Goal: Complete application form: Complete application form

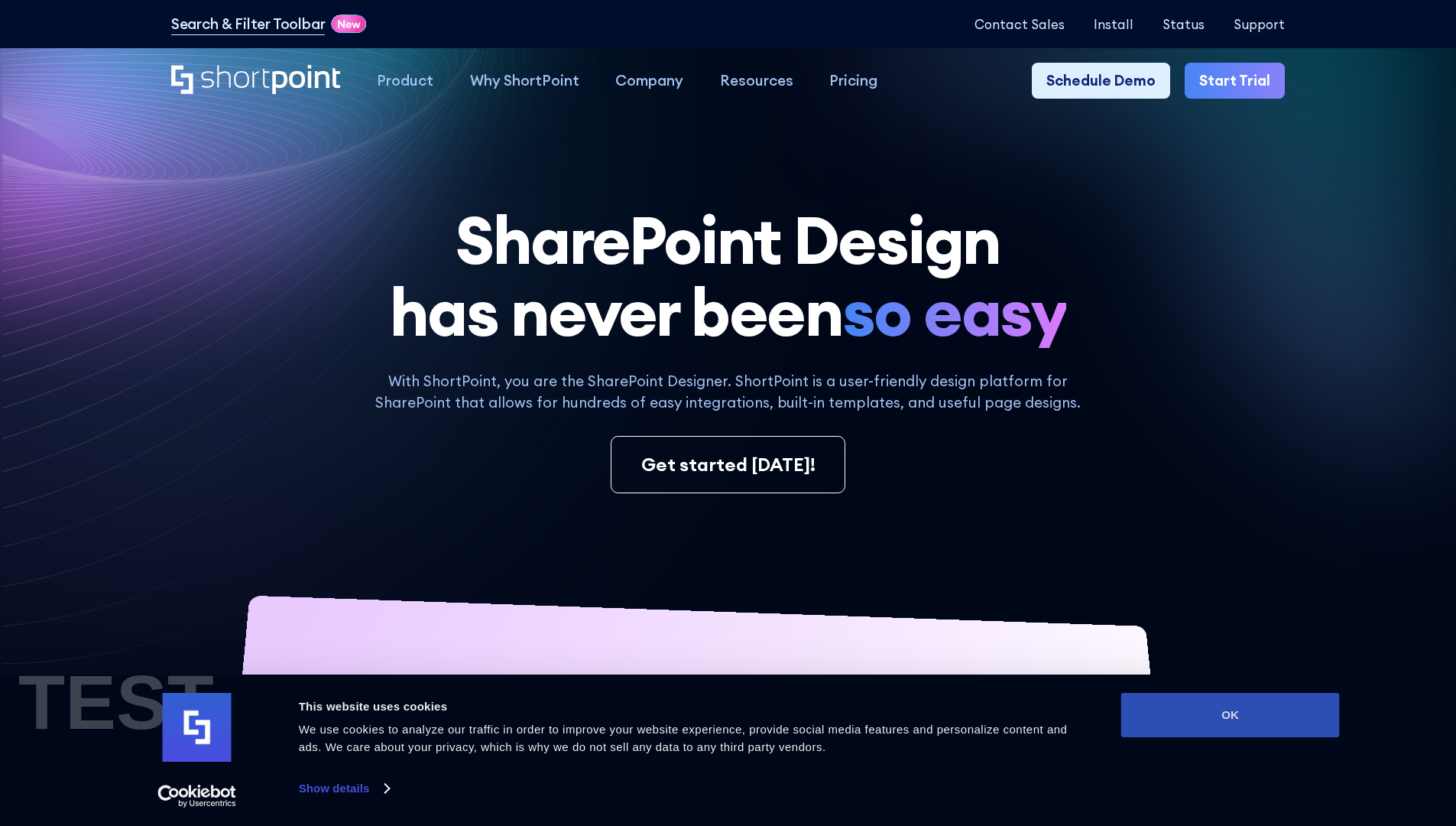
click at [1229, 715] on button "OK" at bounding box center [1230, 715] width 218 height 44
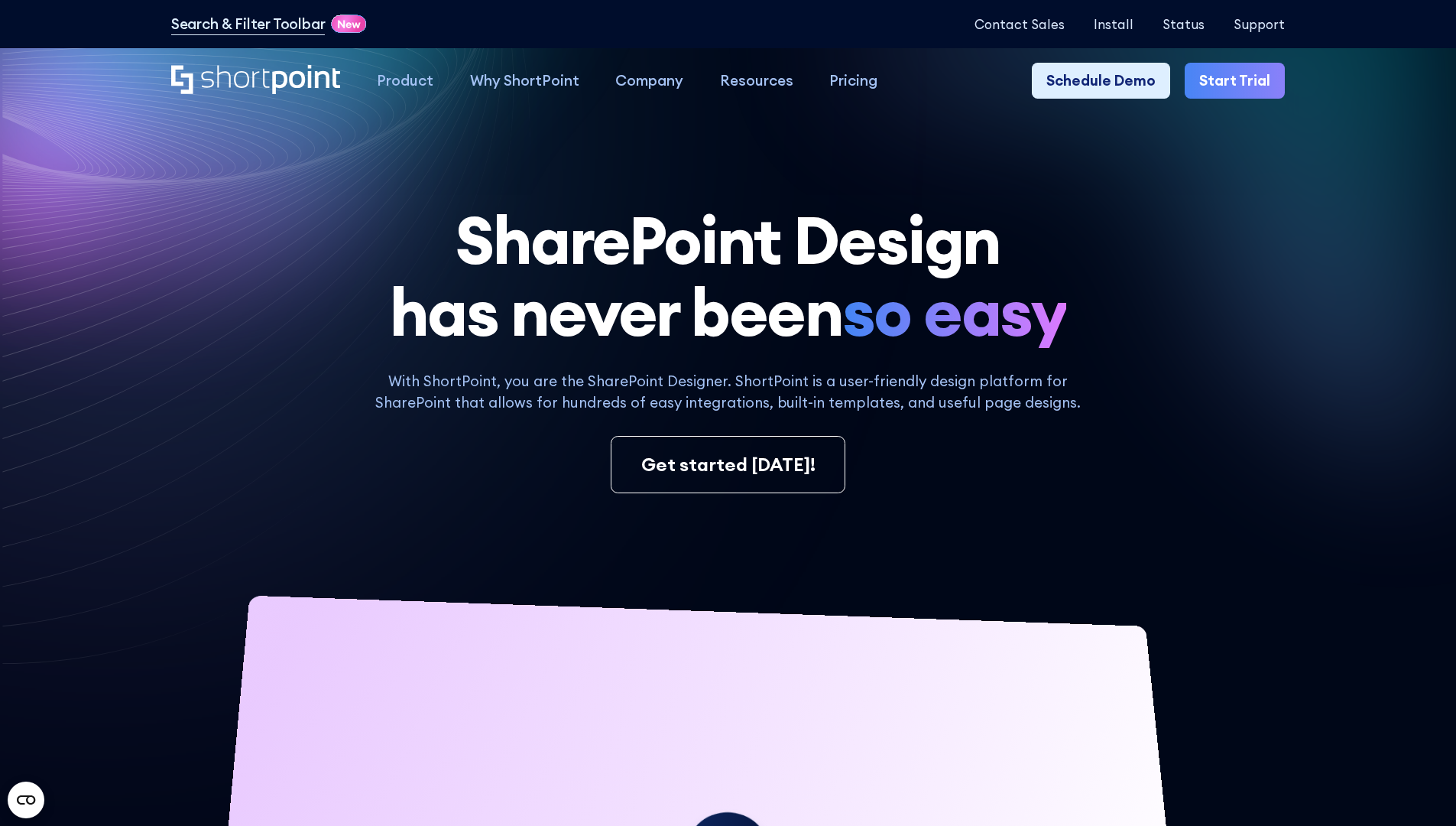
click at [1239, 81] on link "Start Trial" at bounding box center [1234, 80] width 100 height 37
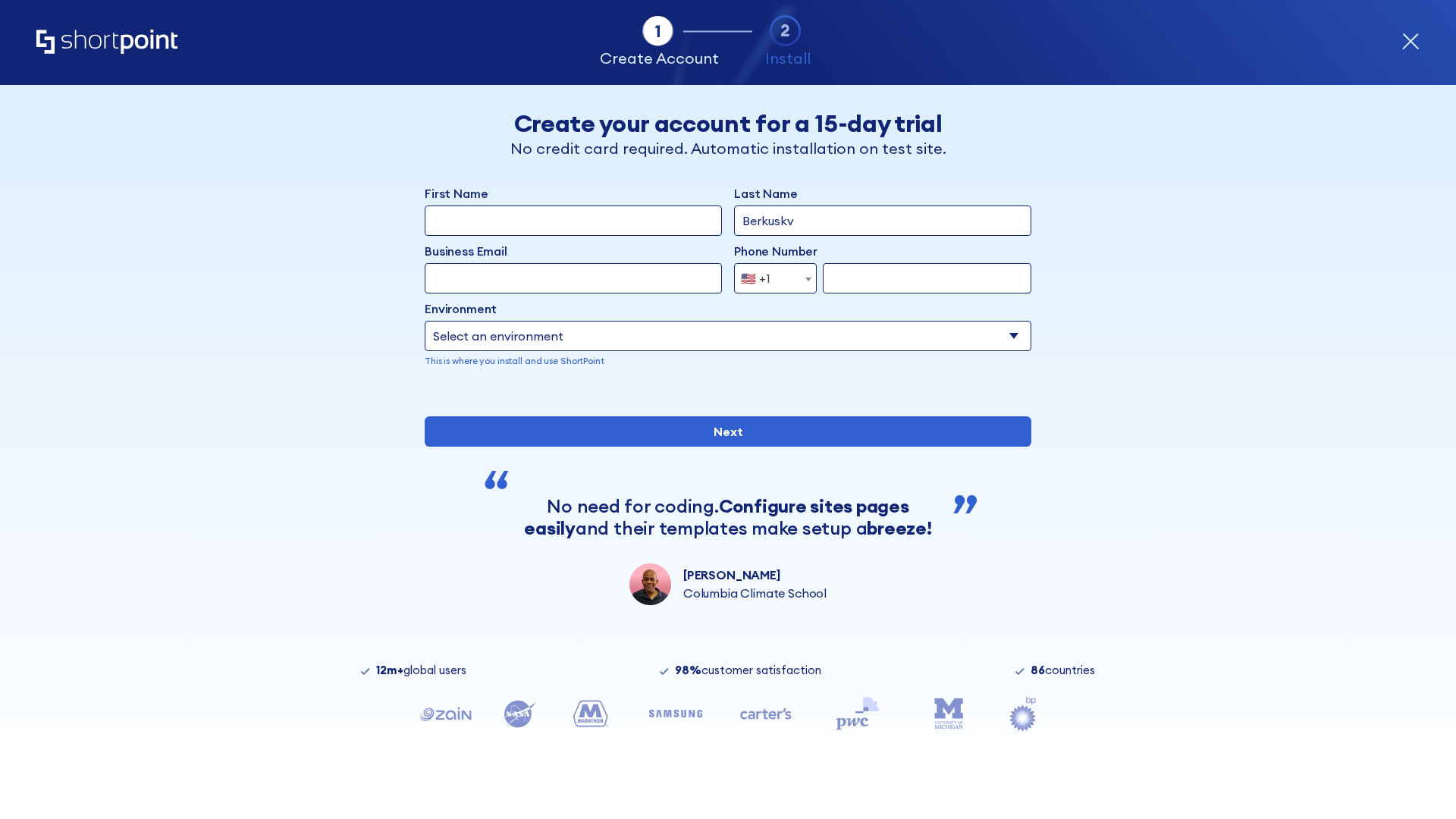
type input "Berkuskv"
type input "test@shortpoint.com"
type input "2125556789"
select select "Microsoft 365"
type input "2125556789"
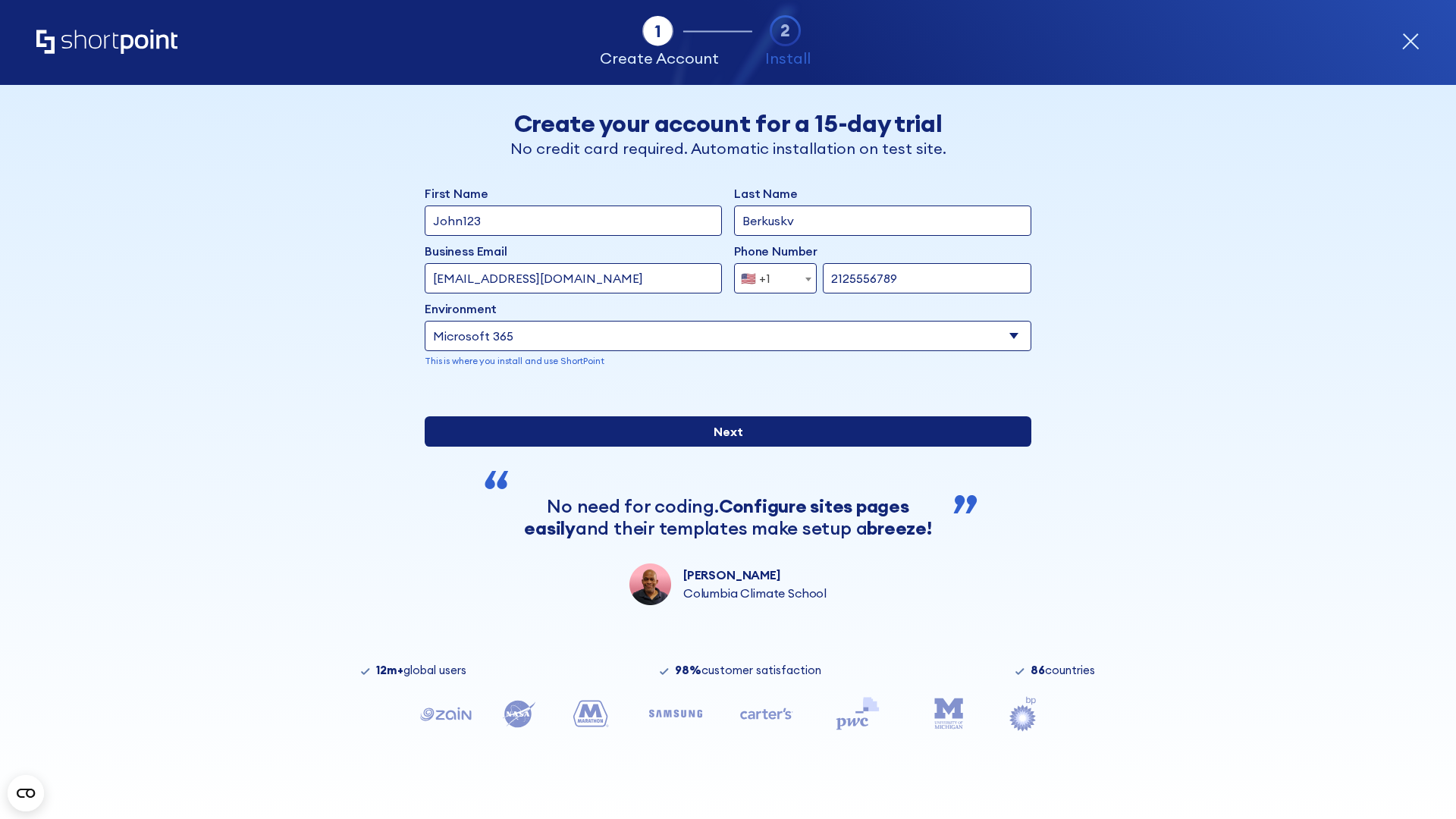
click at [721, 446] on input "Next" at bounding box center [727, 431] width 607 height 30
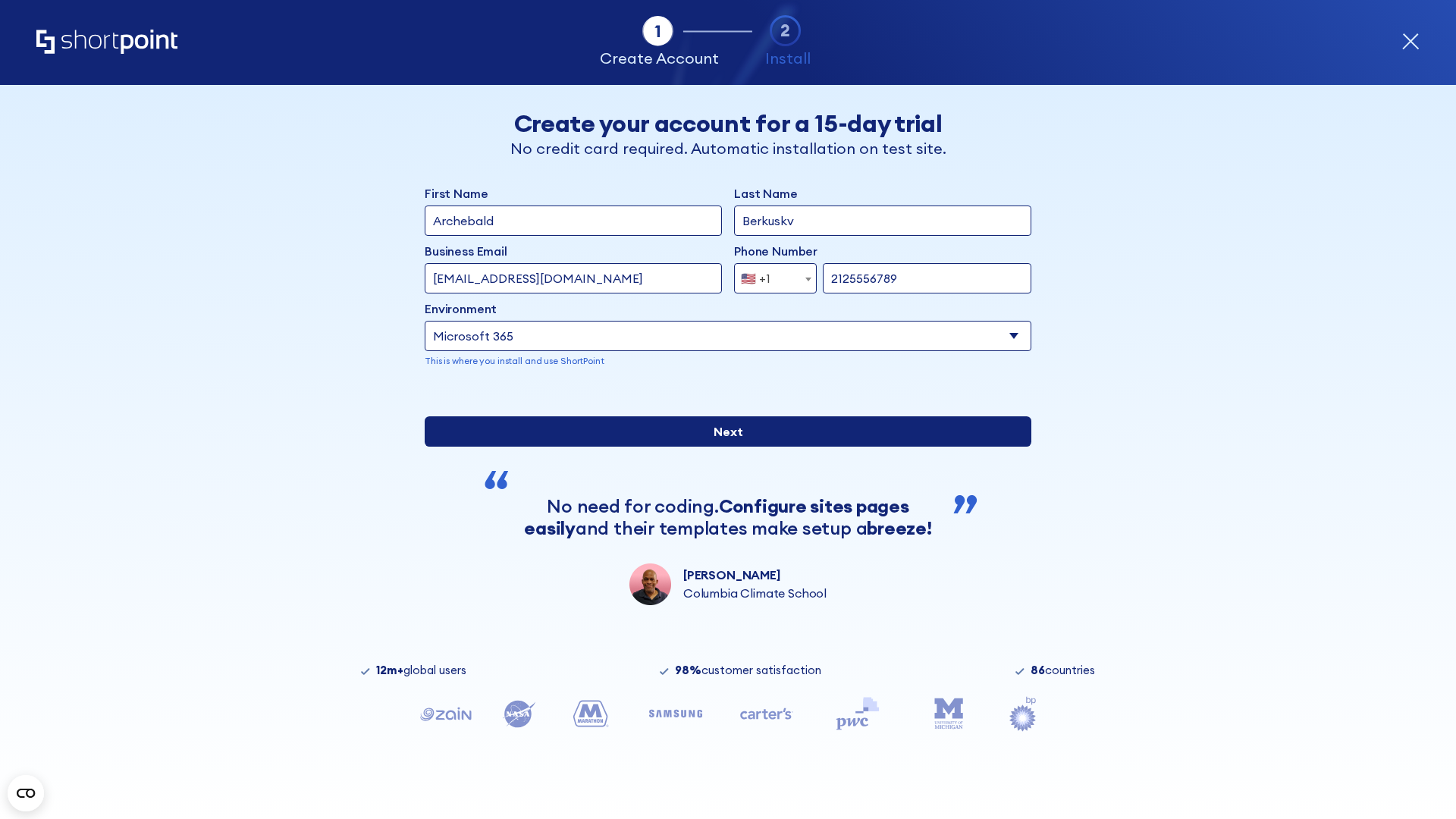
type input "Archebald"
click at [721, 446] on input "Next" at bounding box center [727, 431] width 607 height 30
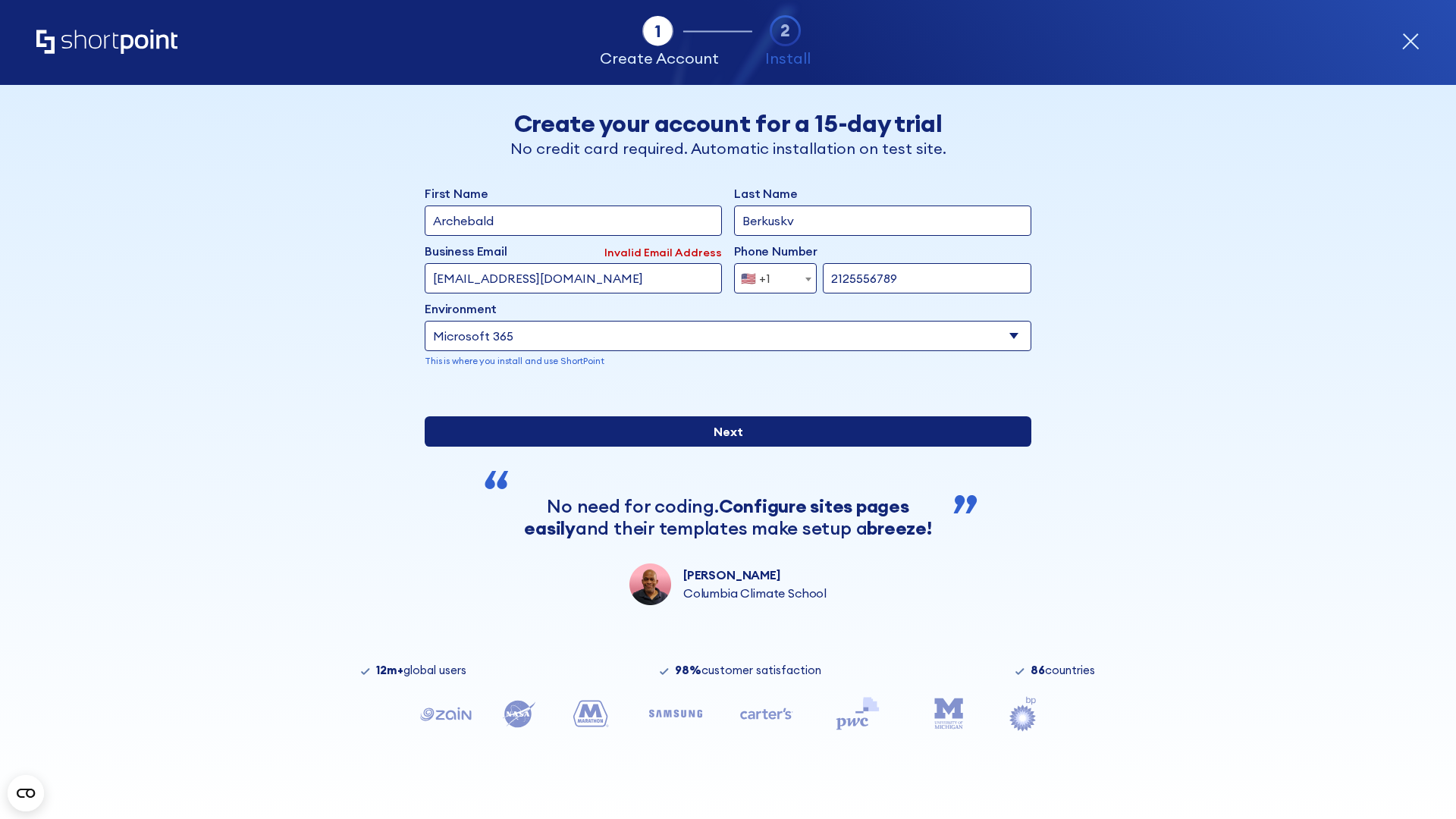
click at [721, 446] on input "Next" at bounding box center [727, 431] width 607 height 30
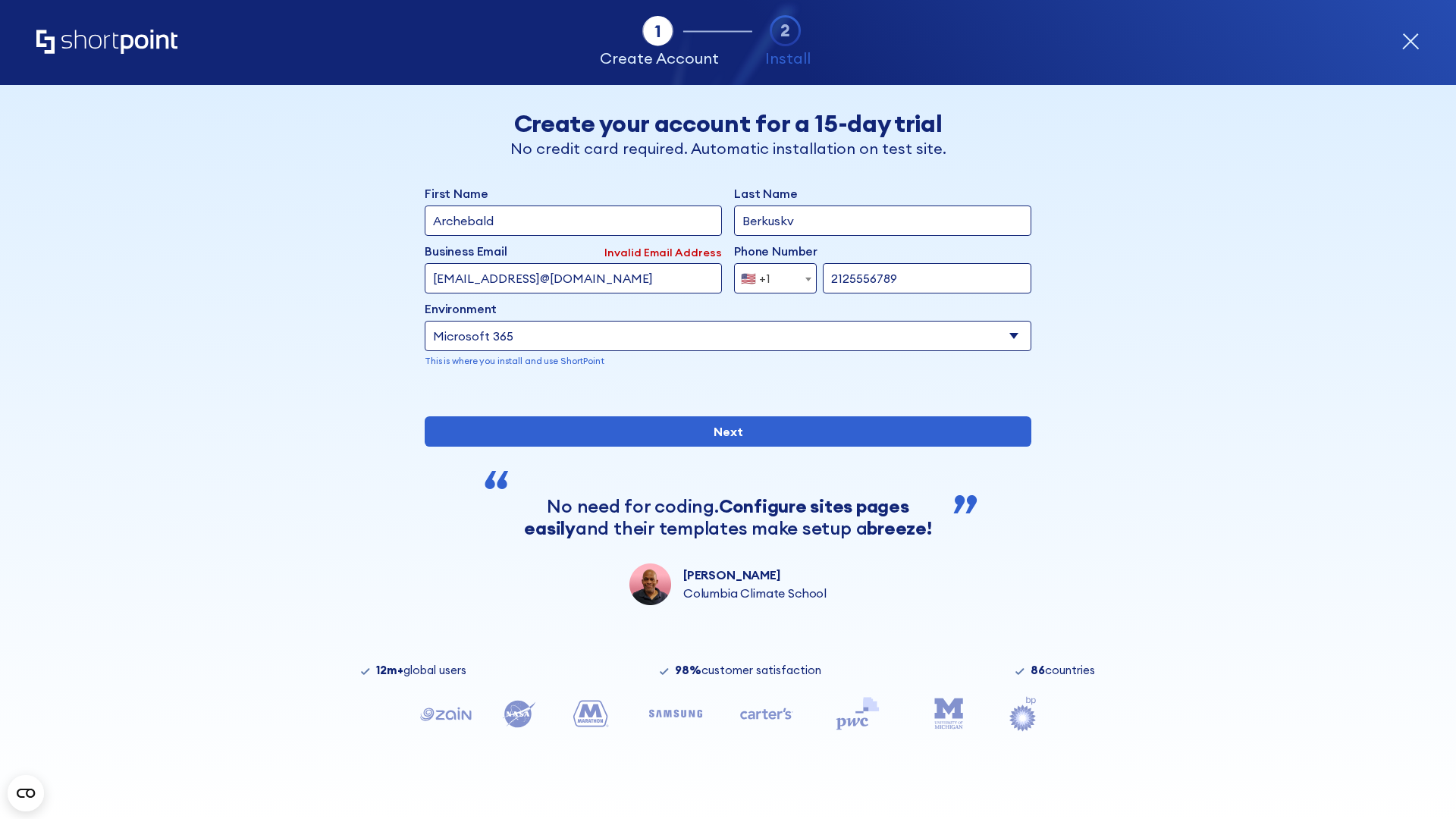
type input "testEmail@protonmail.comtest@shortpoint.com"
click at [770, 278] on span "🇺🇸 +1" at bounding box center [760, 278] width 50 height 30
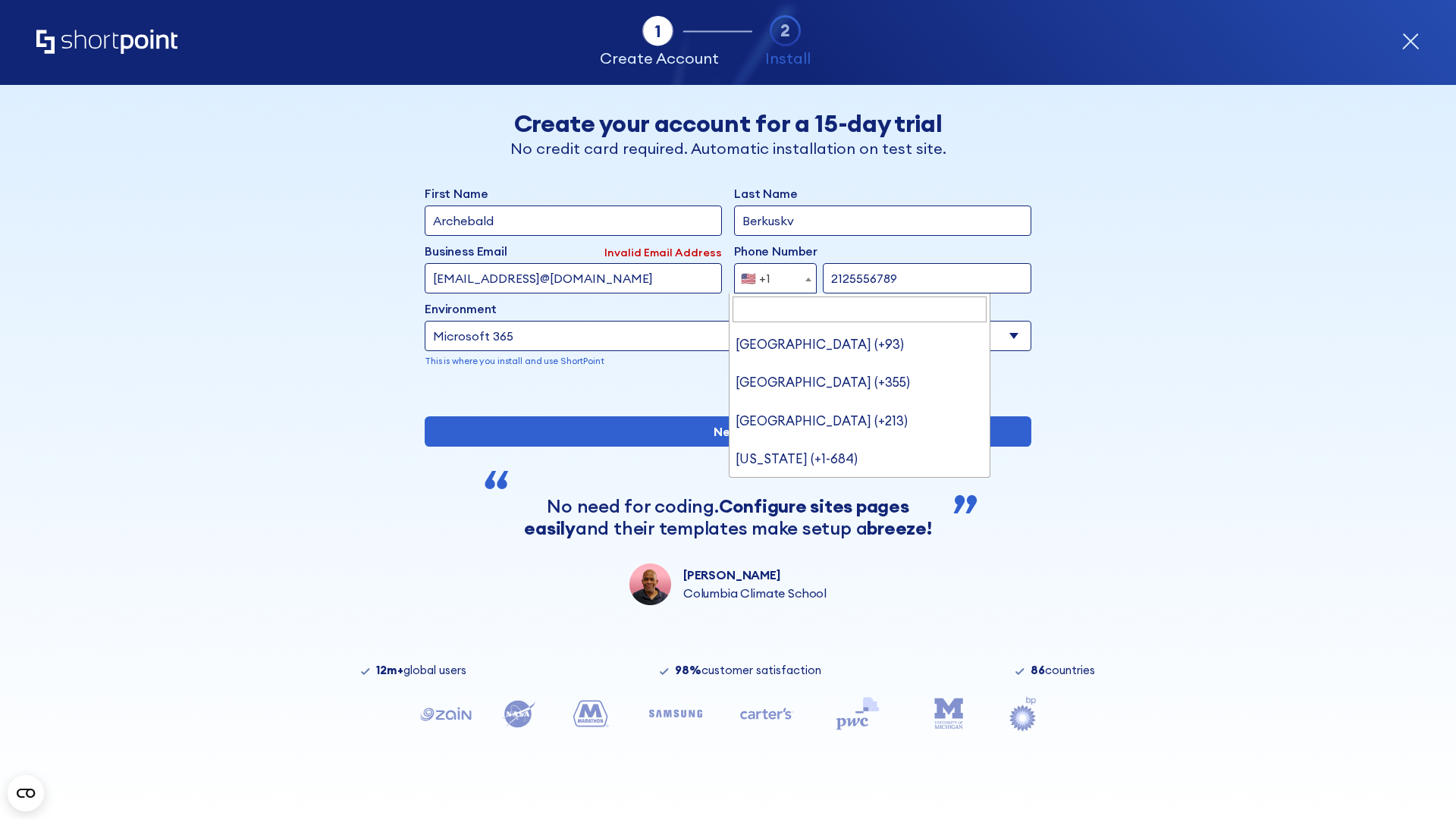
type input "[GEOGRAPHIC_DATA] (+966)"
select select "+966"
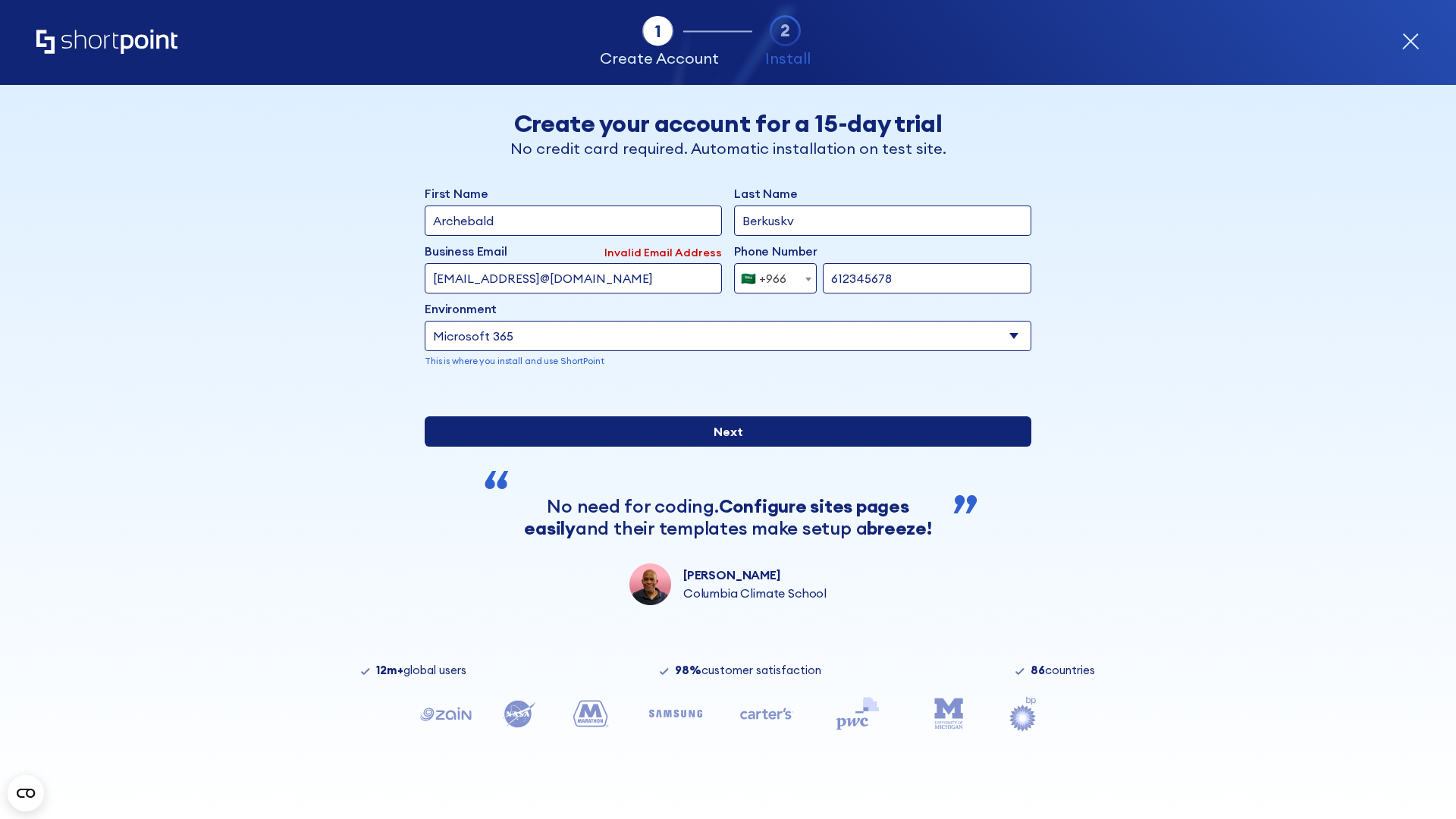
type input "612345678"
click at [721, 446] on input "Next" at bounding box center [727, 431] width 607 height 30
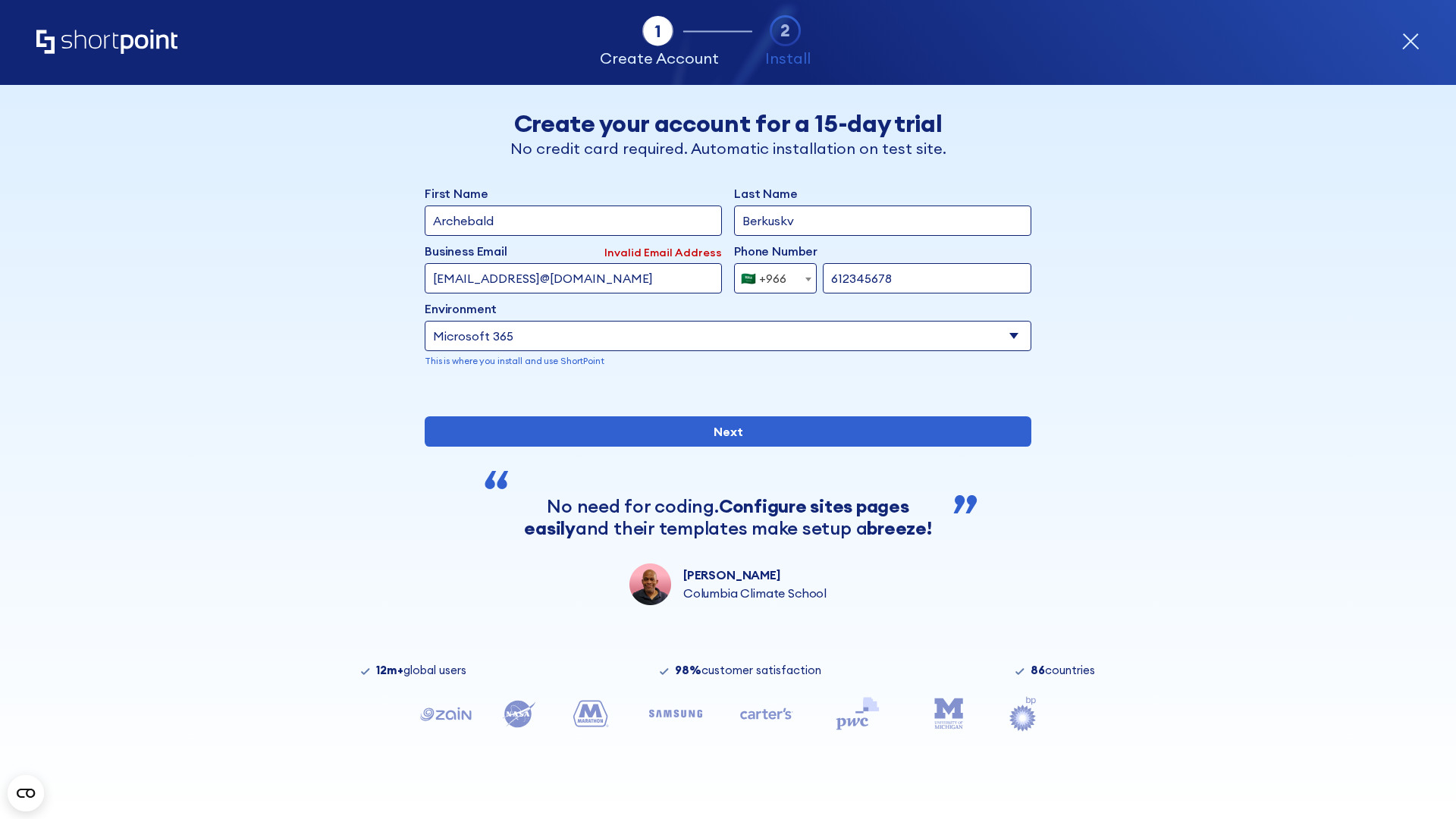
click at [770, 278] on div "🇸🇦 +966" at bounding box center [764, 278] width 46 height 30
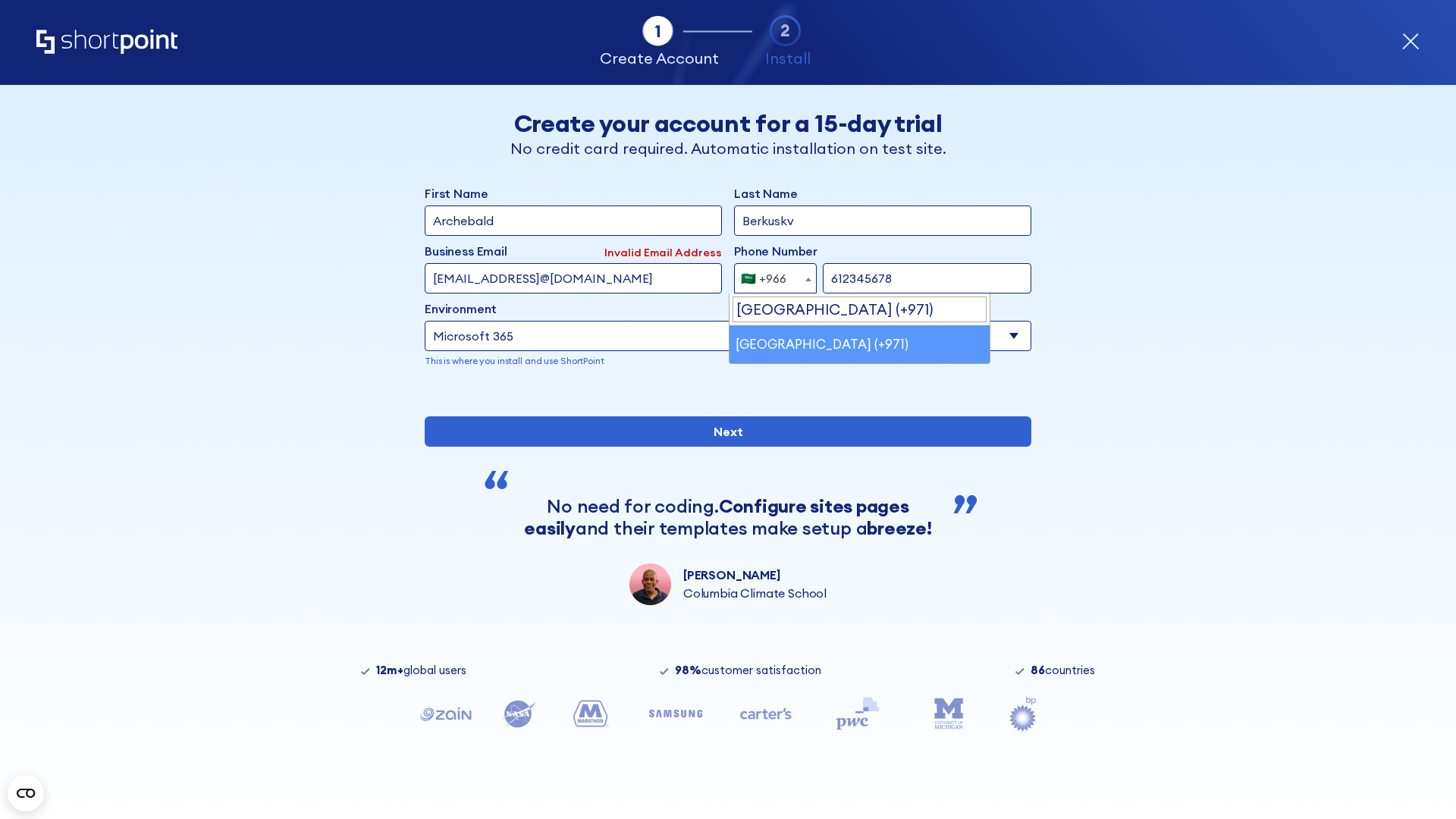
select select "+971"
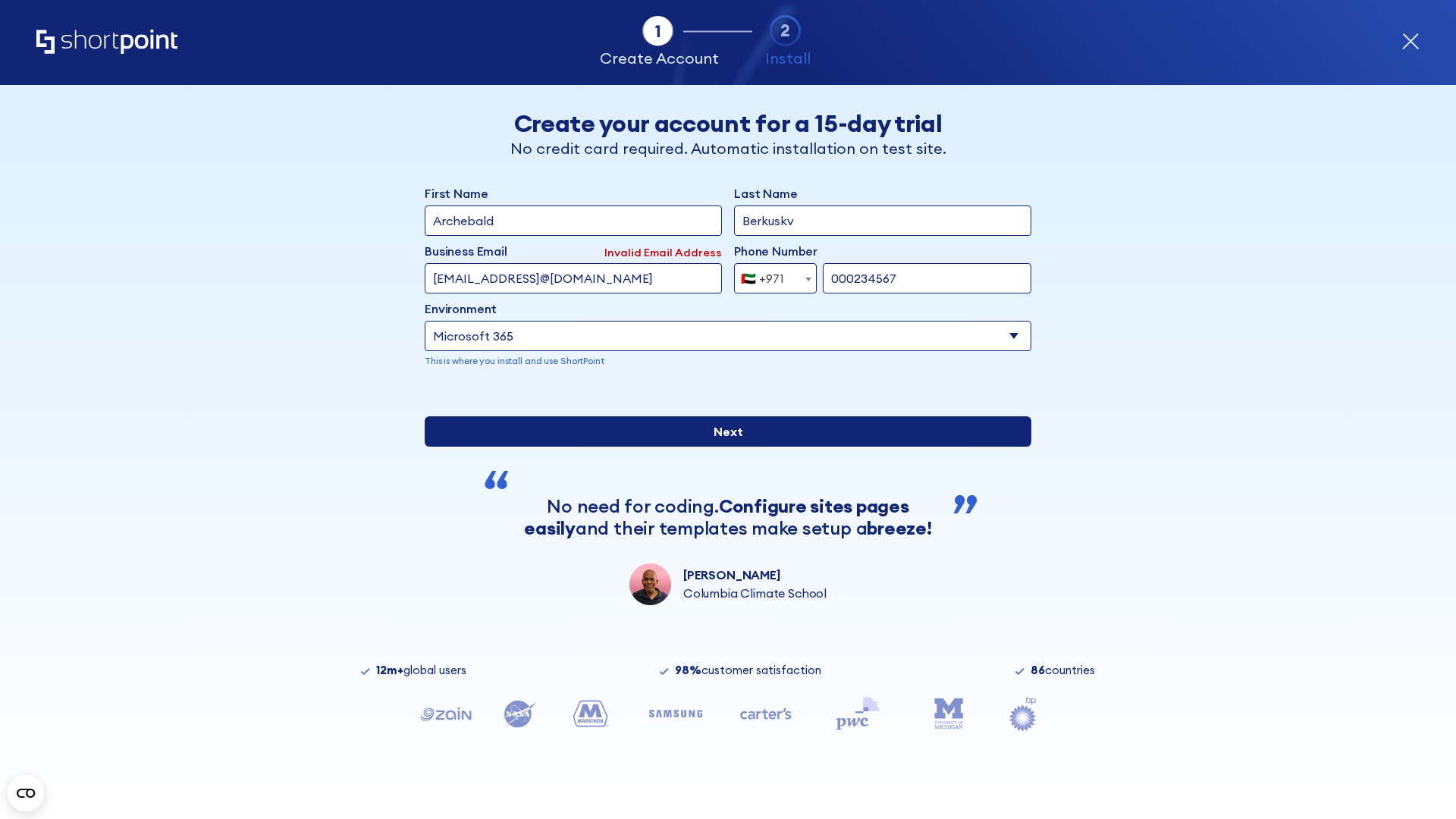
type input "000234567"
click at [721, 446] on input "Next" at bounding box center [727, 431] width 607 height 30
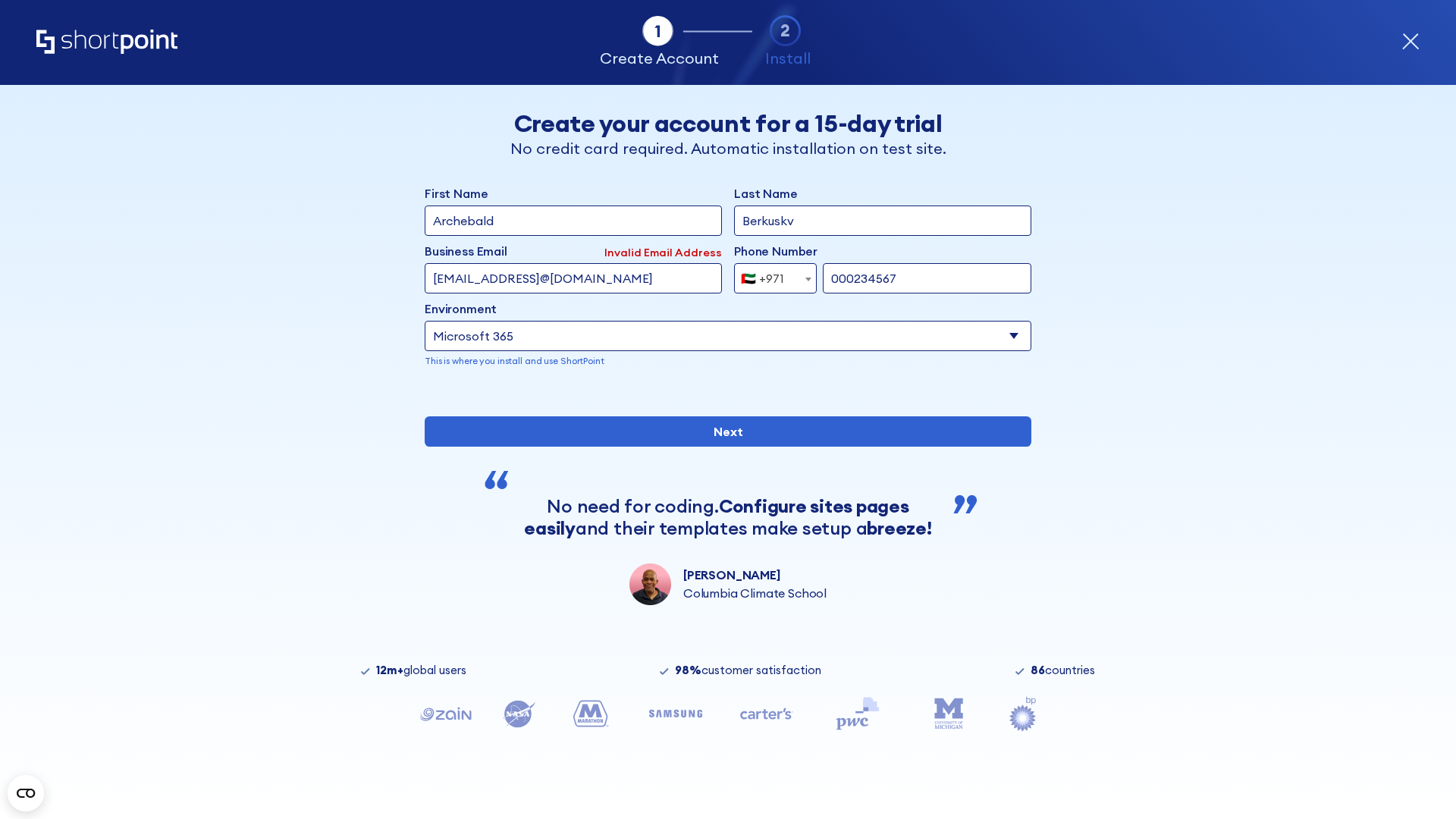
click at [770, 278] on div "🇦🇪 +971" at bounding box center [762, 278] width 43 height 30
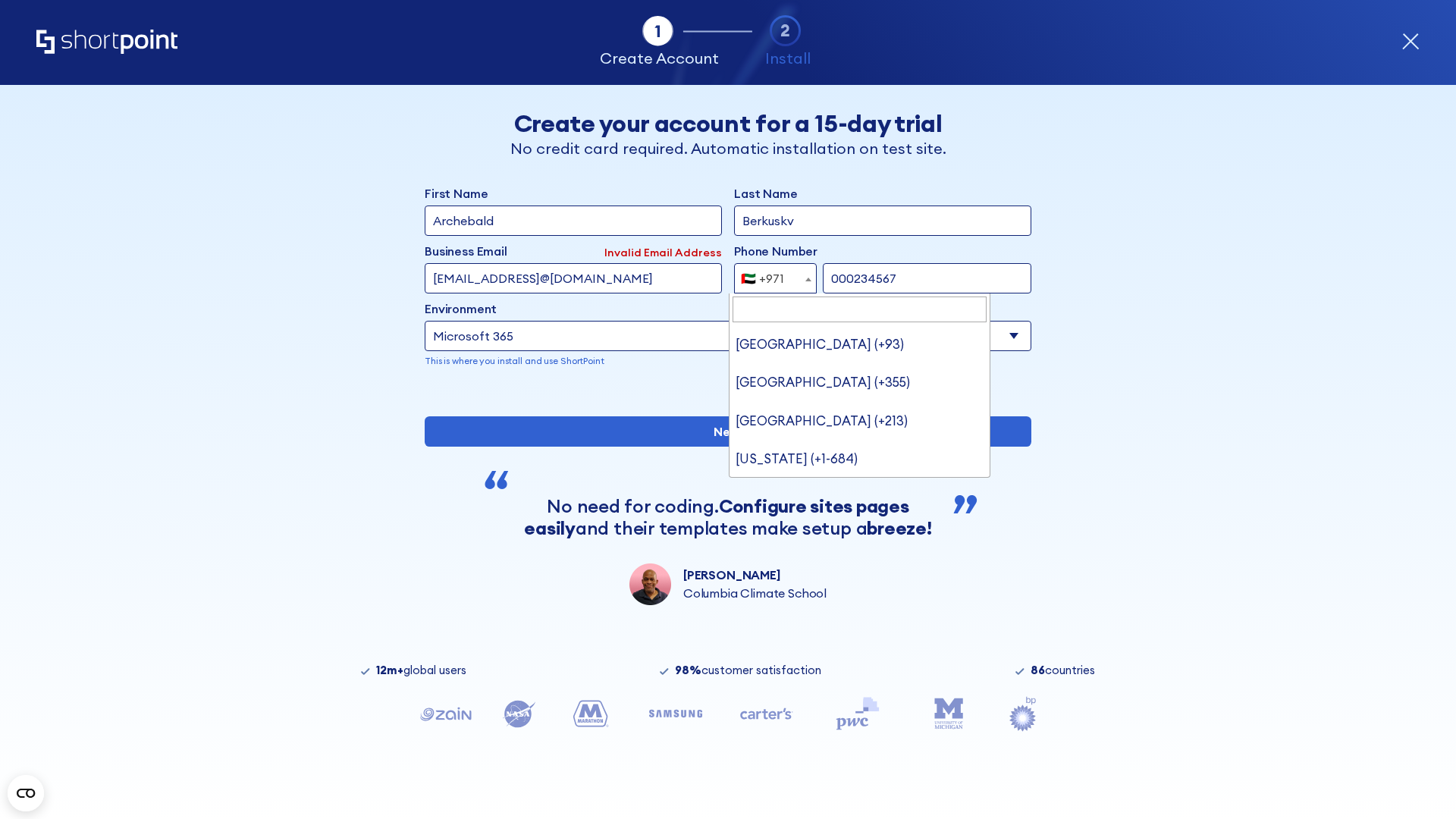
type input "United Kingdom (+44)"
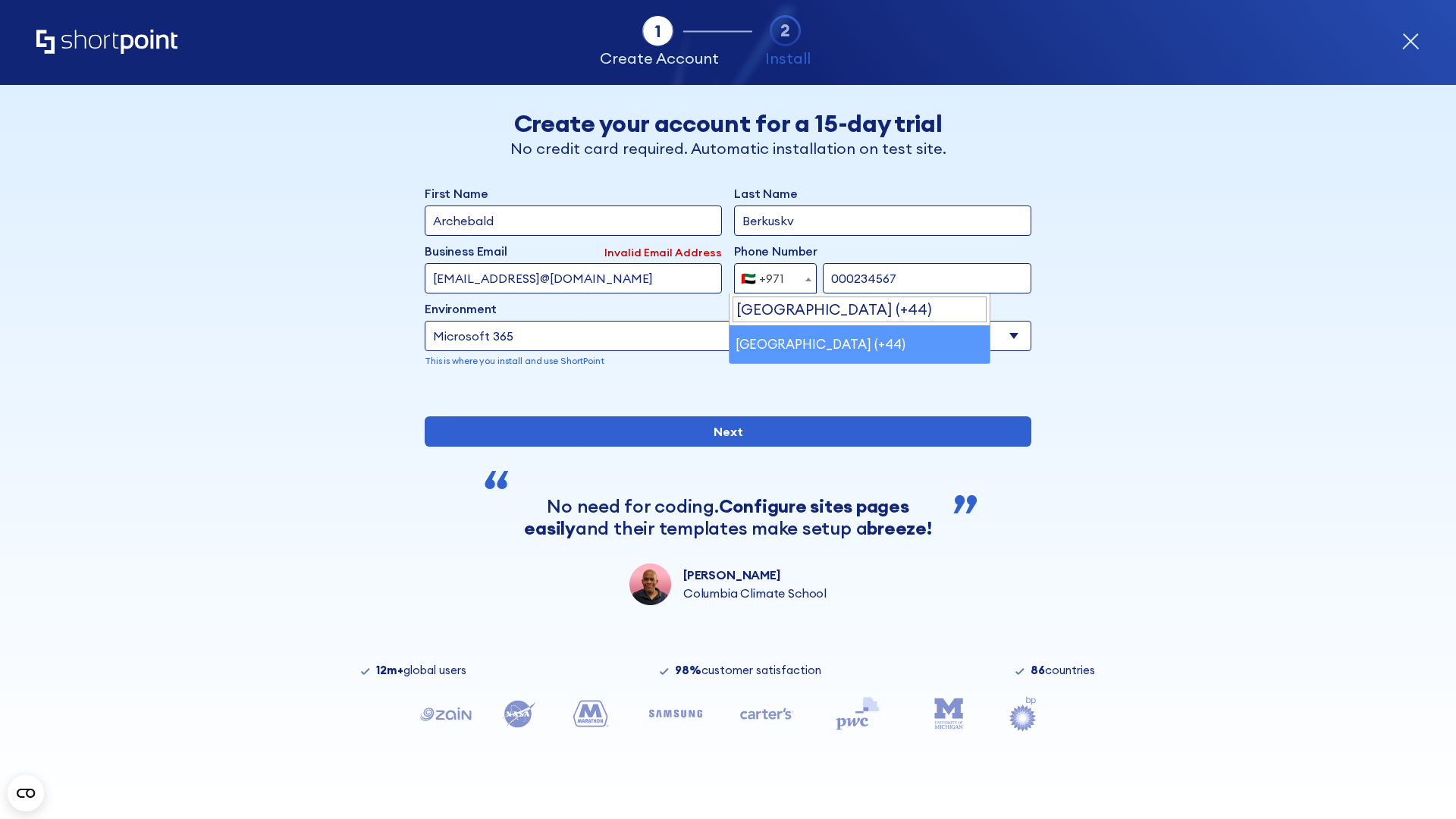
select select "+44"
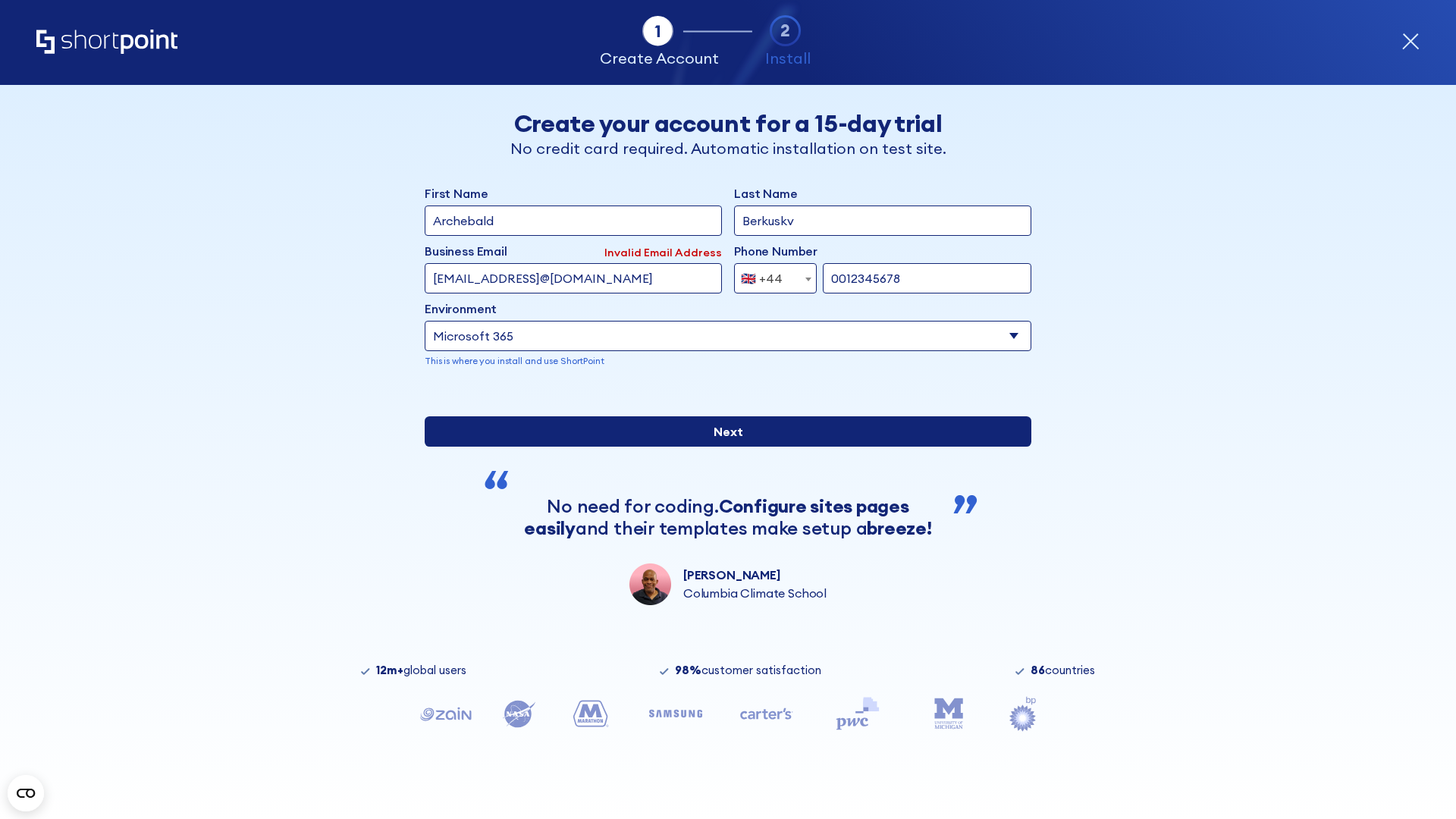
type input "0012345678"
click at [721, 446] on input "Next" at bounding box center [727, 431] width 607 height 30
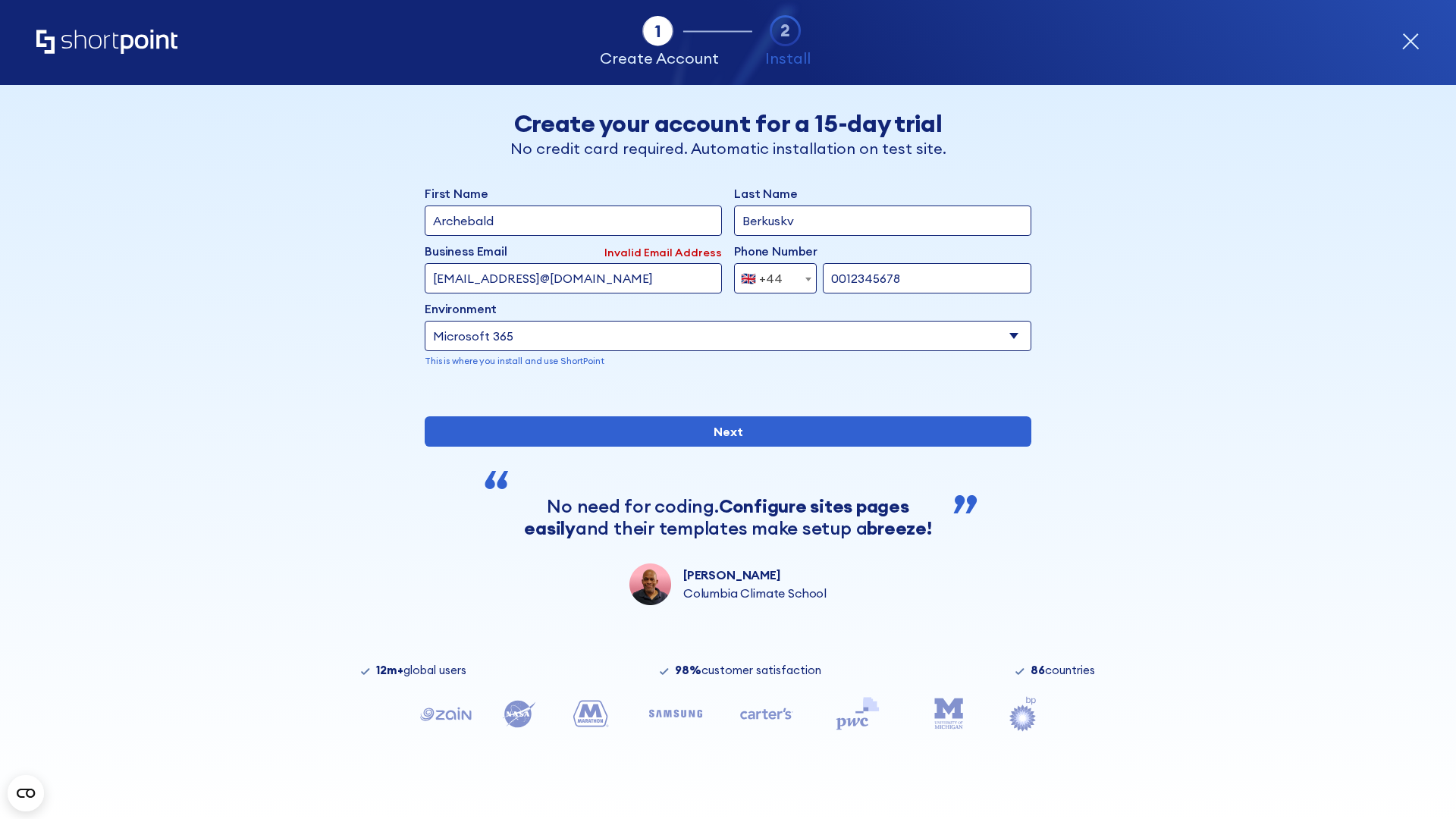
click at [770, 278] on div "🇬🇧 +44" at bounding box center [761, 278] width 42 height 30
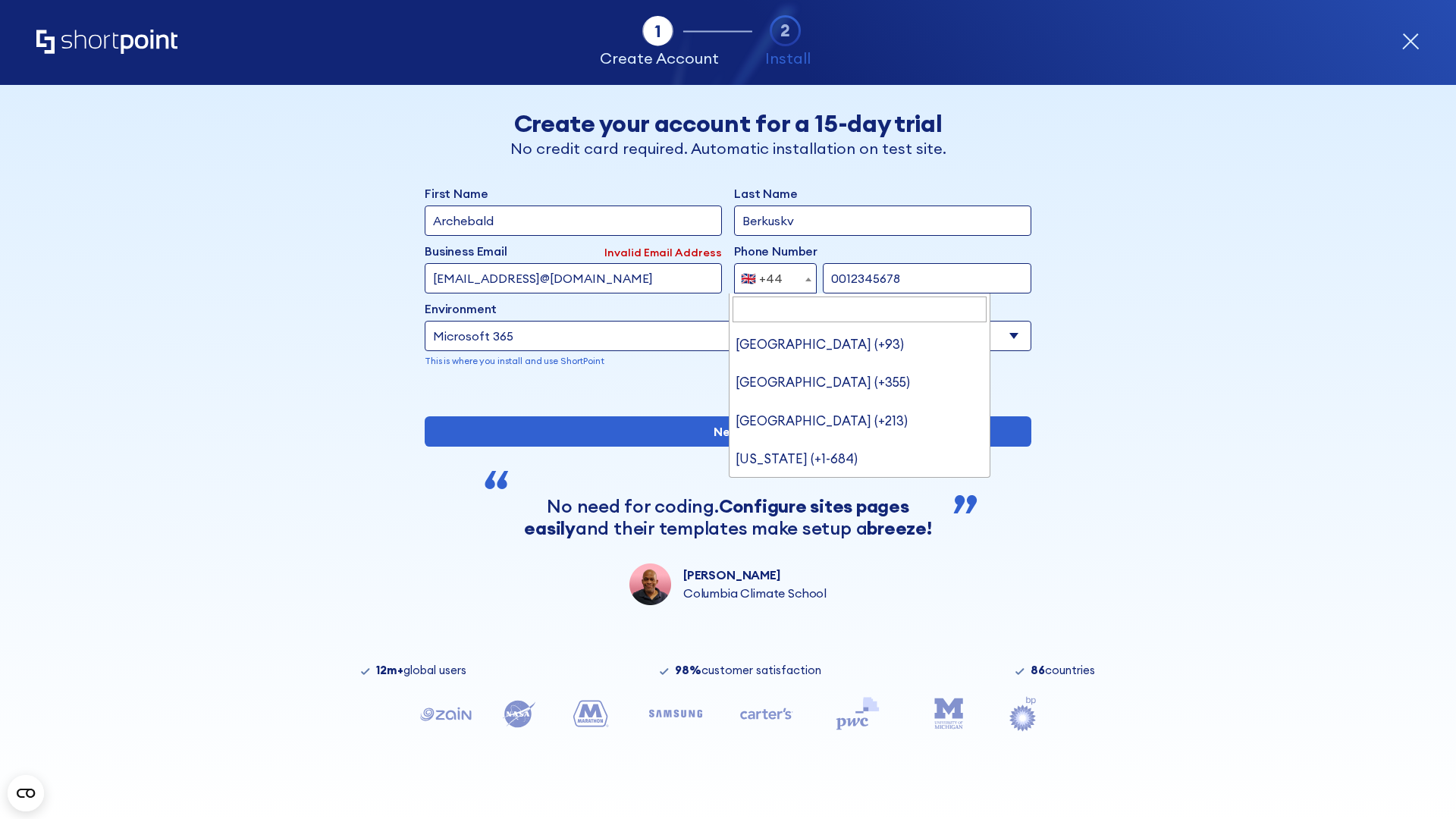
type input "Ukraine (+380)"
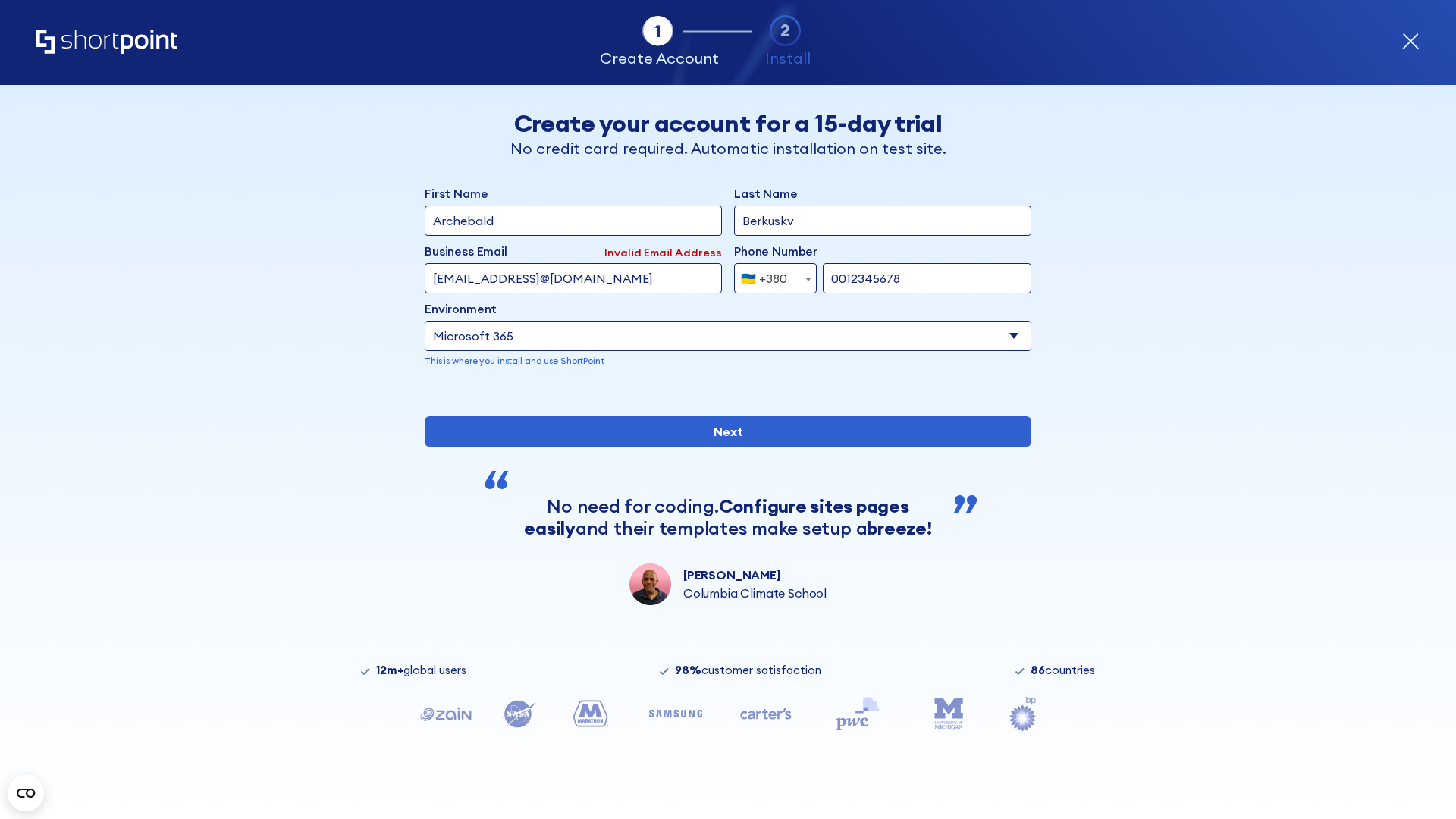
select select "+380"
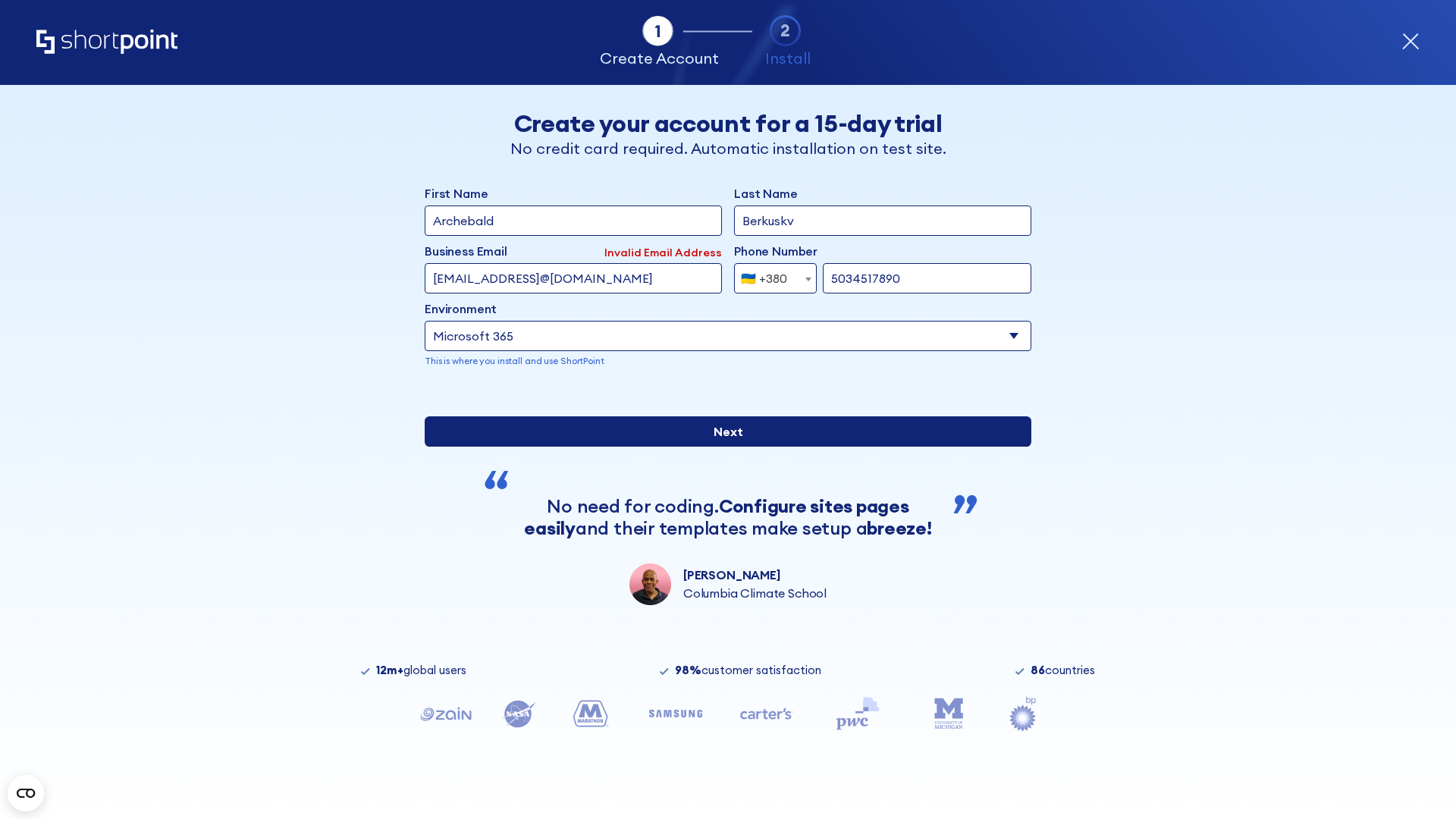
type input "5034517890"
click at [721, 446] on input "Next" at bounding box center [727, 431] width 607 height 30
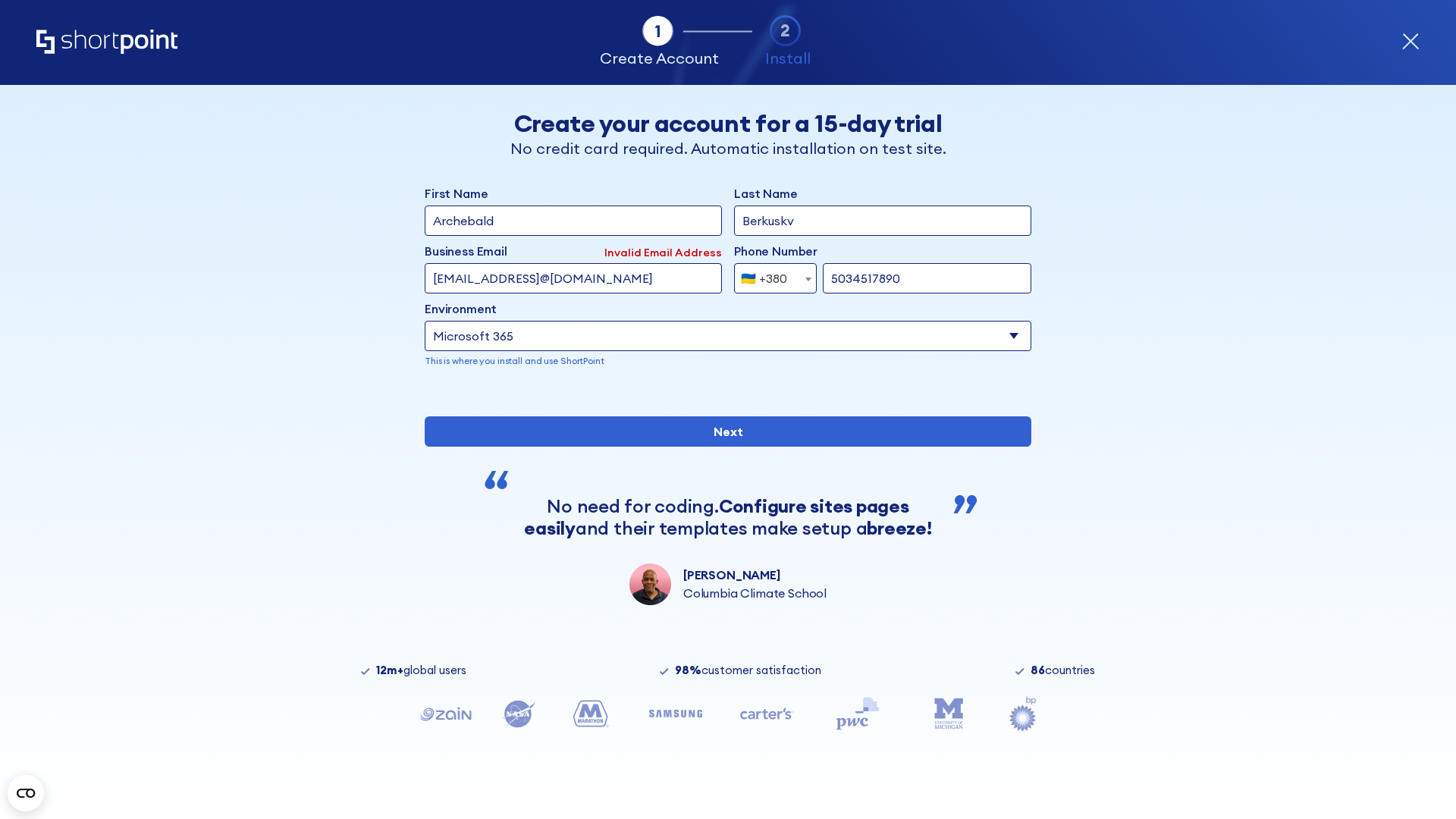
click at [770, 278] on div "🇺🇦 +380" at bounding box center [764, 278] width 46 height 30
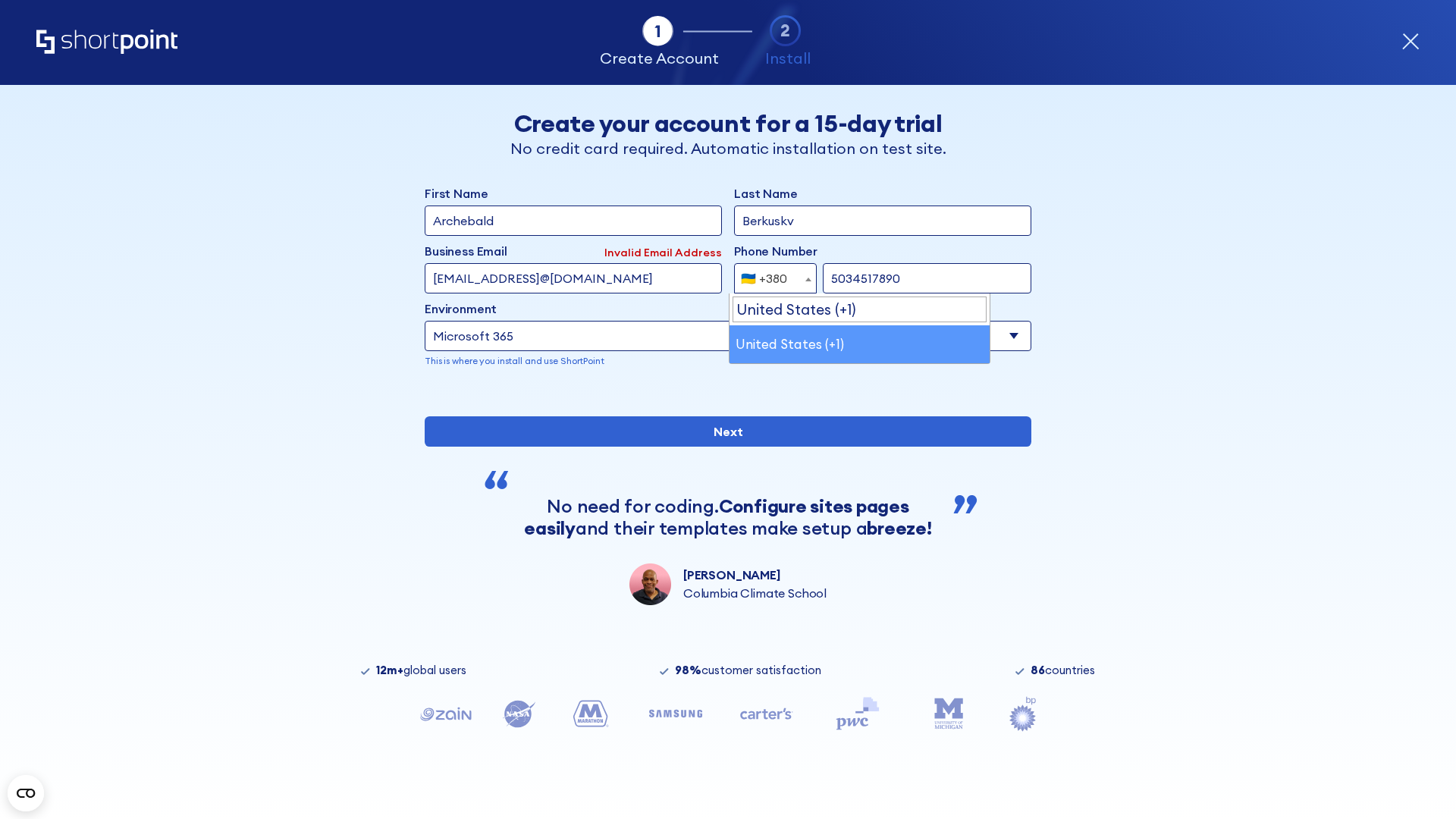
select select "+1"
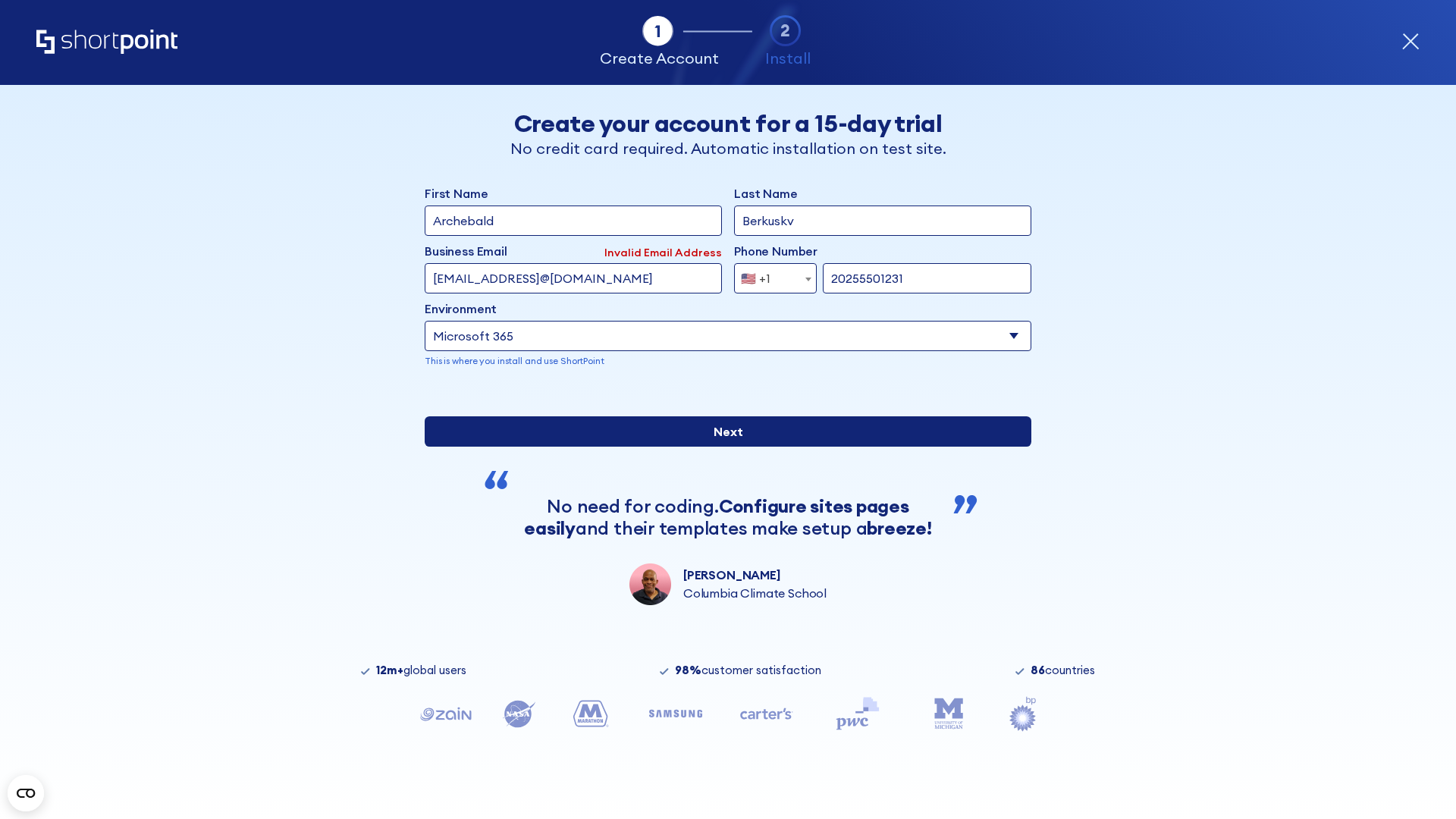
type input "20255501231"
click at [721, 446] on input "Next" at bounding box center [727, 431] width 607 height 30
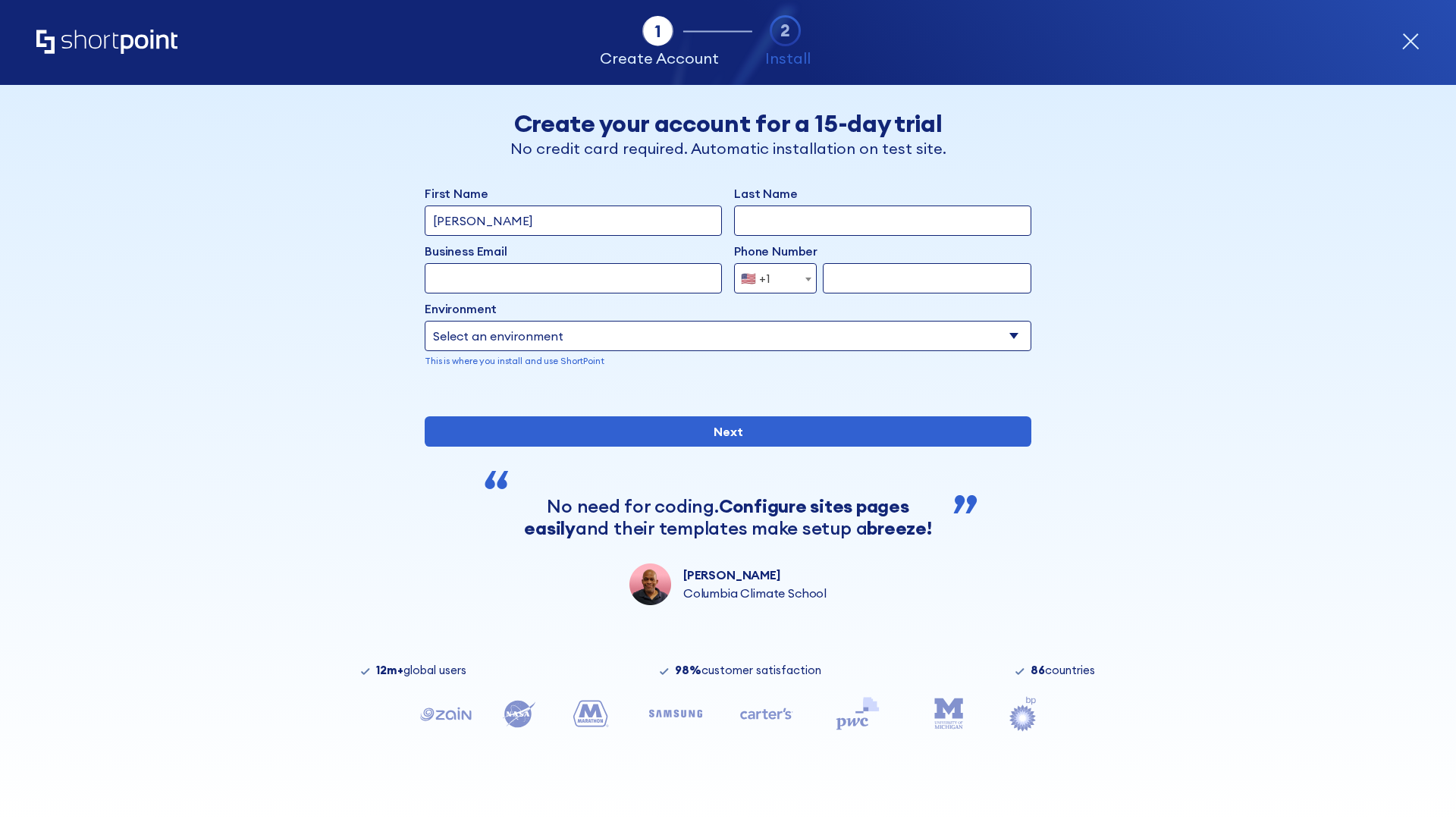
type input "[PERSON_NAME]"
type input "Berkuskv"
type input "john@company.com"
click at [770, 278] on span "🇺🇸 +1" at bounding box center [760, 278] width 50 height 30
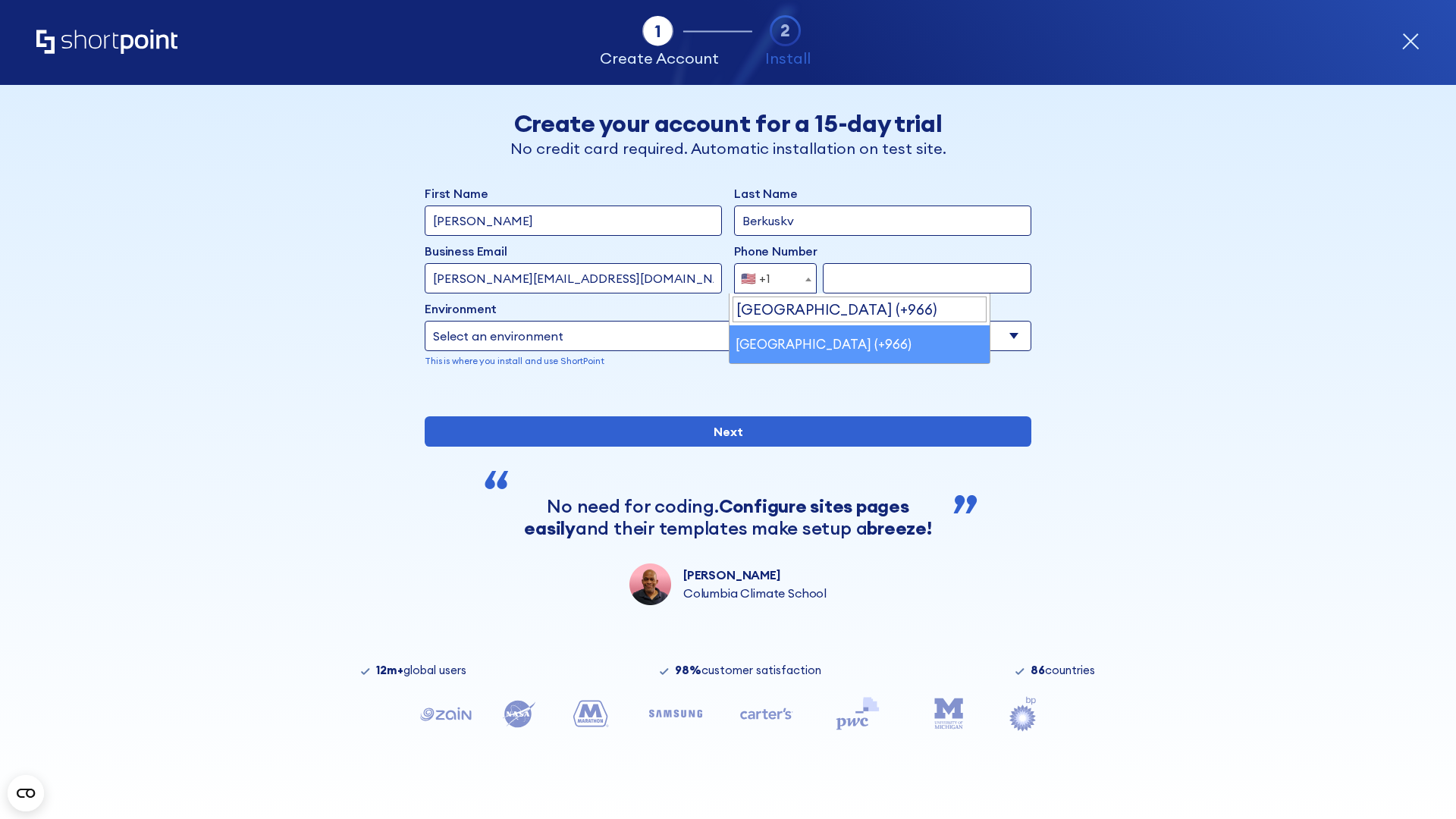
select select "+966"
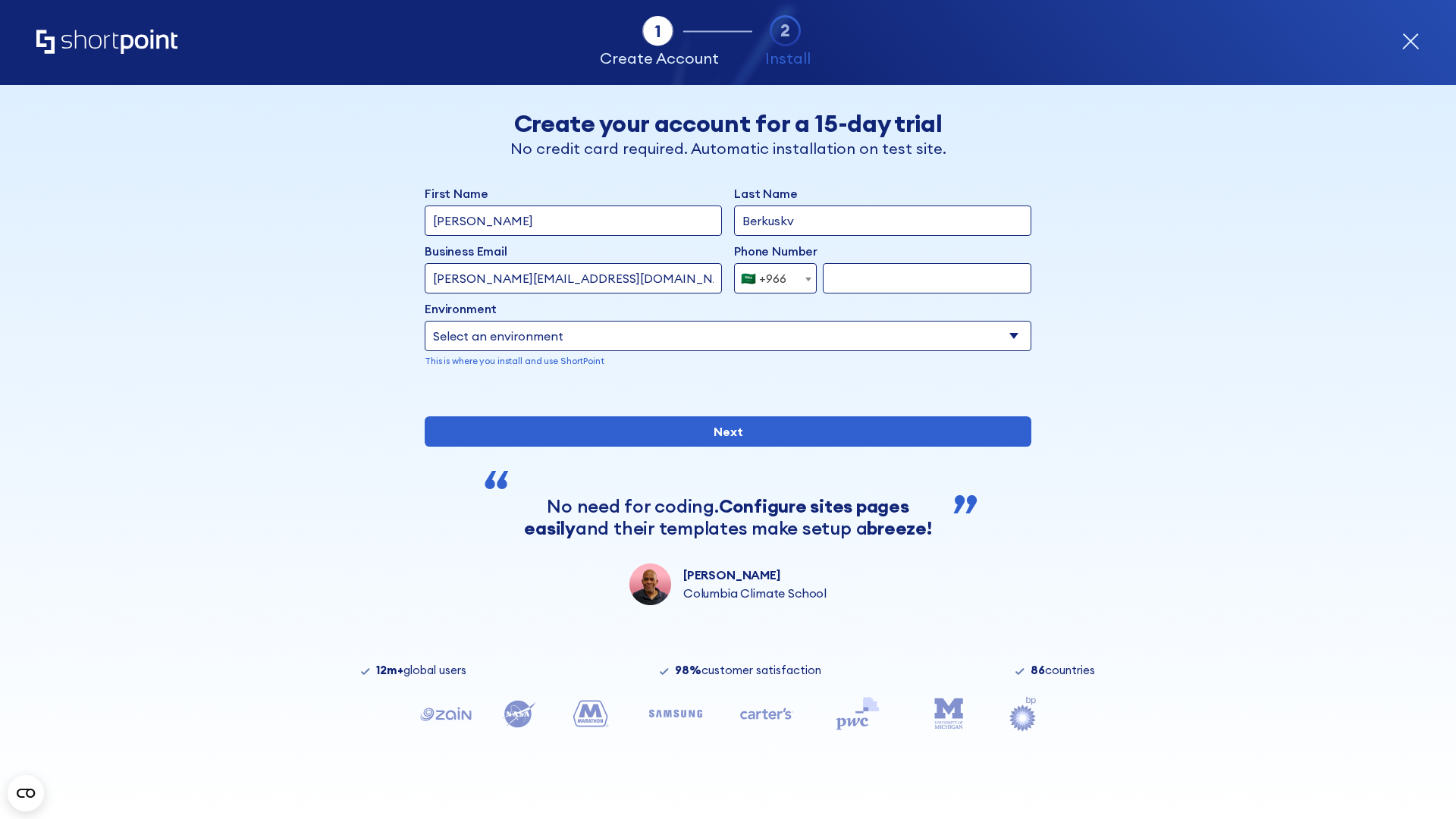
type input "512345678"
select select "Microsoft 365"
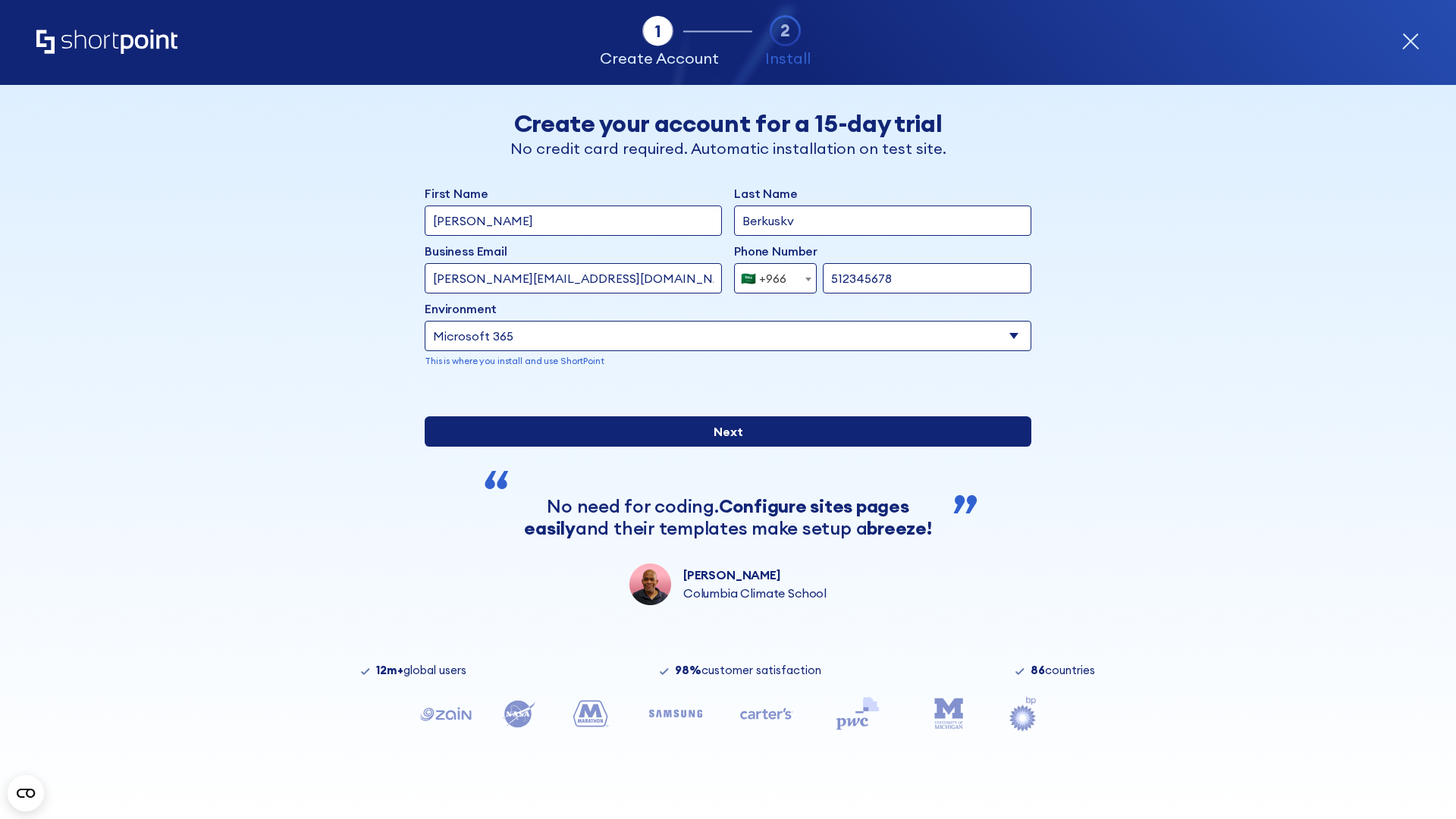
type input "512345678"
click at [721, 446] on input "Next" at bounding box center [727, 431] width 607 height 30
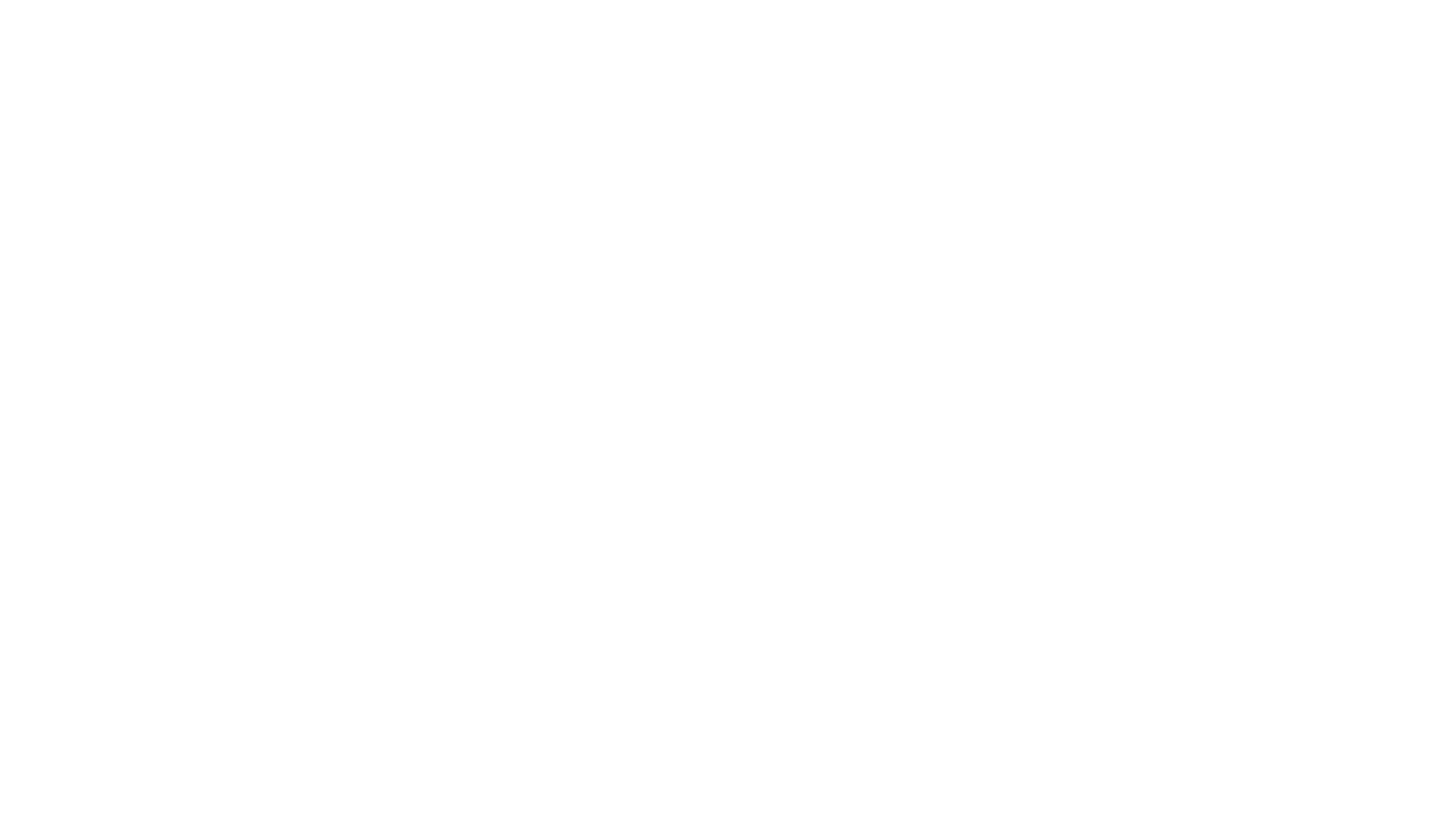
select select "+966"
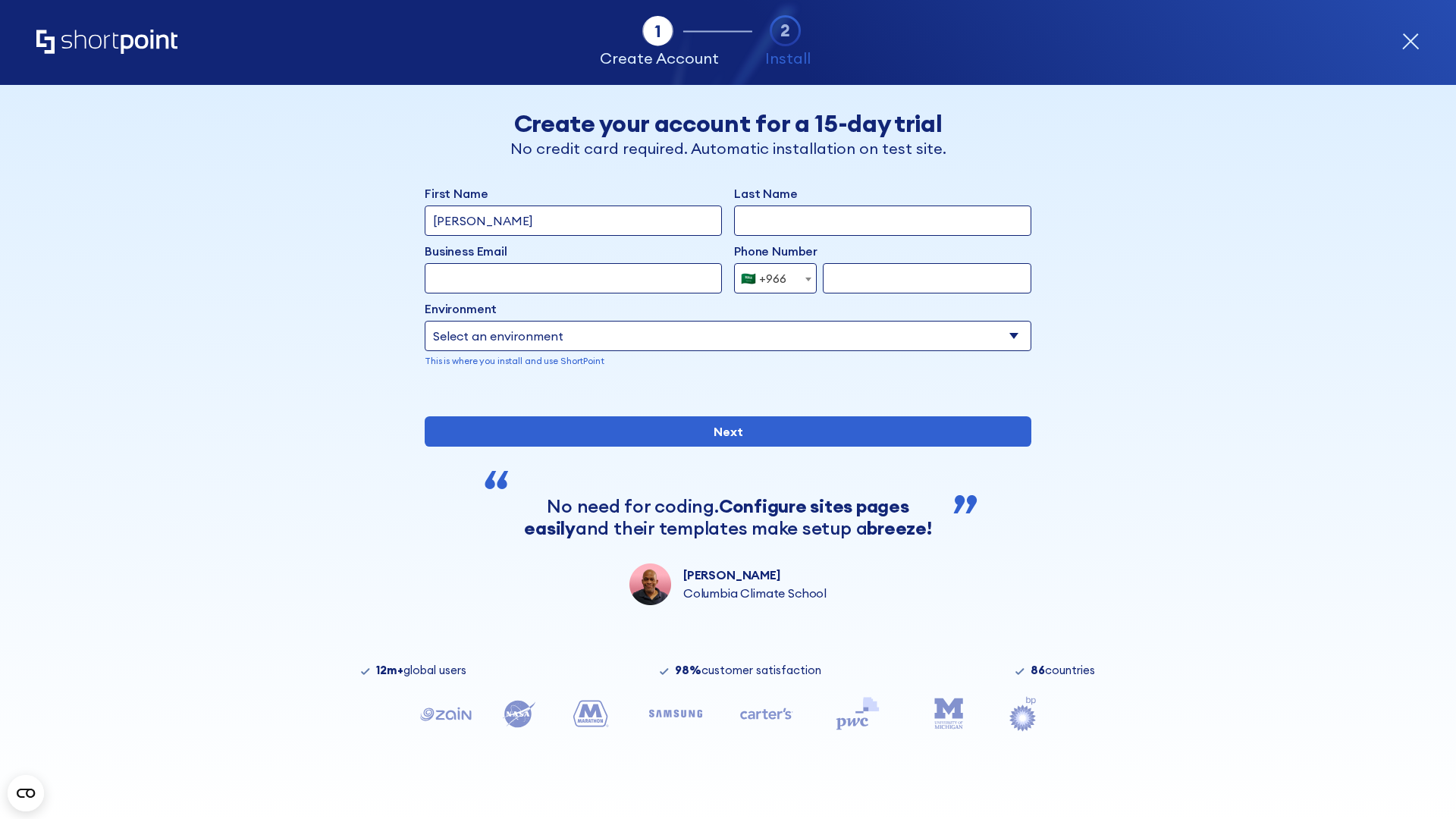
type input "D'Souza"
type input "Berkuskv"
type input "hr@mybusiness.org"
click at [770, 278] on div "🇸🇦 +966" at bounding box center [764, 278] width 46 height 30
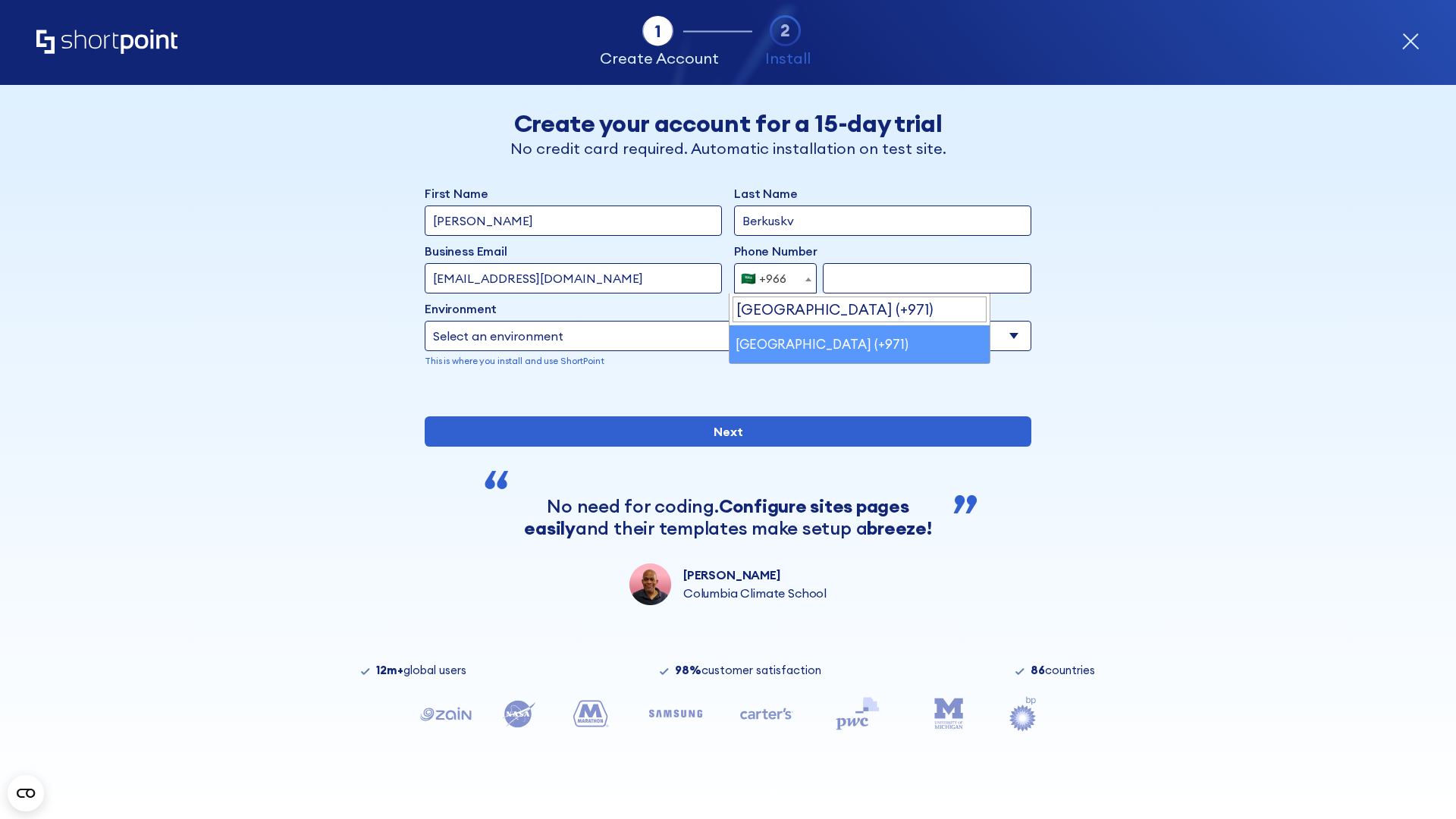
select select "+971"
type input "501234567"
select select "Microsoft 365"
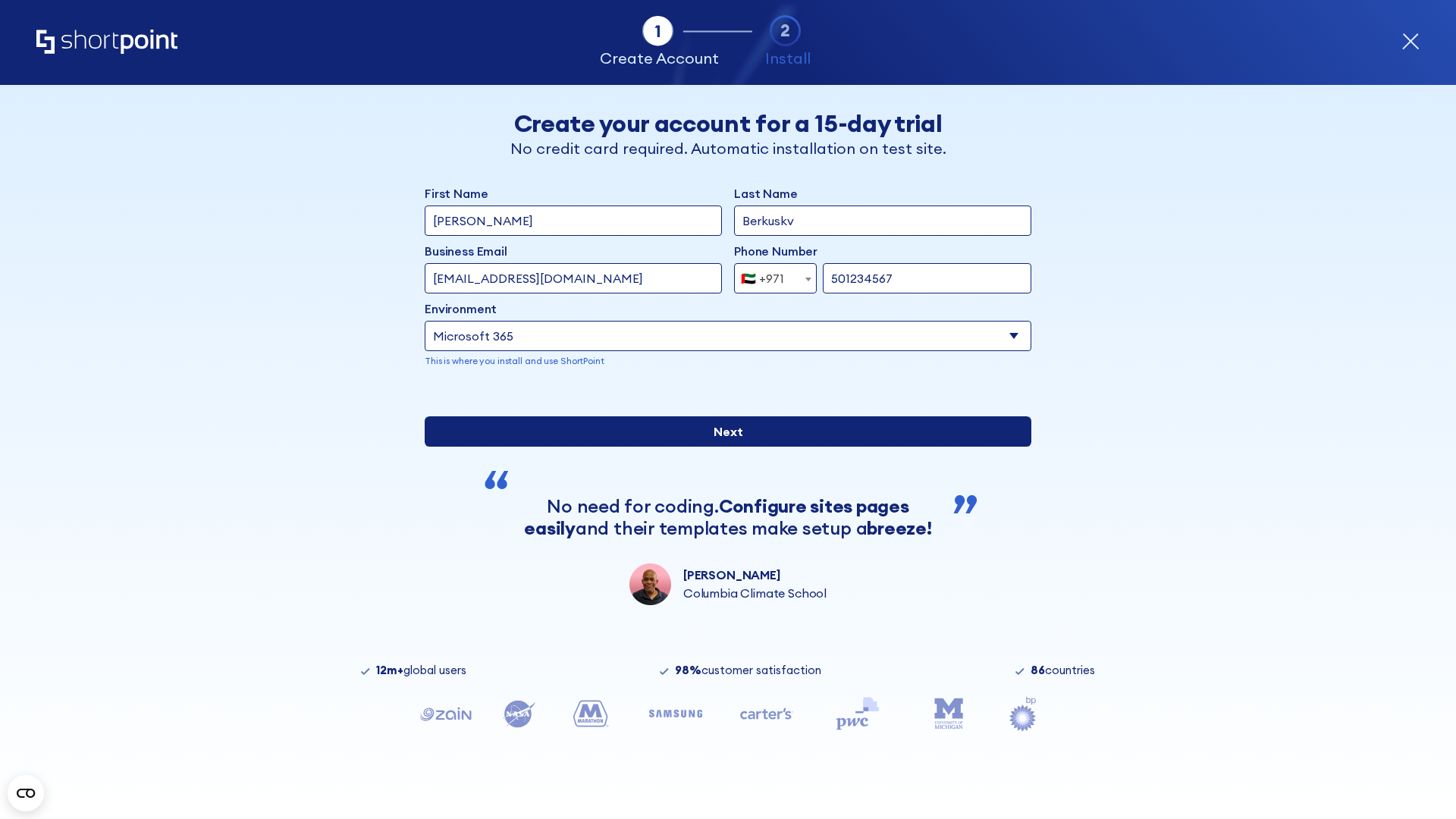
type input "501234567"
click at [721, 446] on input "Next" at bounding box center [727, 431] width 607 height 30
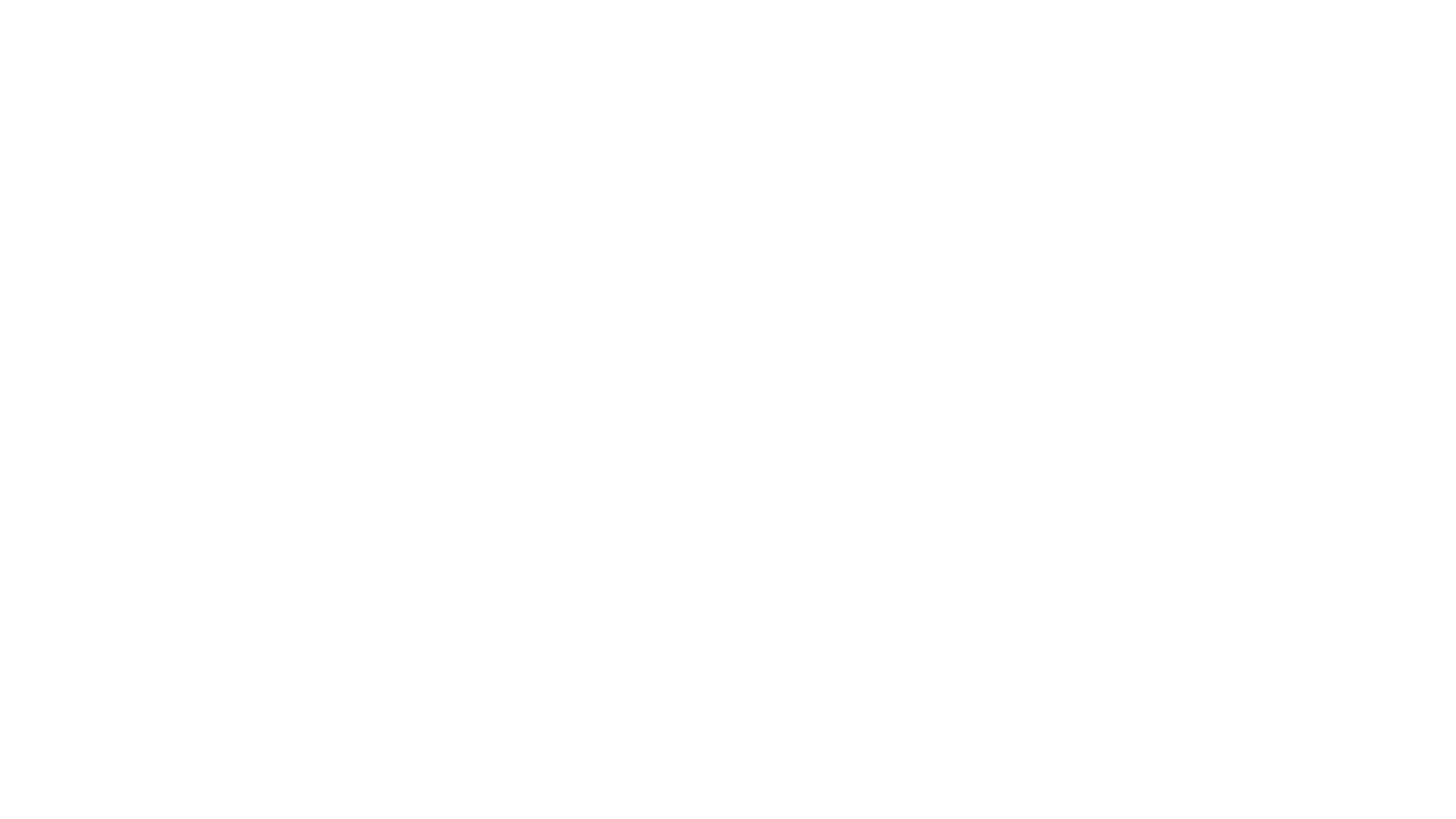
select select "+971"
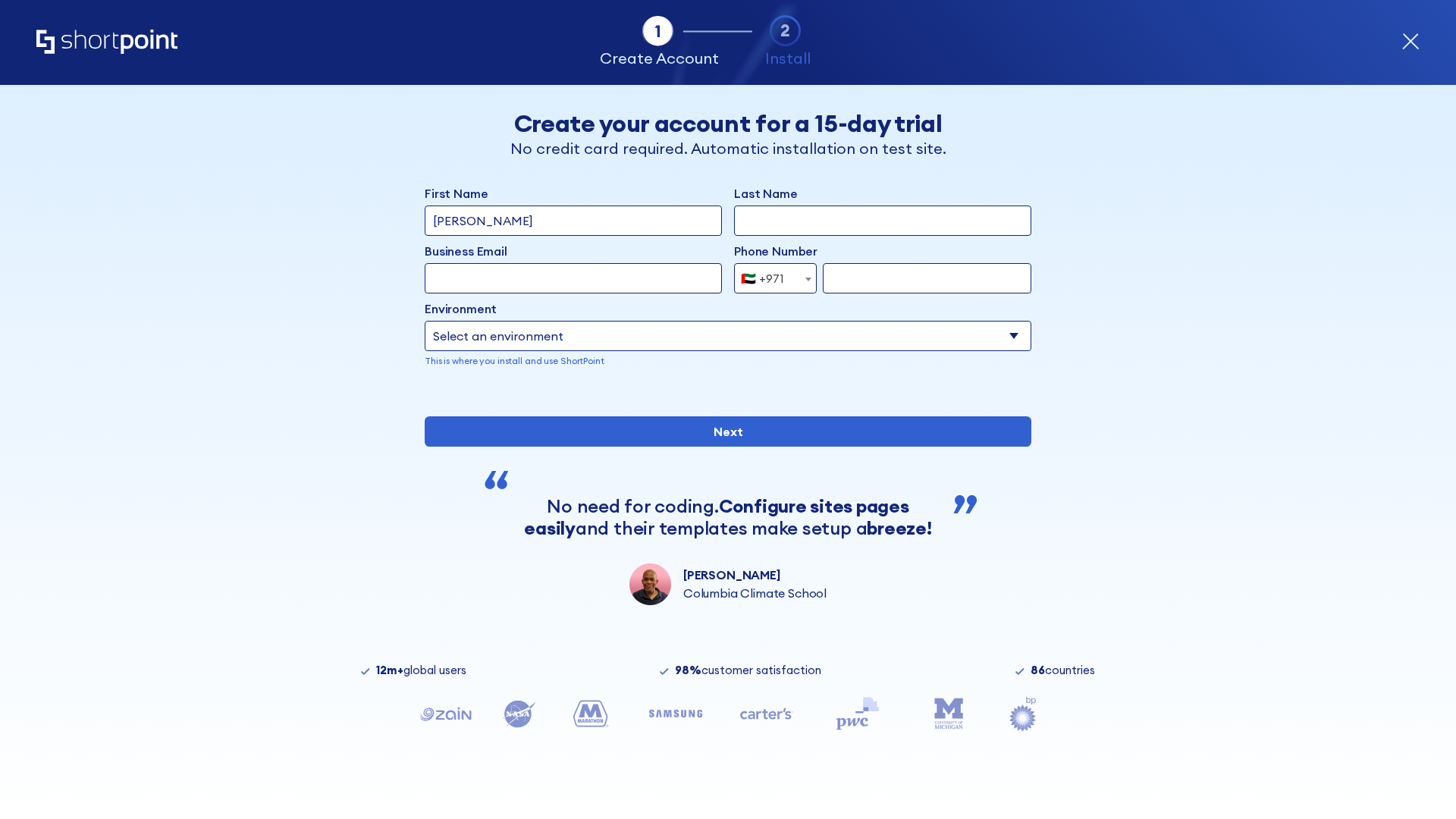
type input "Van der Meer"
type input "Berkuskv"
type input "support@university.edu"
click at [770, 278] on div "🇦🇪 +971" at bounding box center [762, 278] width 43 height 30
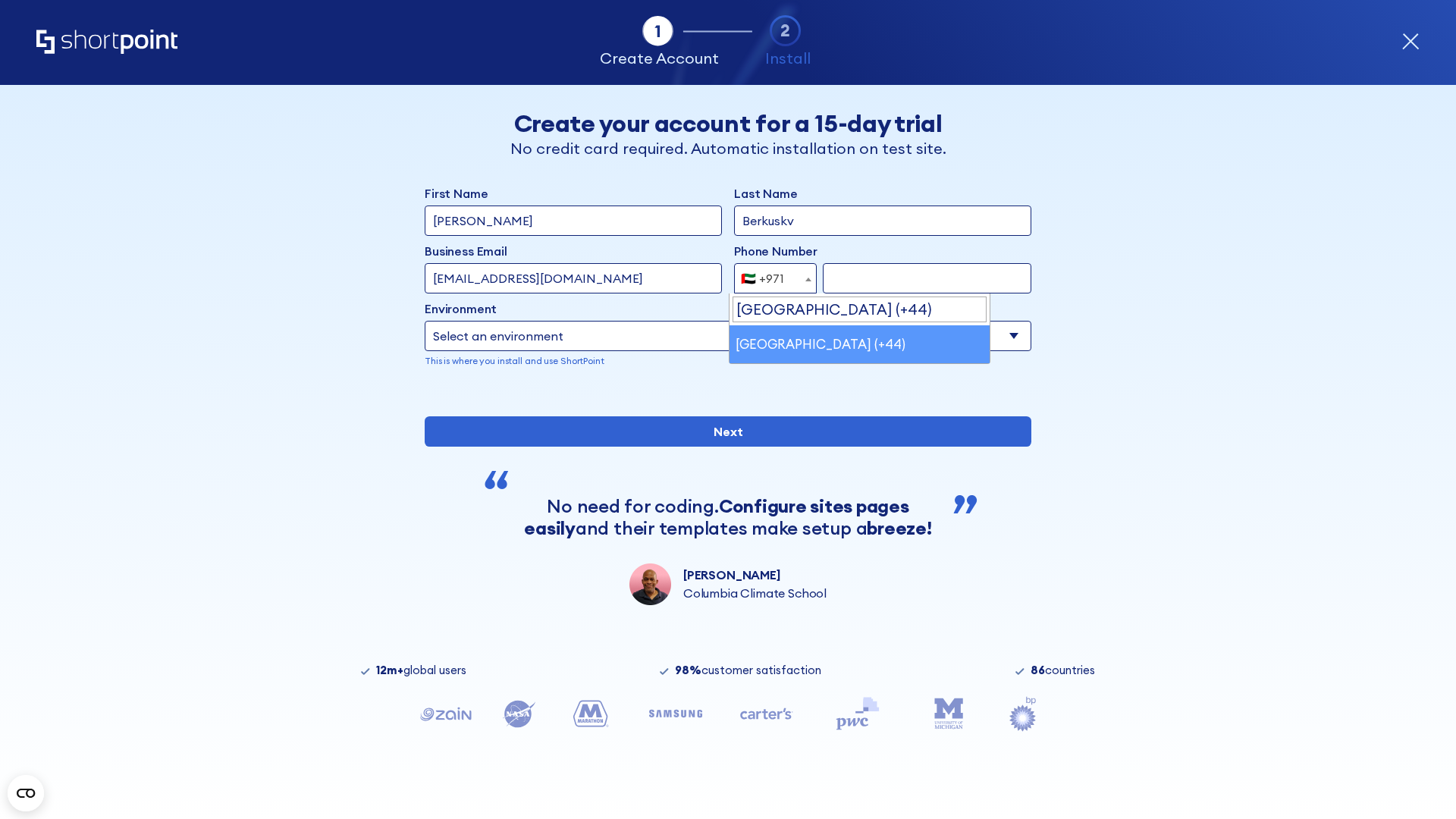
select select "+44"
type input "7912345678"
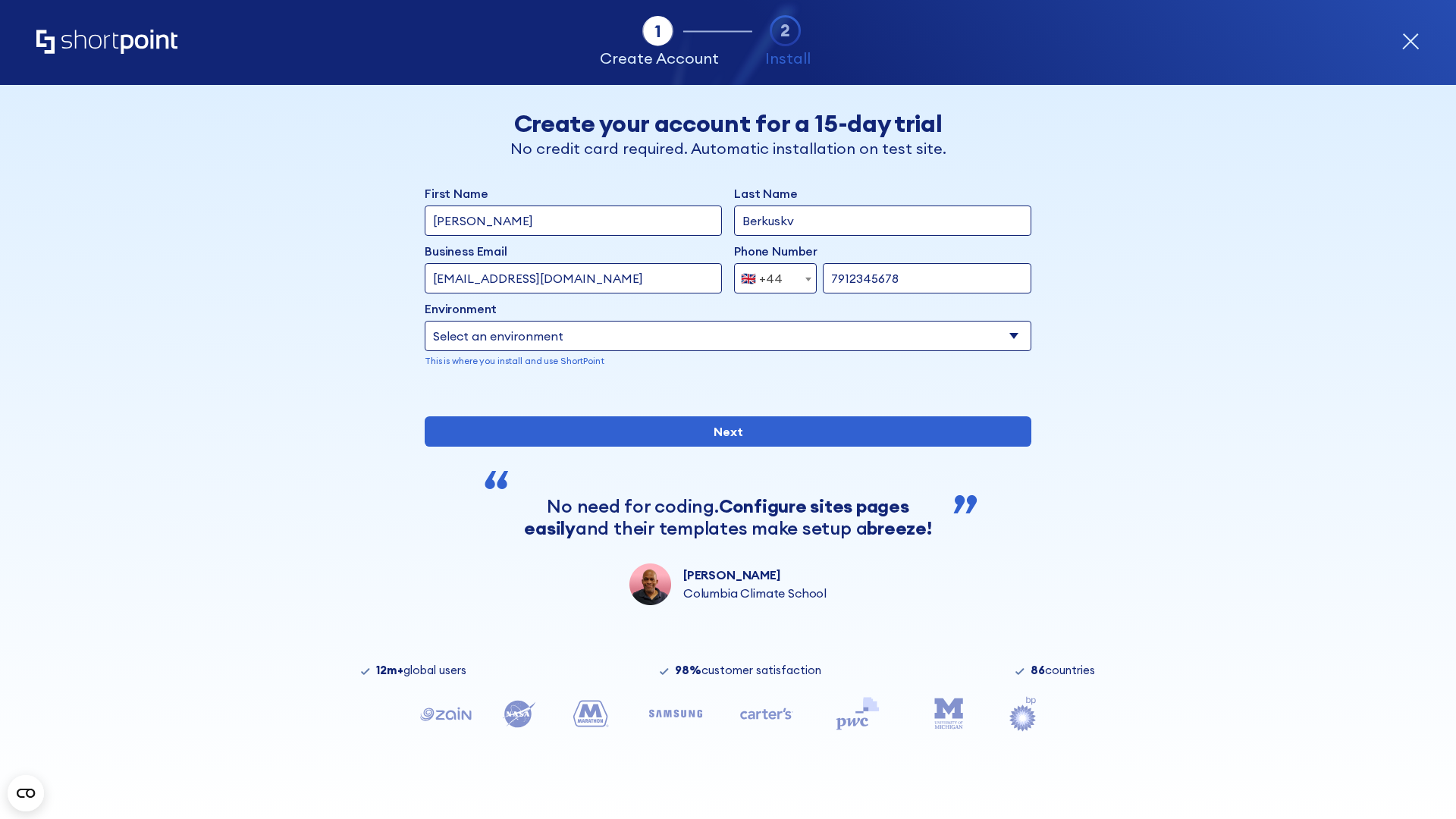
select select "Microsoft 365"
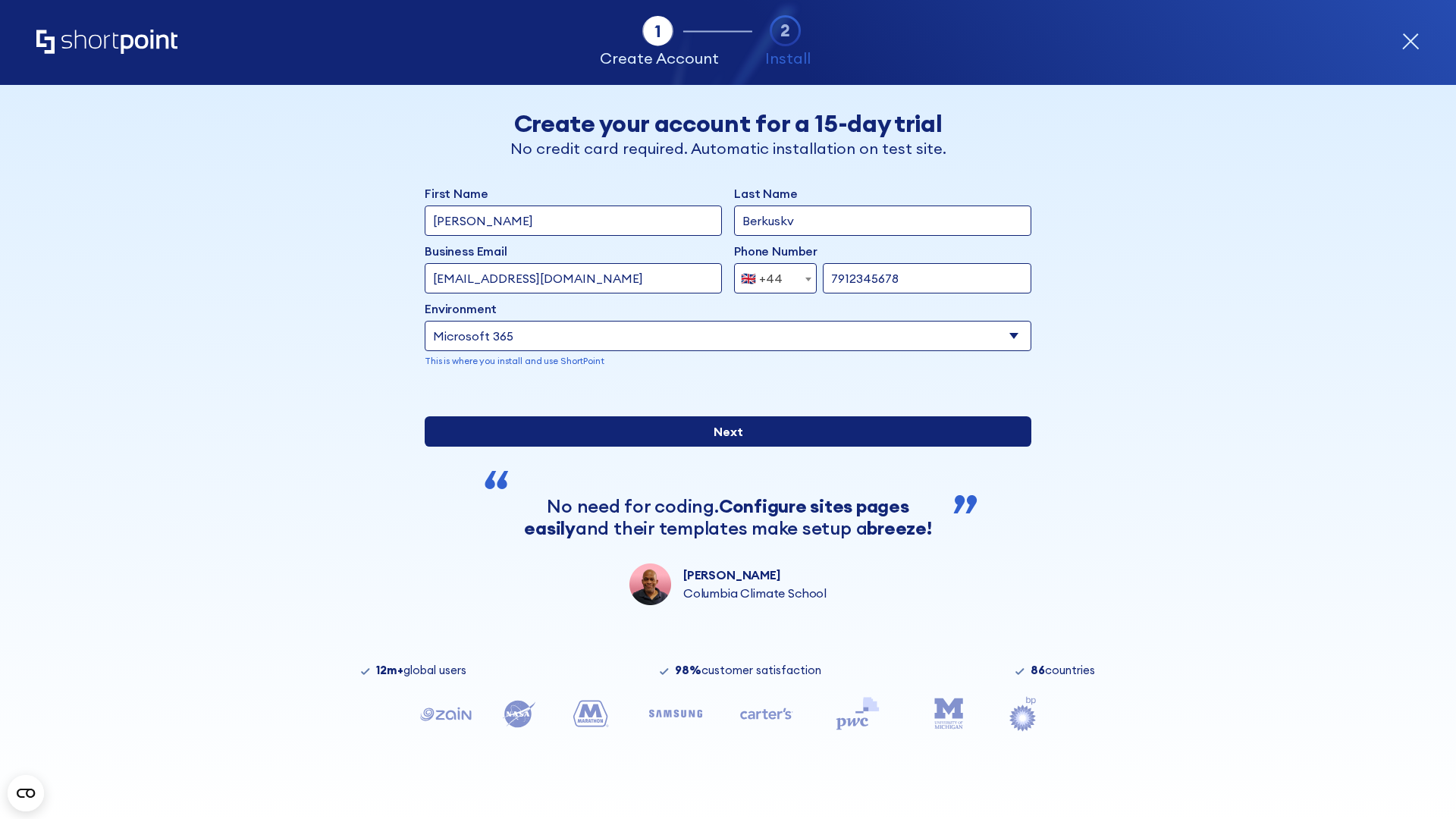
type input "7912345678"
click at [721, 446] on input "Next" at bounding box center [727, 431] width 607 height 30
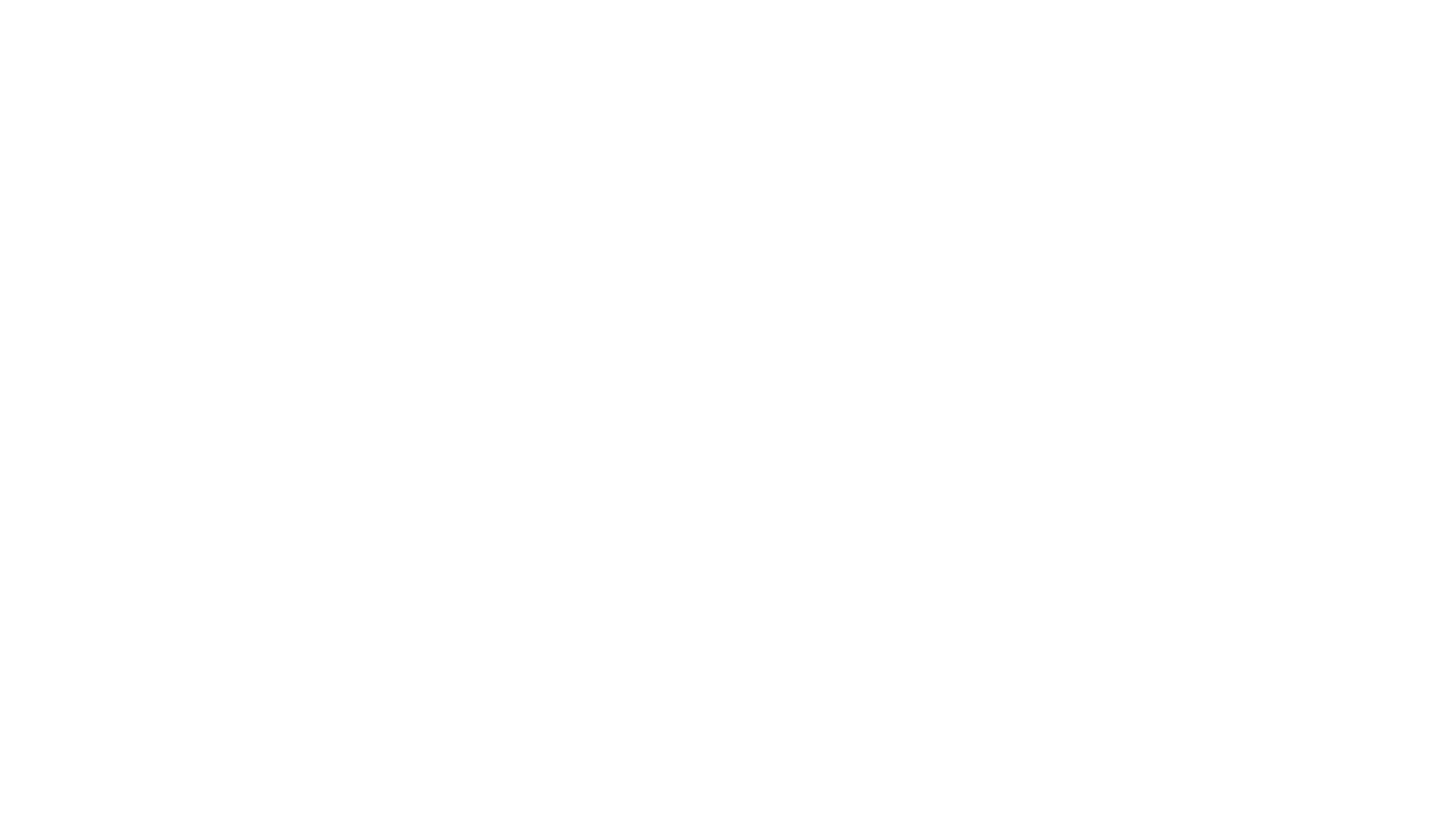
select select "+44"
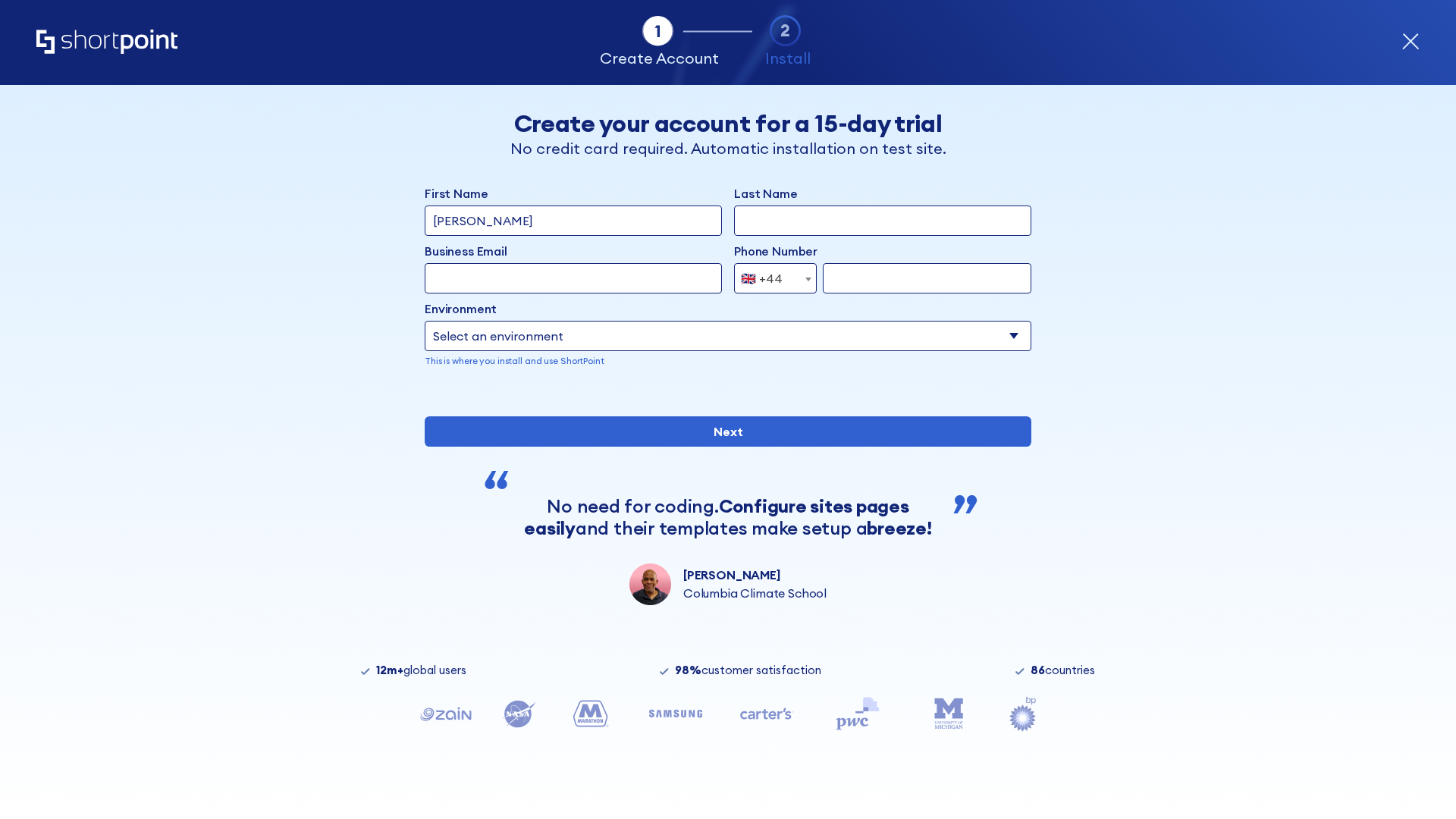
type input "[PERSON_NAME]"
type input "Berkuskv"
type input "[EMAIL_ADDRESS][DOMAIN_NAME]"
click at [770, 278] on div "🇬🇧 +44" at bounding box center [761, 278] width 42 height 30
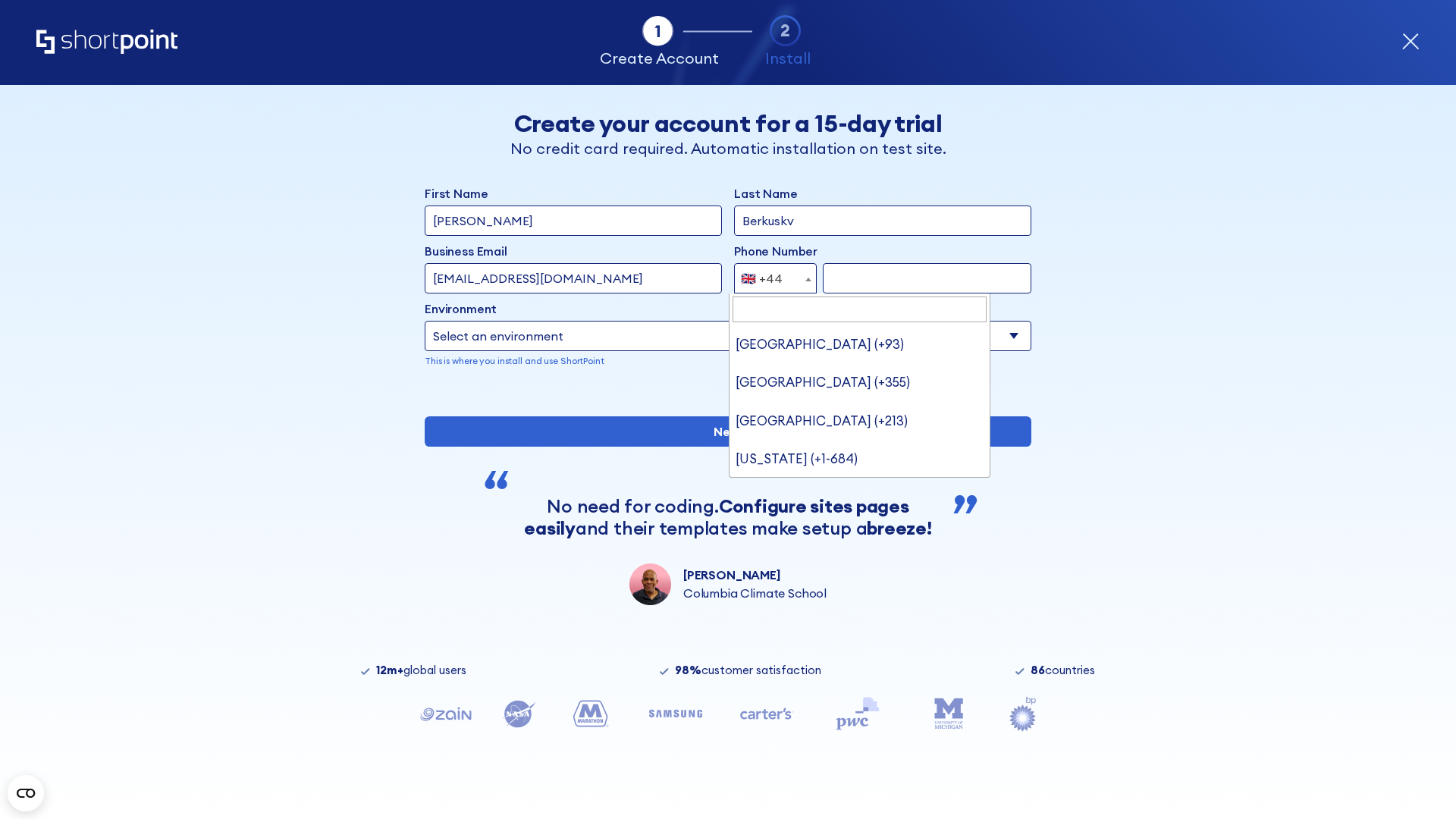
type input "Ukraine (+380)"
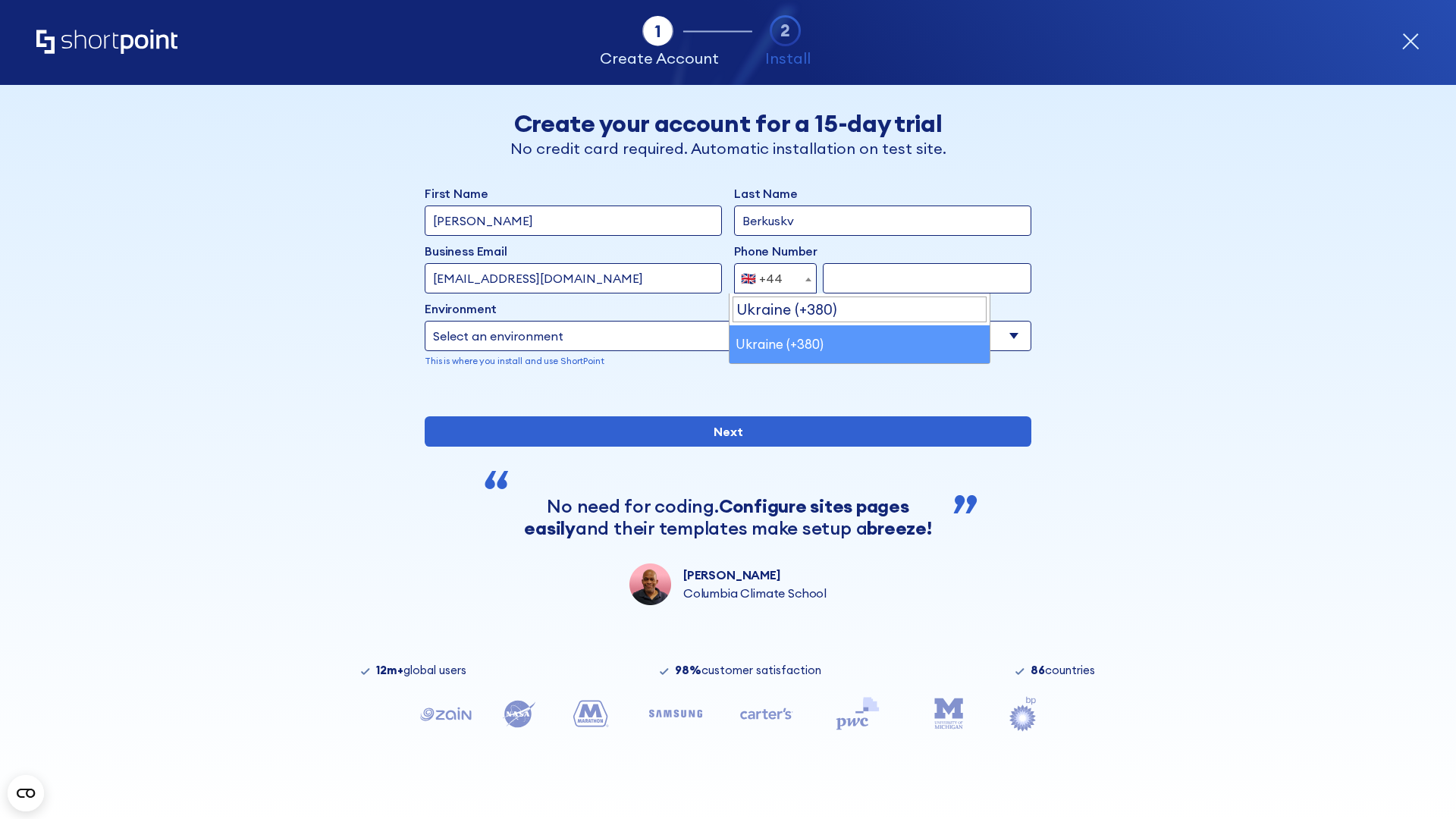
select select "+380"
type input "663451789"
select select "Microsoft 365"
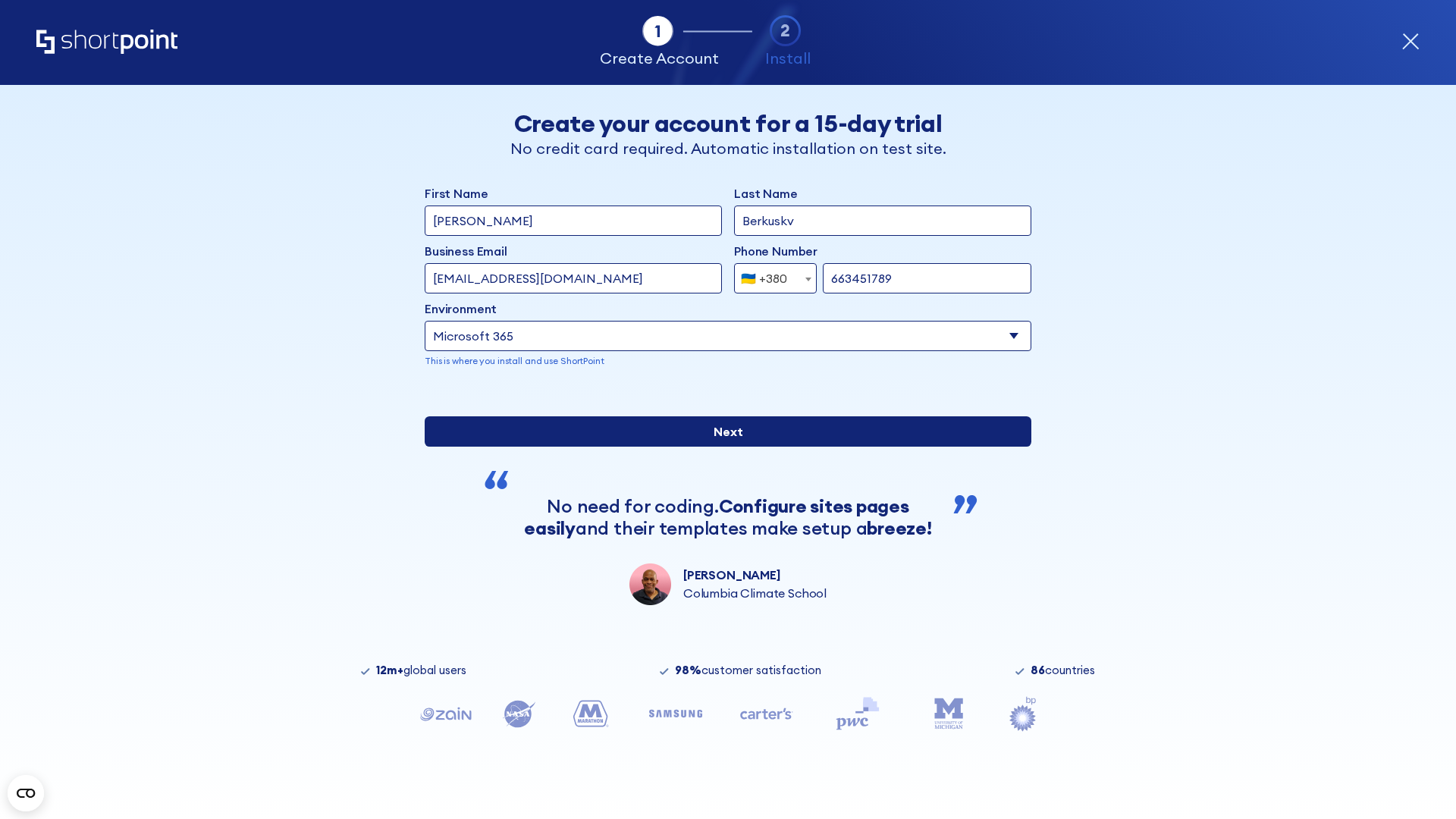
type input "663451789"
click at [721, 446] on input "Next" at bounding box center [727, 431] width 607 height 30
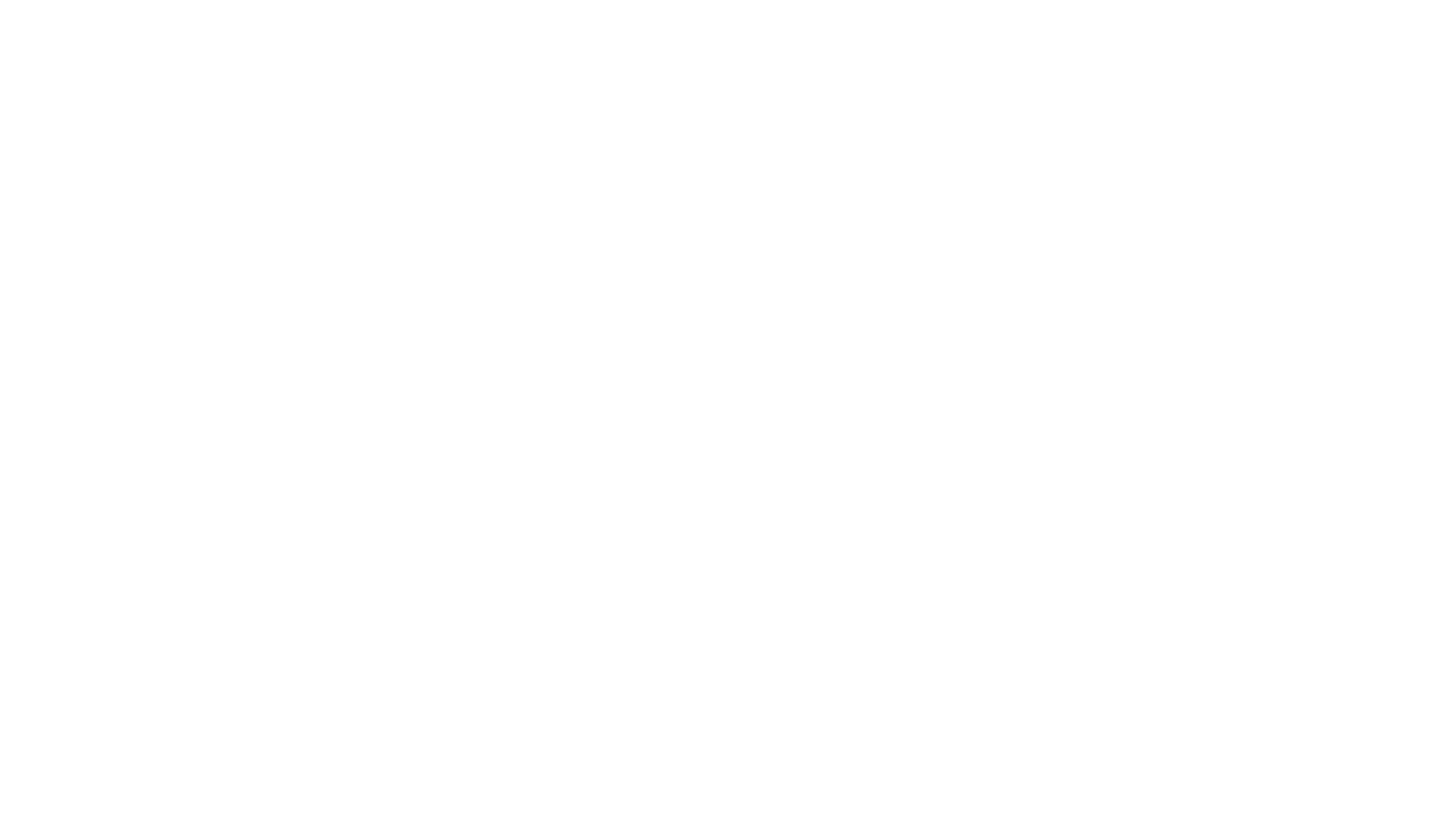
select select "+380"
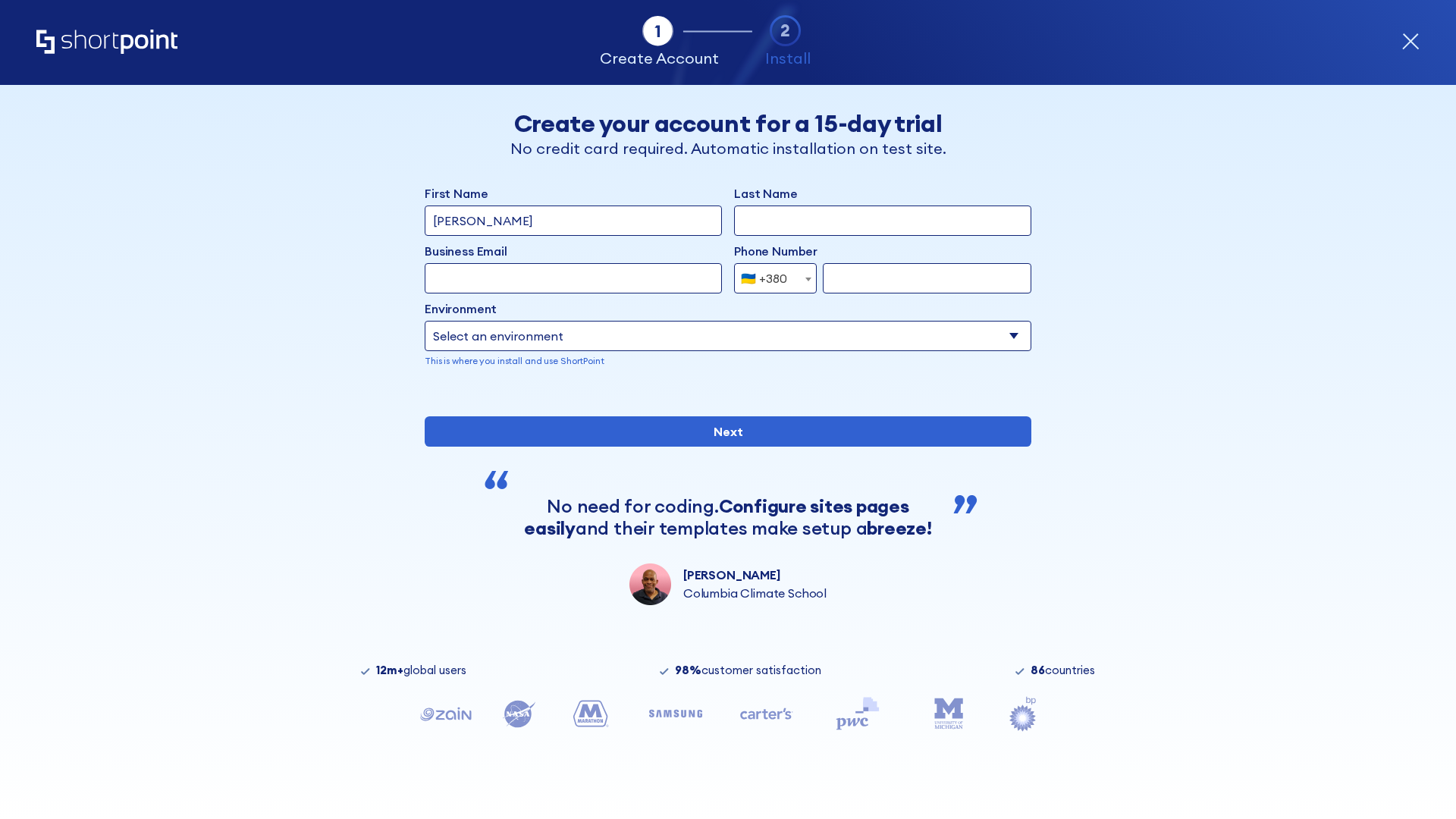
type input "[PERSON_NAME]"
type input "Berkuskv"
type input "team@hospital-uae.health"
click at [770, 274] on div "🇺🇦 +380" at bounding box center [764, 278] width 46 height 30
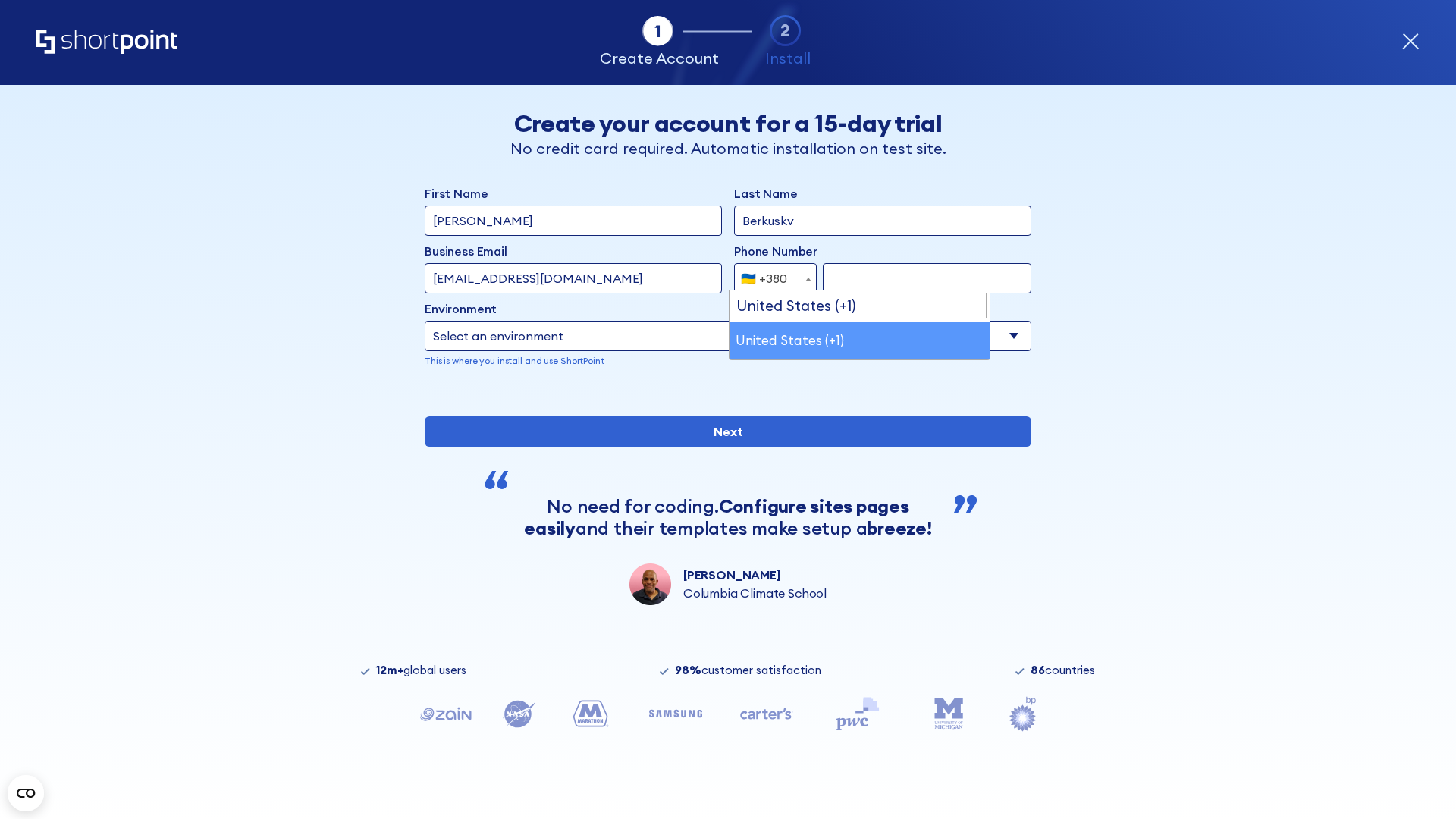
select select "+1"
type input "2025550123"
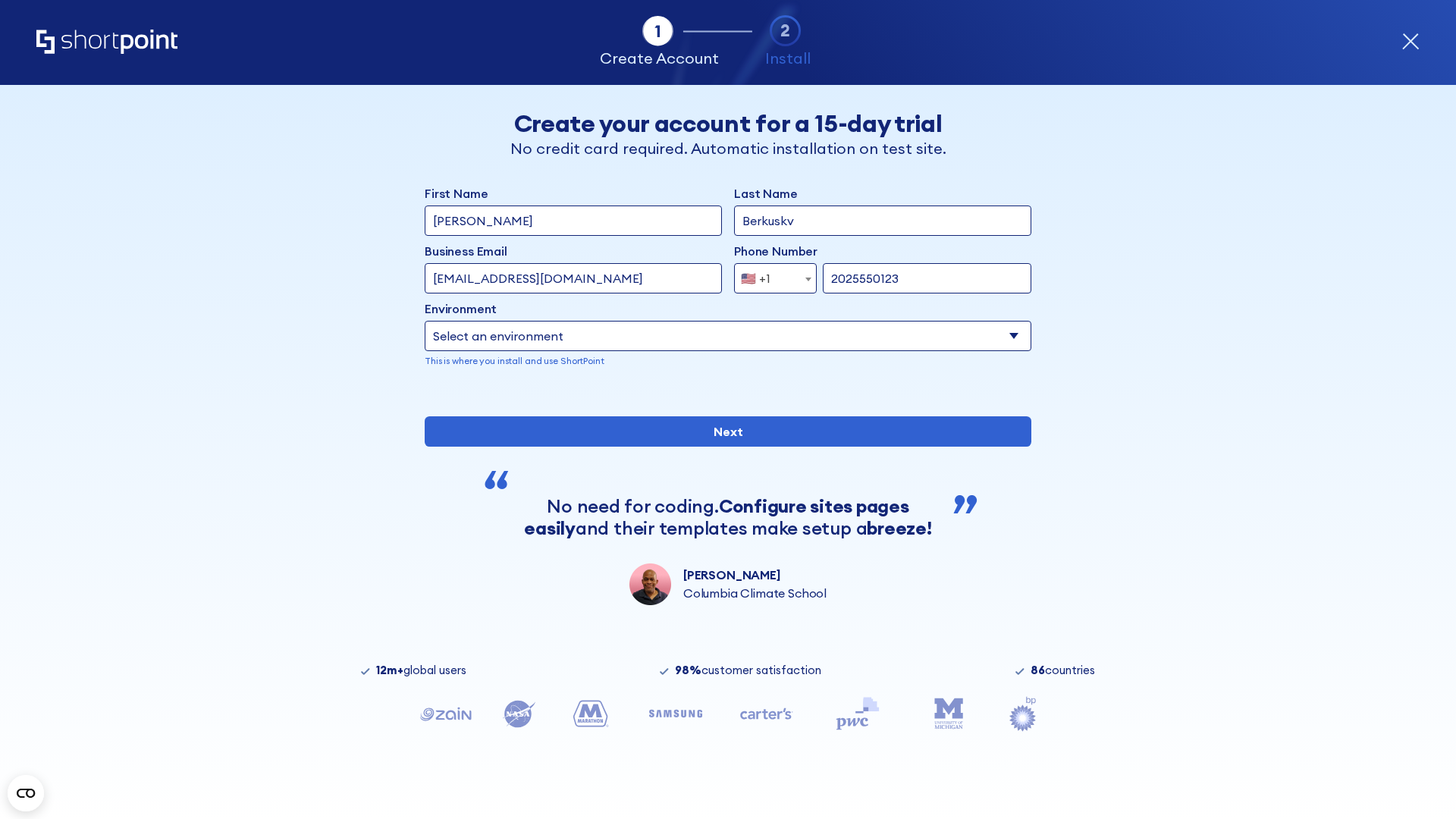
select select "Microsoft 365"
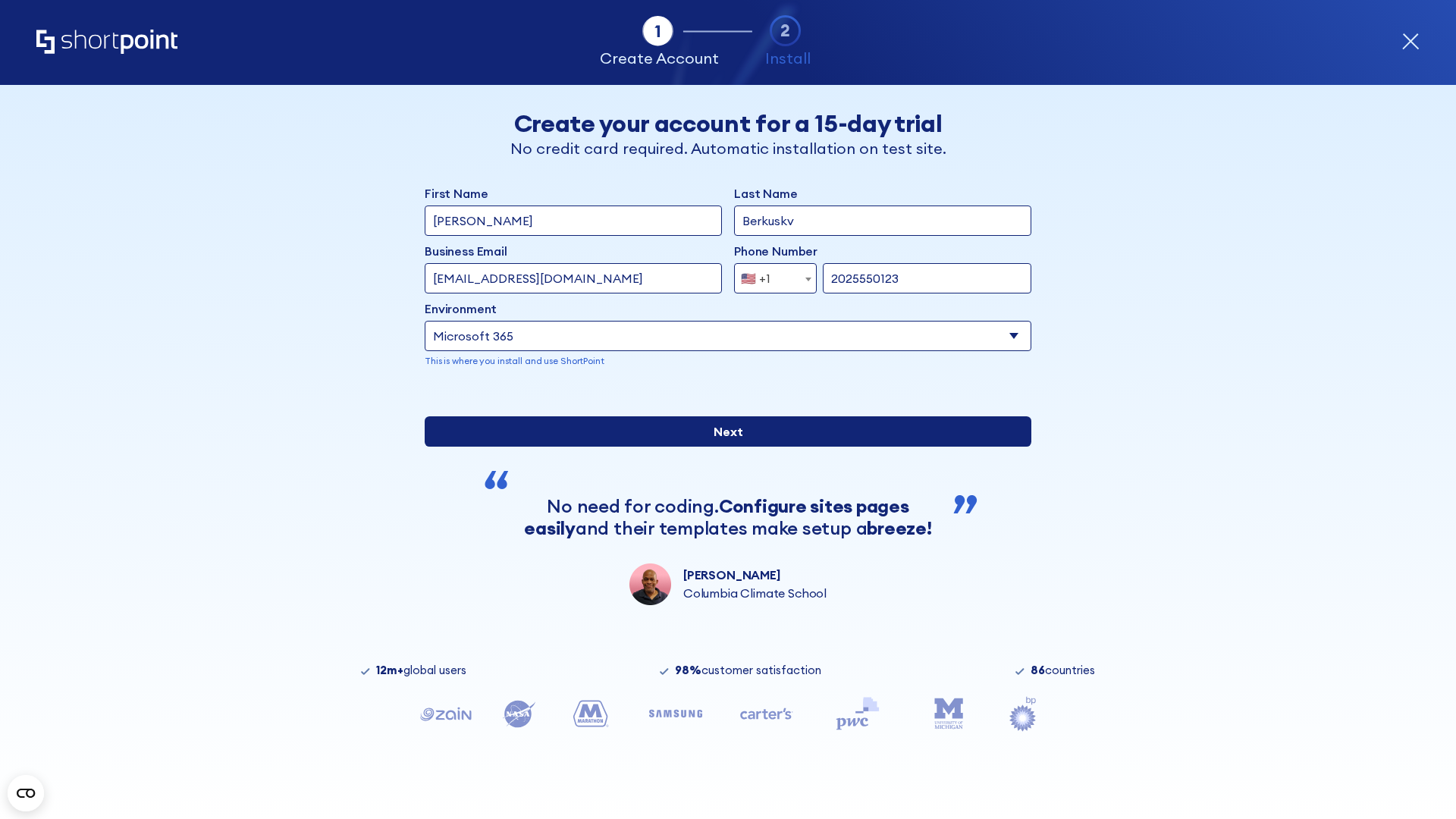
type input "2025550123"
click at [721, 446] on input "Next" at bounding box center [727, 431] width 607 height 30
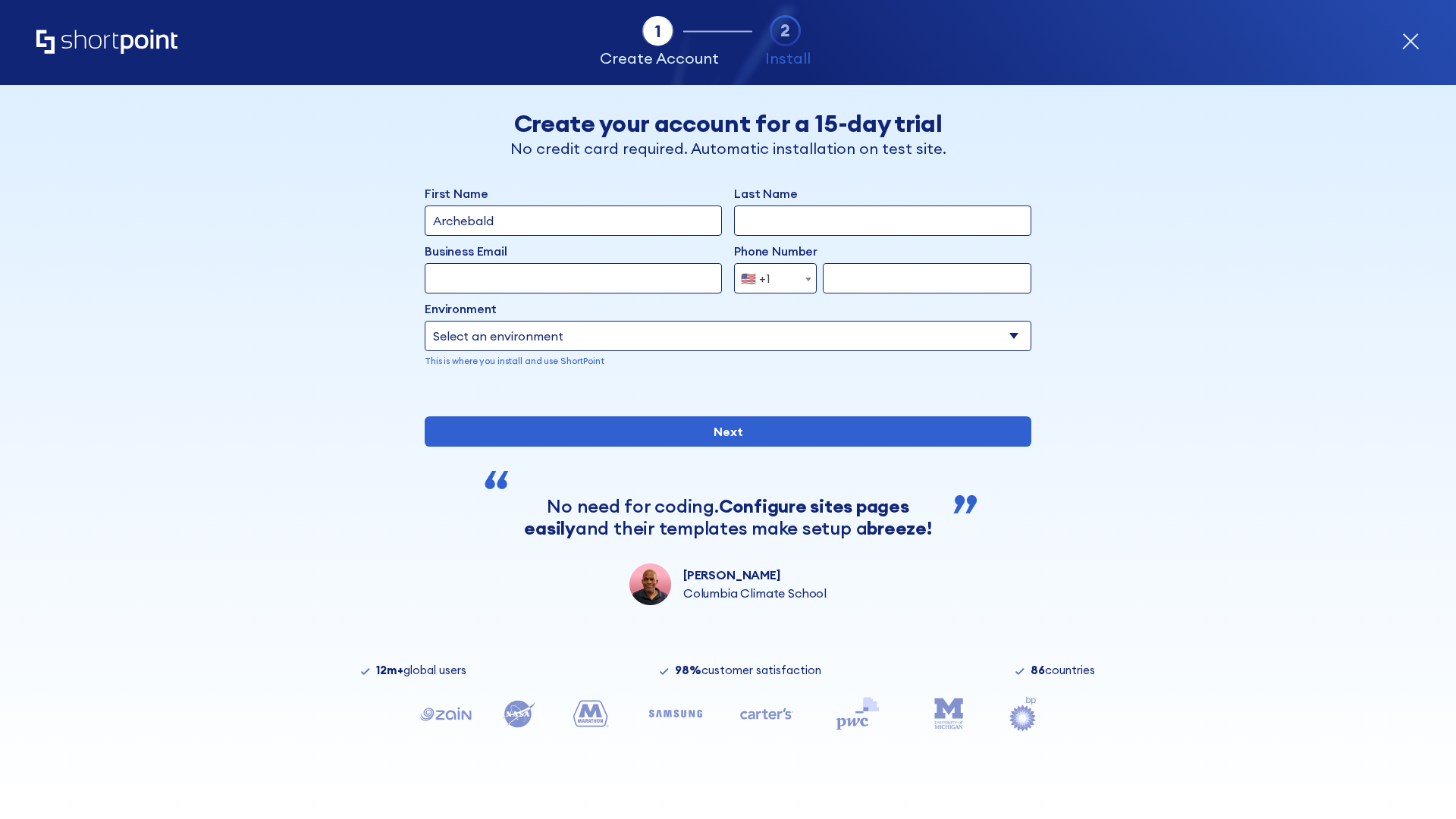
type input "Archebald"
type input "Berkuskv"
type input "[EMAIL_ADDRESS][DOMAIN_NAME]"
type input "2125556789"
select select "SharePoint 2019 (On-Premise)"
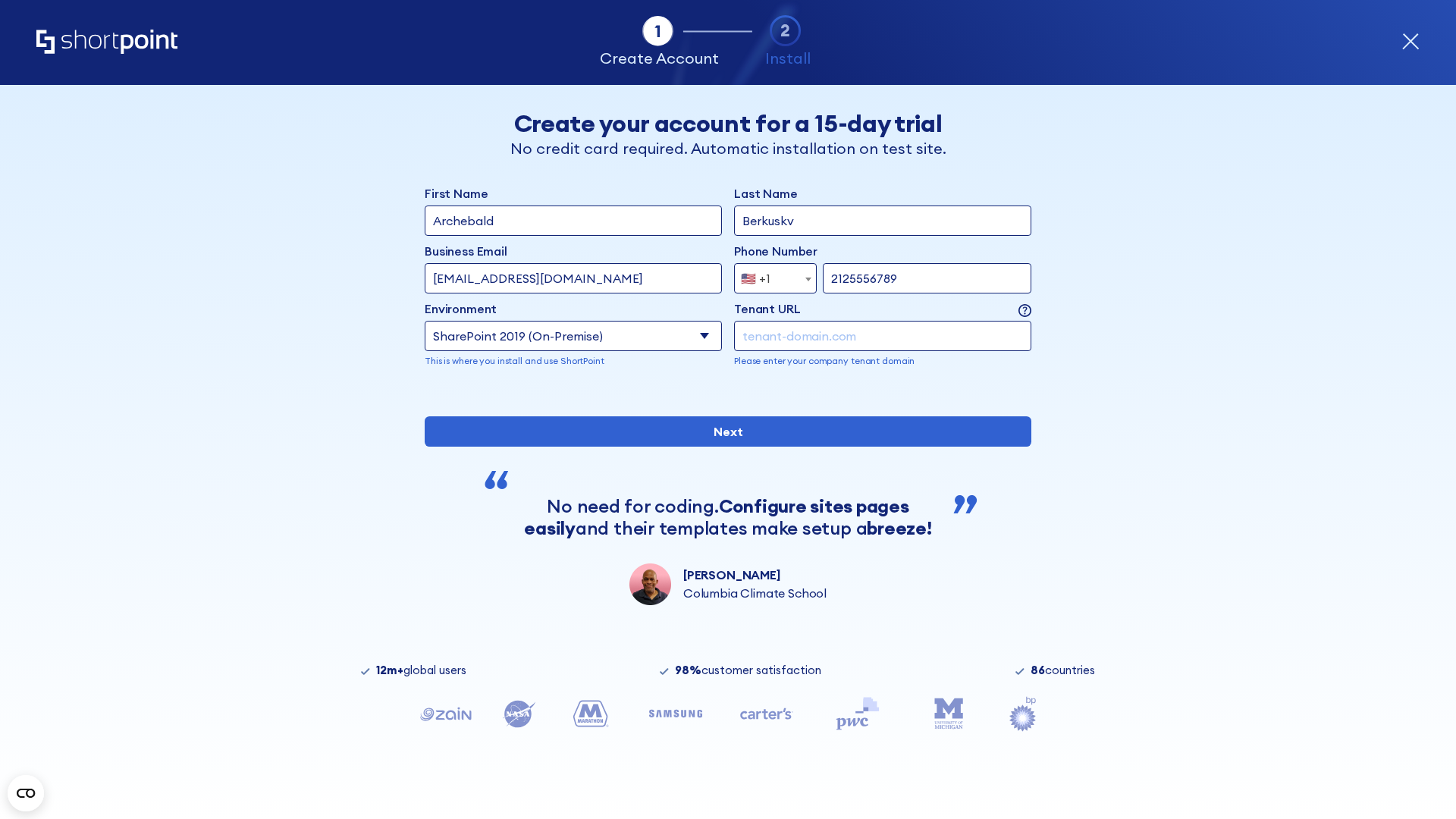
type input "2125556789"
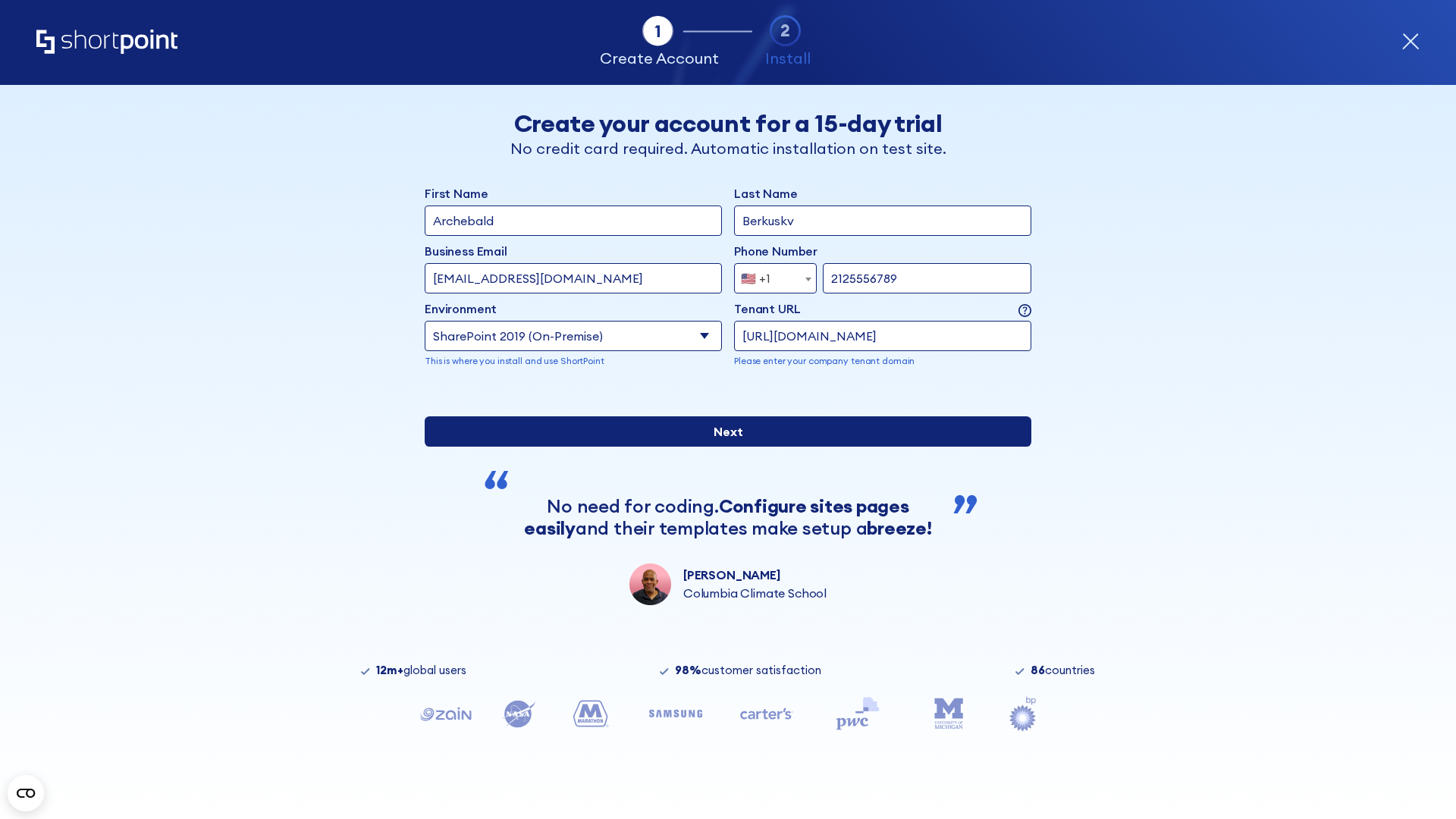
type input "[URL][DOMAIN_NAME]"
click at [721, 446] on input "Next" at bounding box center [727, 431] width 607 height 30
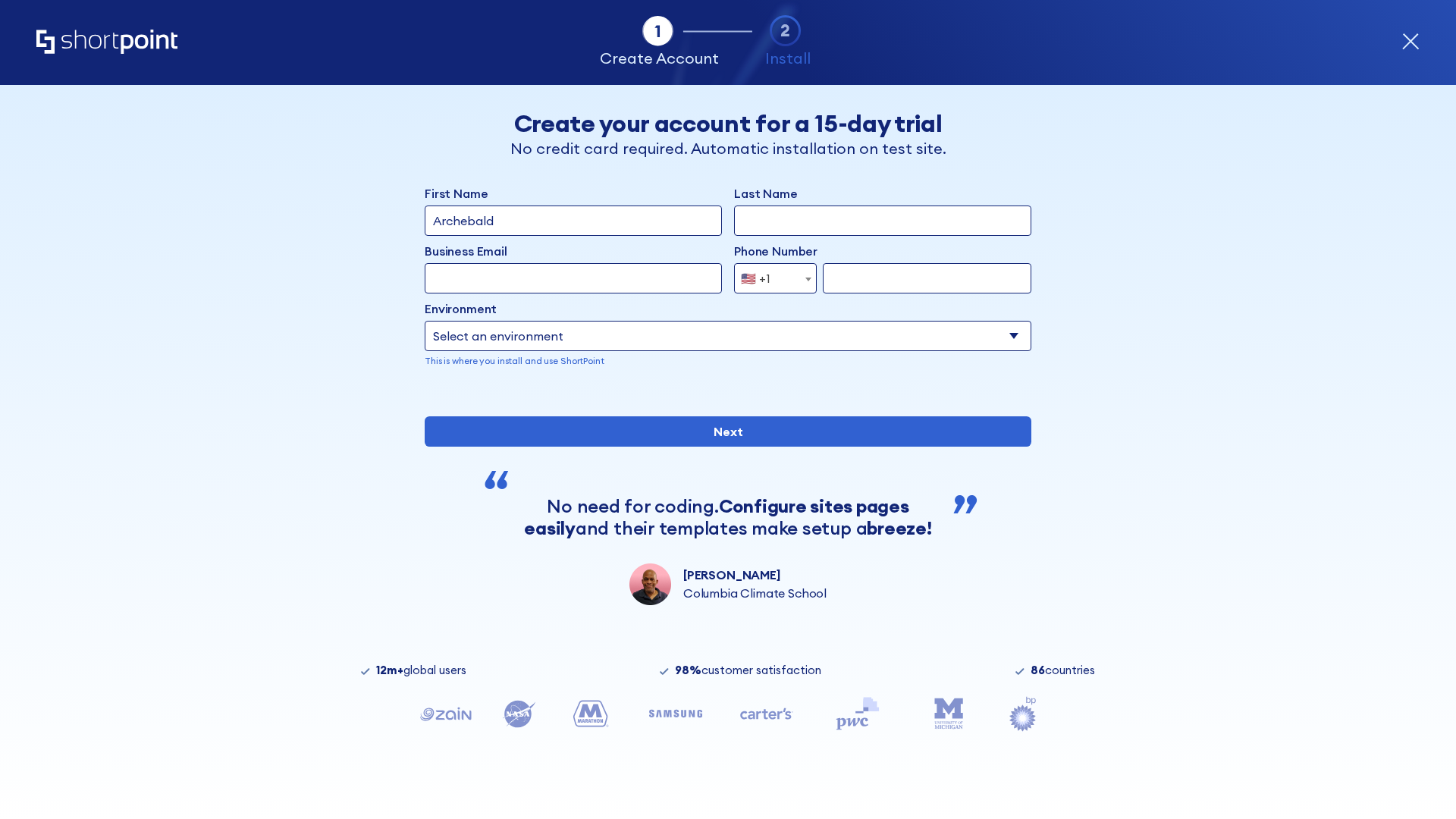
type input "Archebald"
type input "Berkuskv"
type input "[EMAIL_ADDRESS][DOMAIN_NAME]"
type input "2125556789"
select select "SharePoint 2019 (On-Premise)"
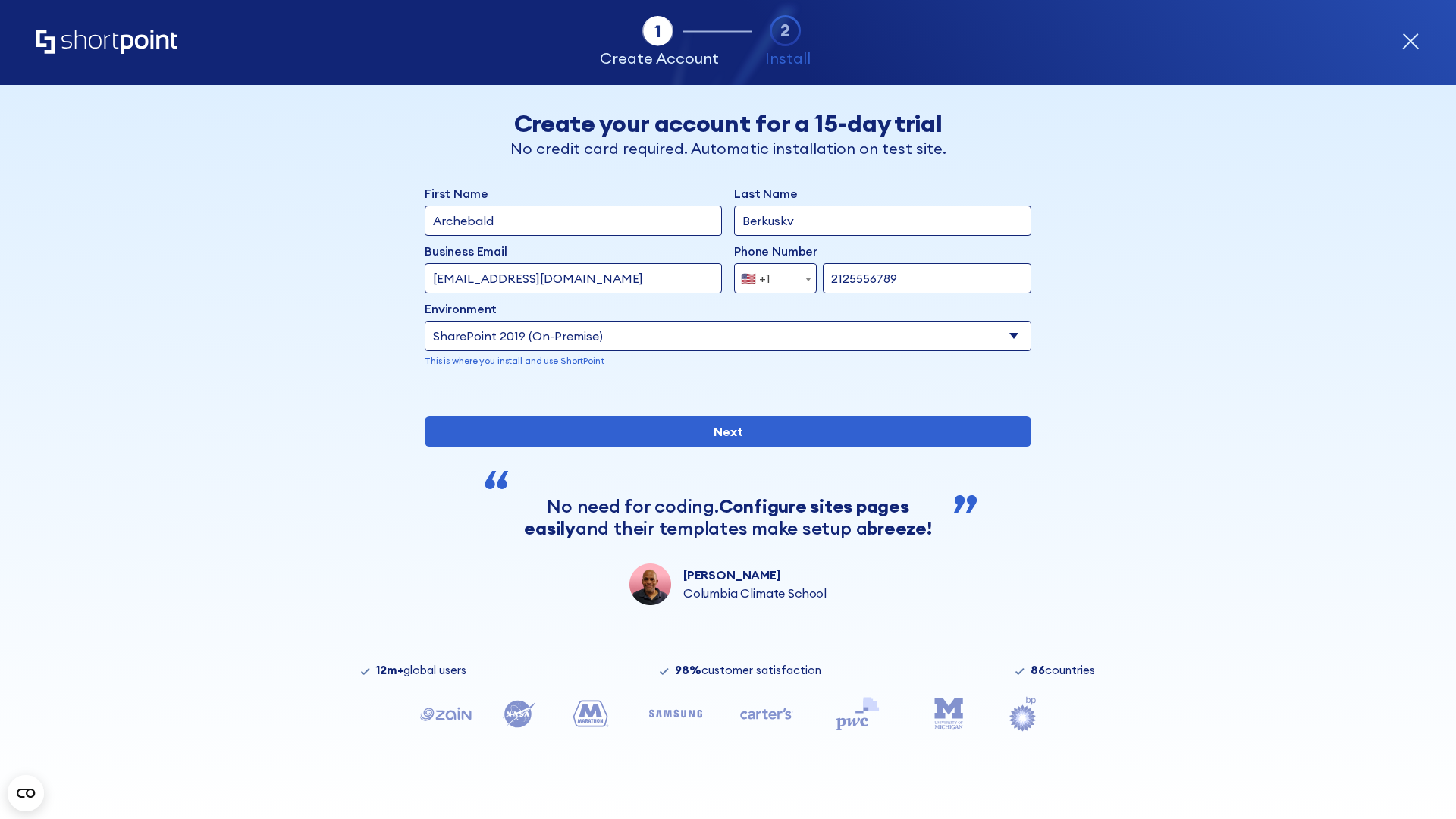
type input "2125556789"
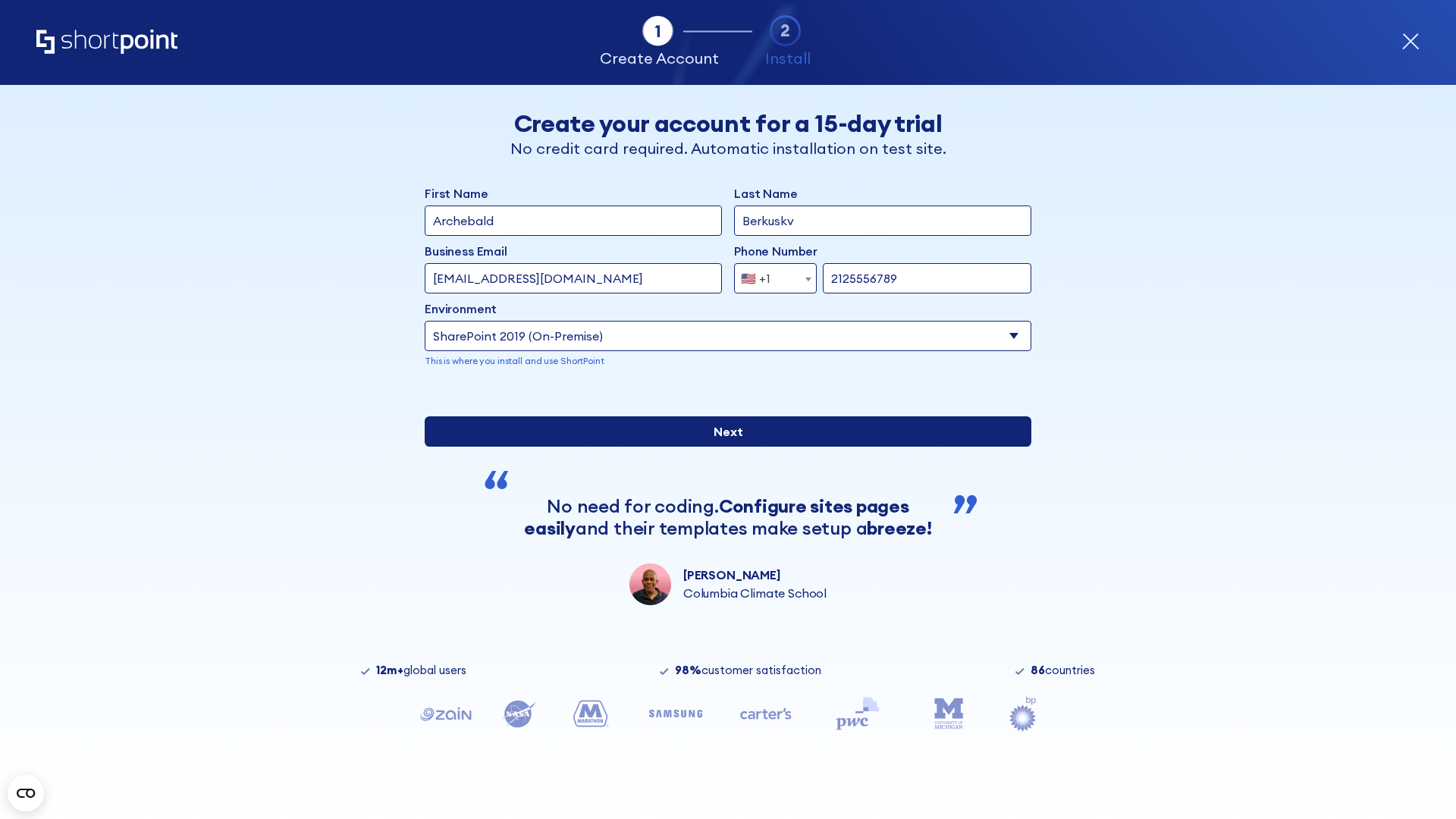
type input "[URL][DOMAIN_NAME][DOMAIN_NAME]"
click at [721, 446] on input "Next" at bounding box center [727, 431] width 607 height 30
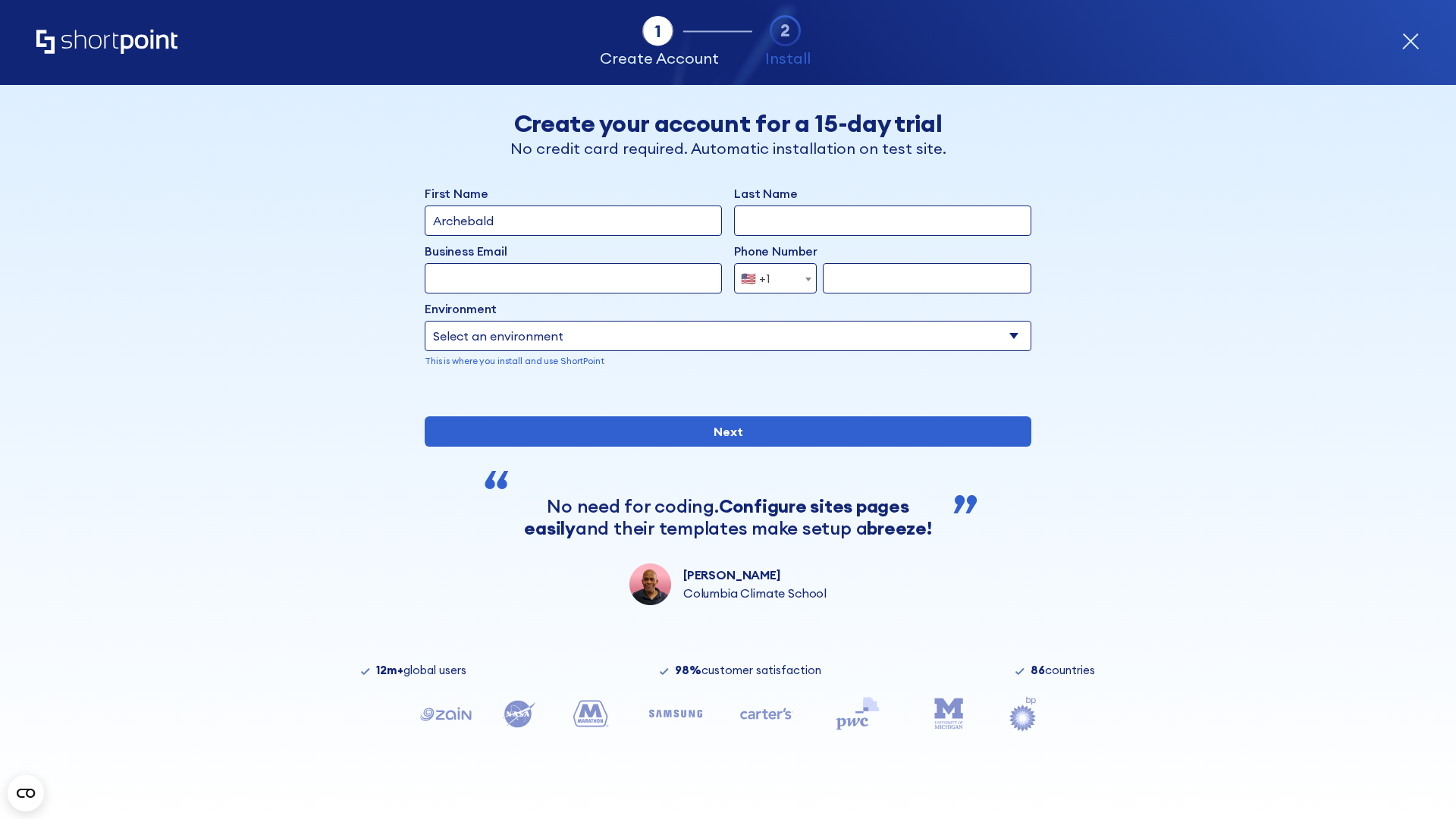
type input "Archebald"
type input "Berkuskv"
type input "[EMAIL_ADDRESS][DOMAIN_NAME]"
type input "2125556789"
select select "SharePoint 2019 (On-Premise)"
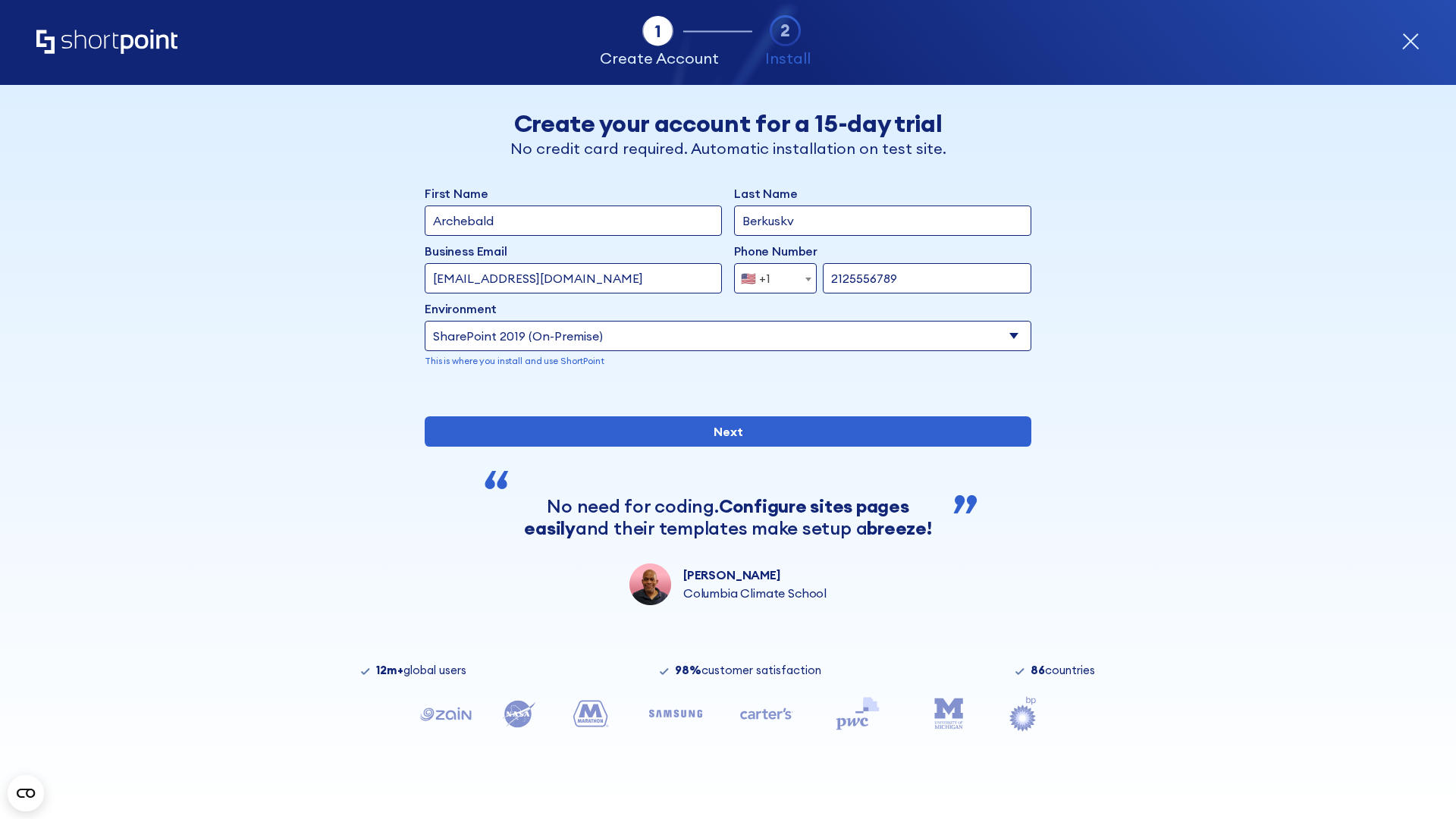
type input "2125556789"
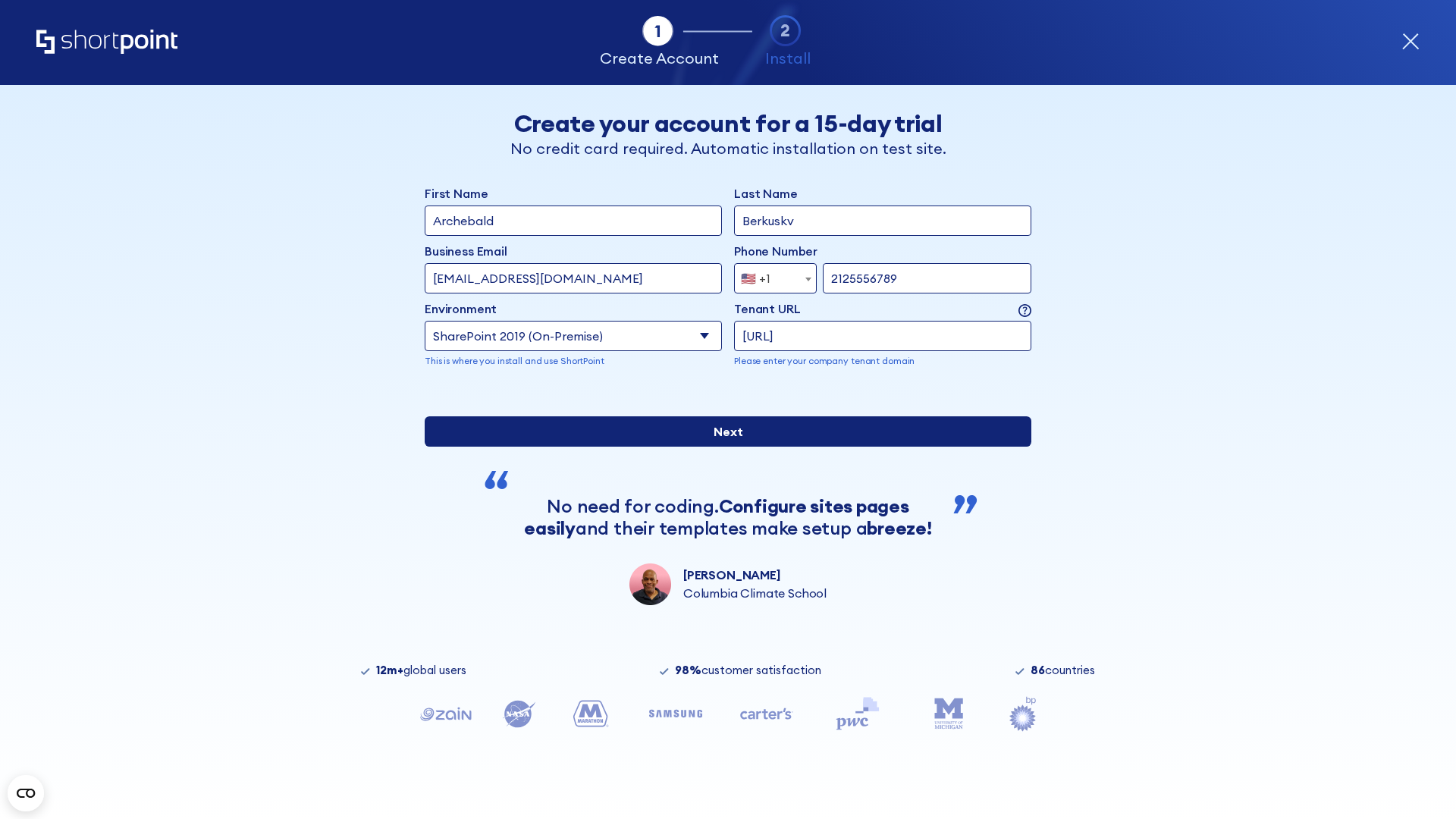
type input "[URL]"
click at [721, 446] on input "Next" at bounding box center [727, 431] width 607 height 30
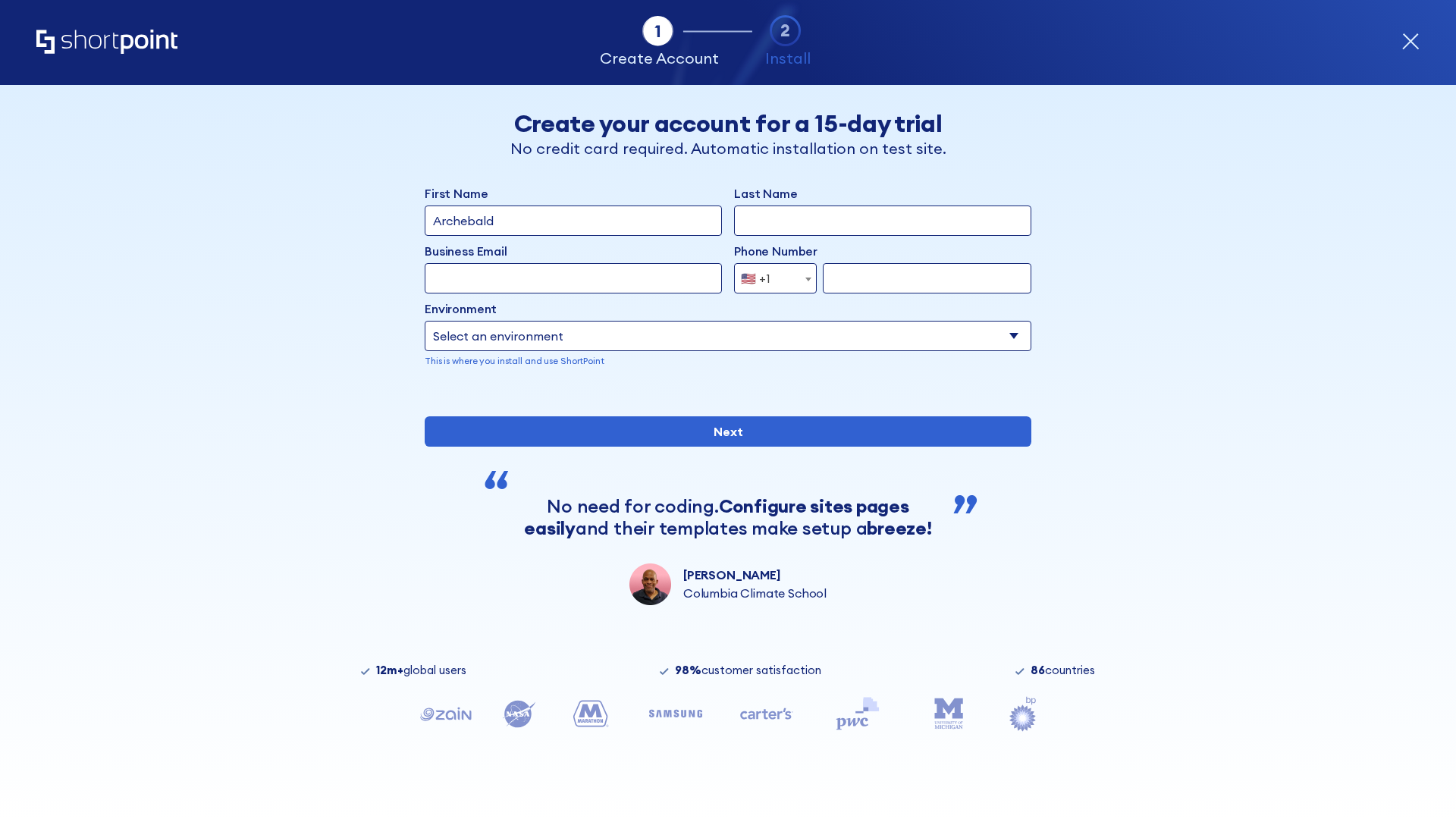
type input "Archebald"
type input "Berkuskv"
type input "[EMAIL_ADDRESS][DOMAIN_NAME]"
type input "2125556789"
select select "SharePoint 2019 (On-Premise)"
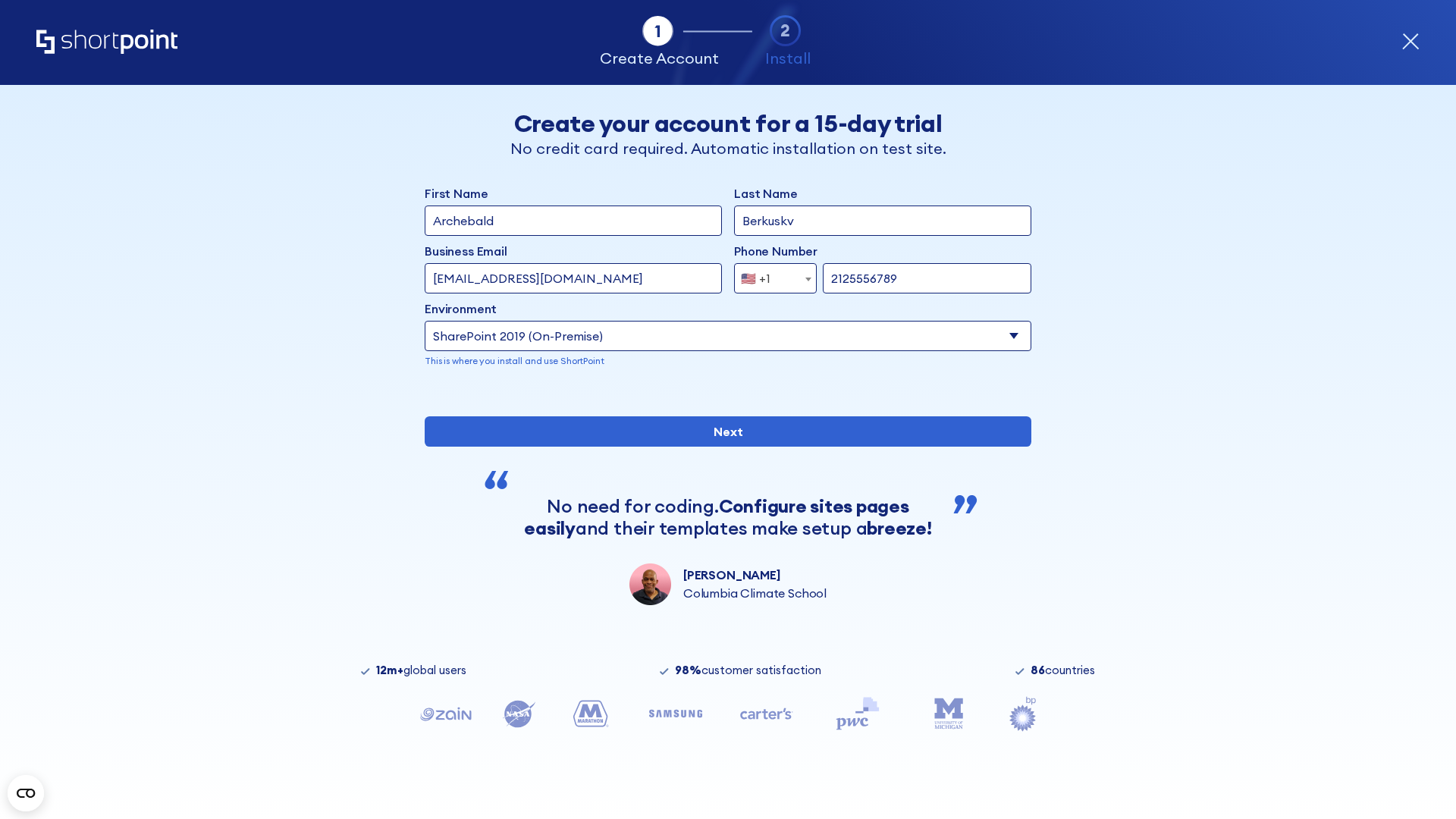
type input "2125556789"
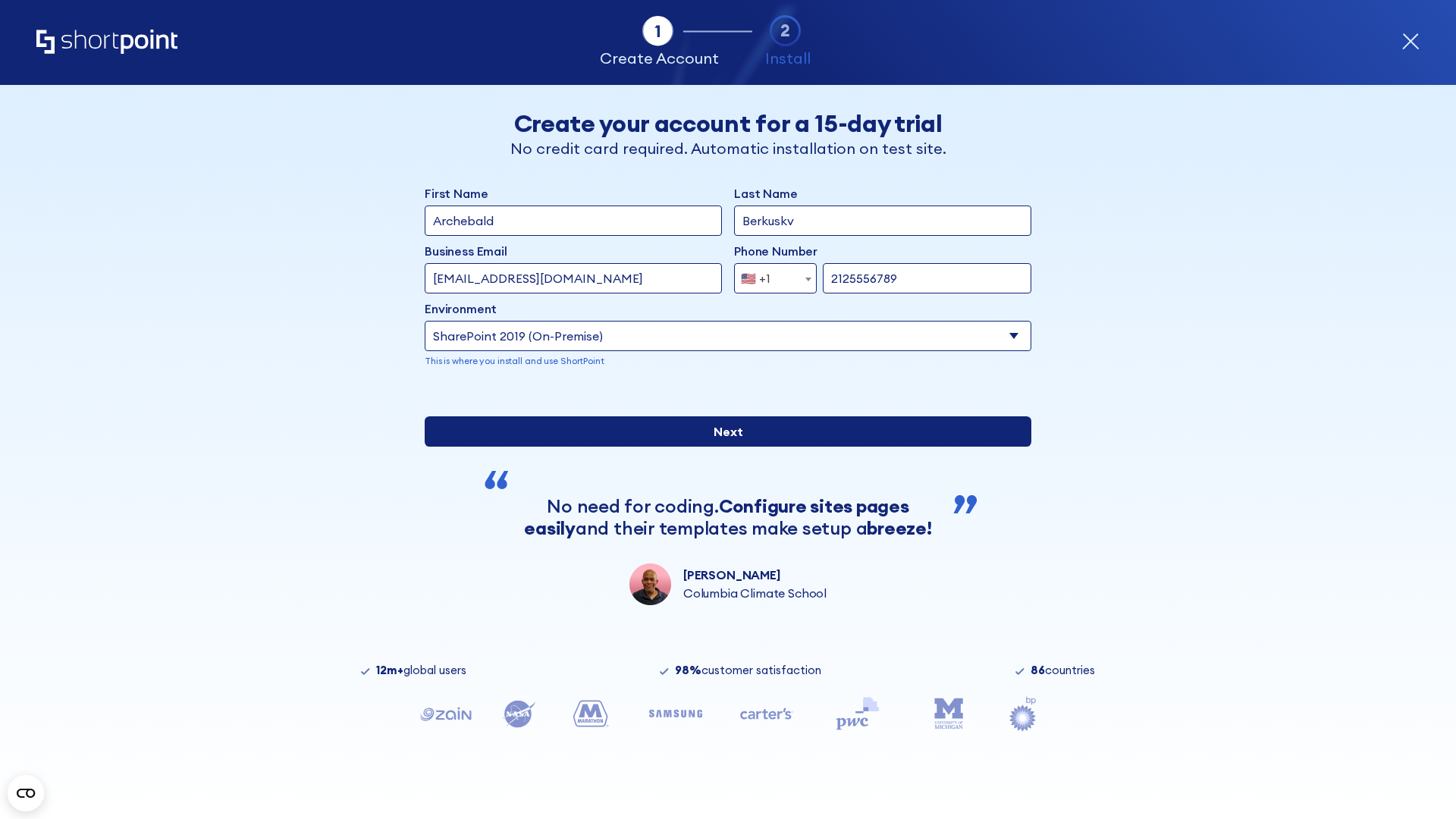
type input "https://sharepoint.com.evil.com"
click at [721, 446] on input "Next" at bounding box center [727, 431] width 607 height 30
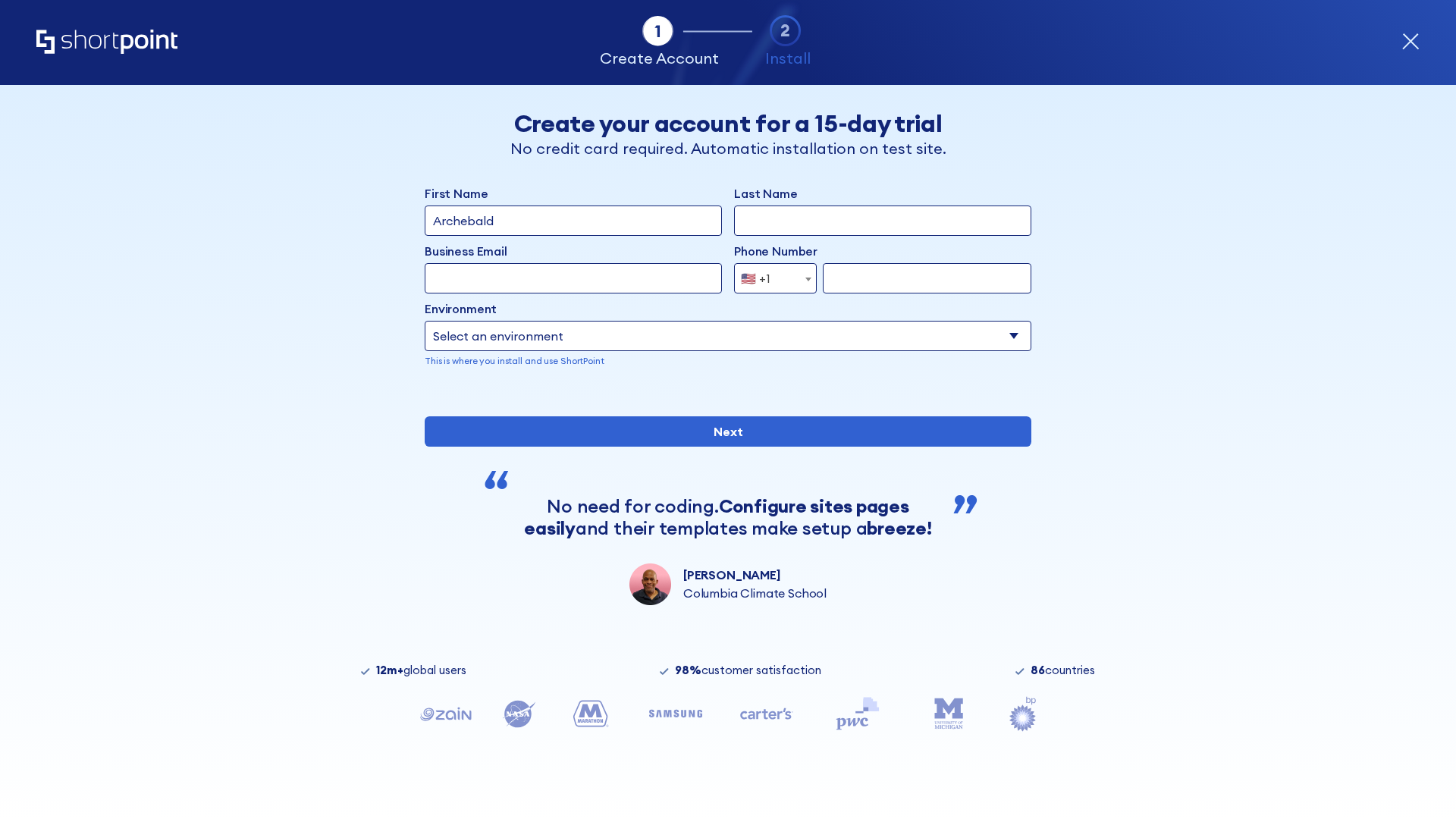
type input "Archebald"
type input "Berkuskv"
type input "[EMAIL_ADDRESS][DOMAIN_NAME]"
type input "2125556789"
select select "SharePoint 2019 (On-Premise)"
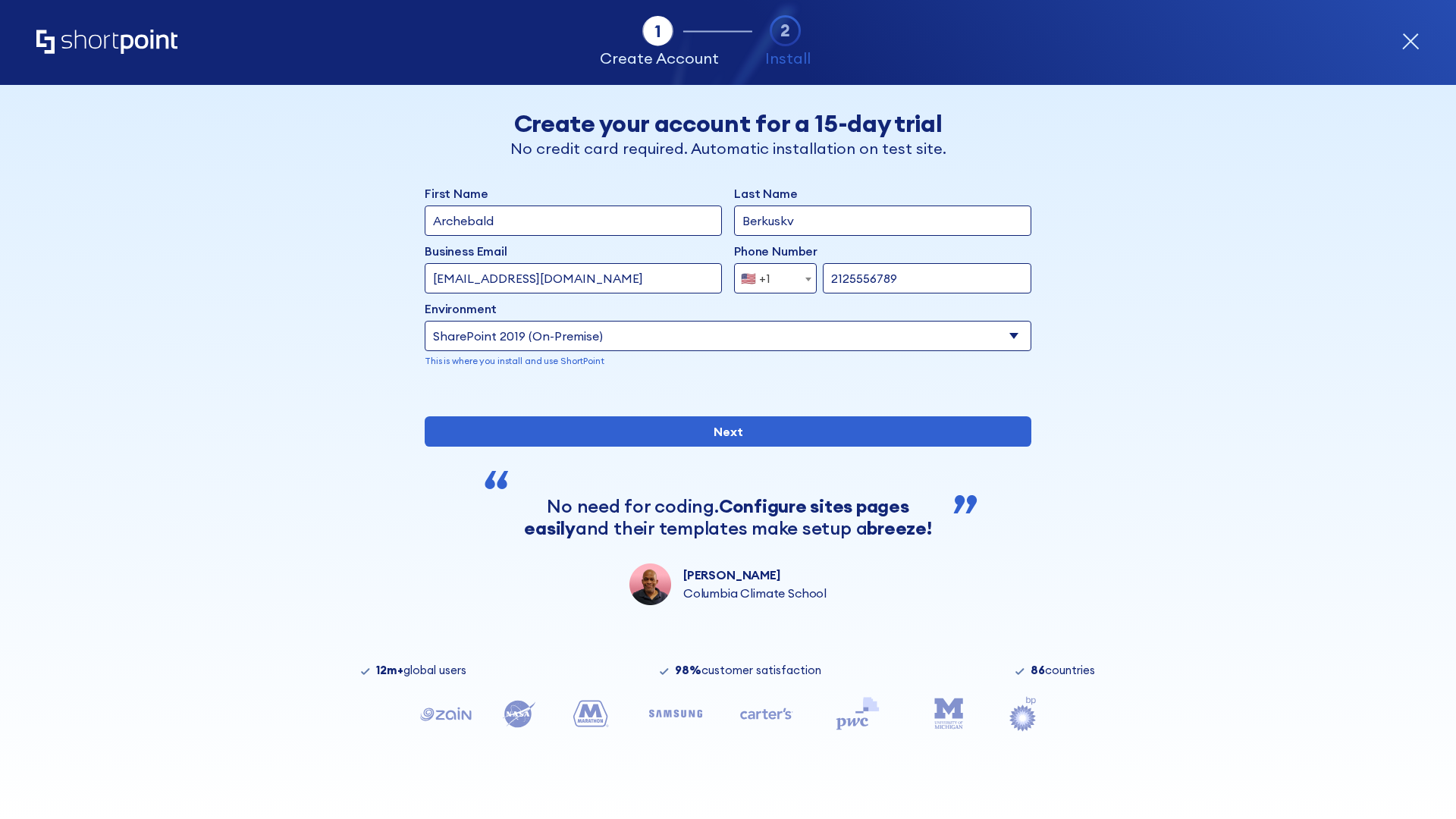
type input "2125556789"
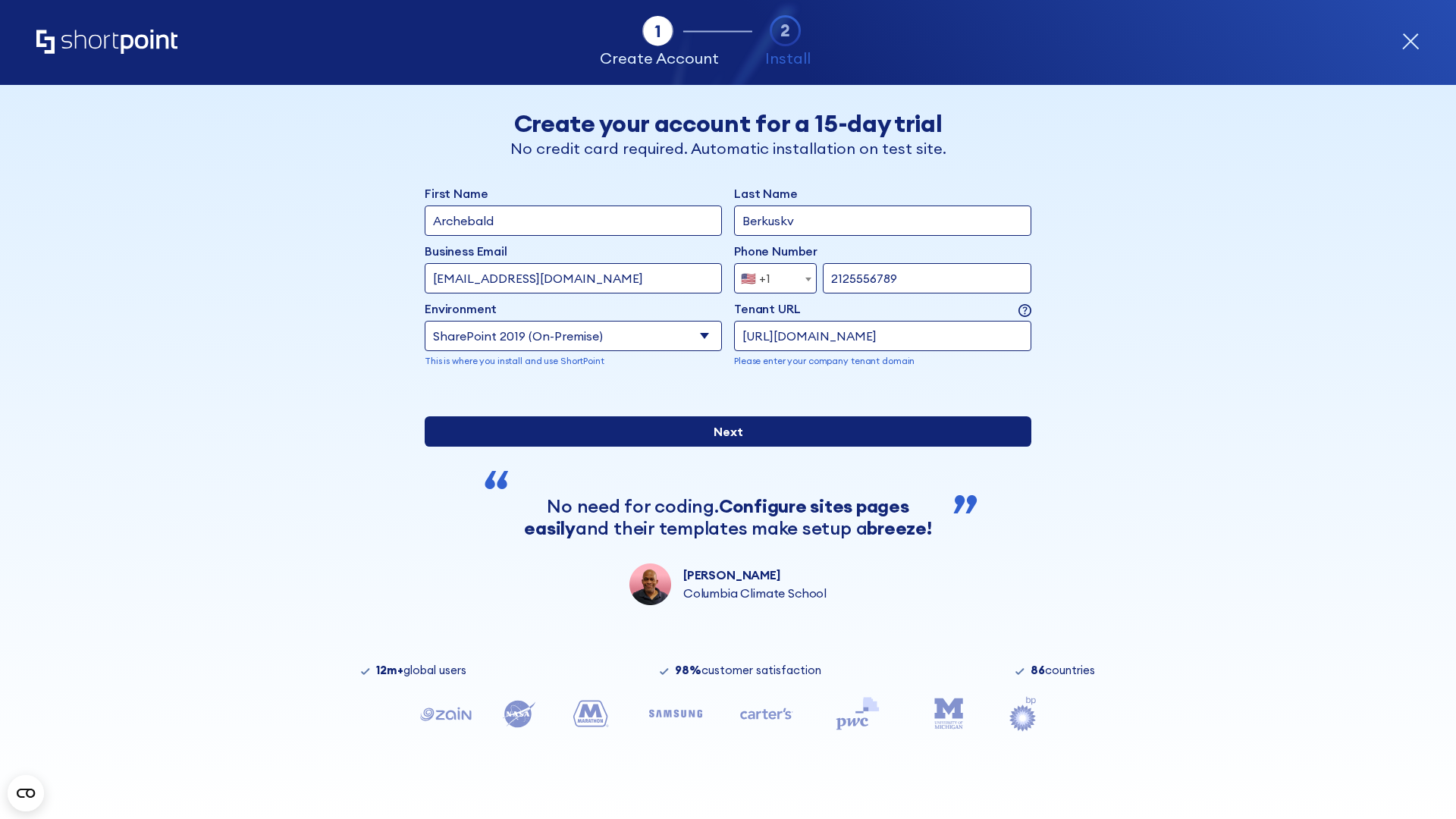
type input "https://yzrtre3nv.sharepoint.com"
click at [721, 446] on input "Next" at bounding box center [727, 431] width 607 height 30
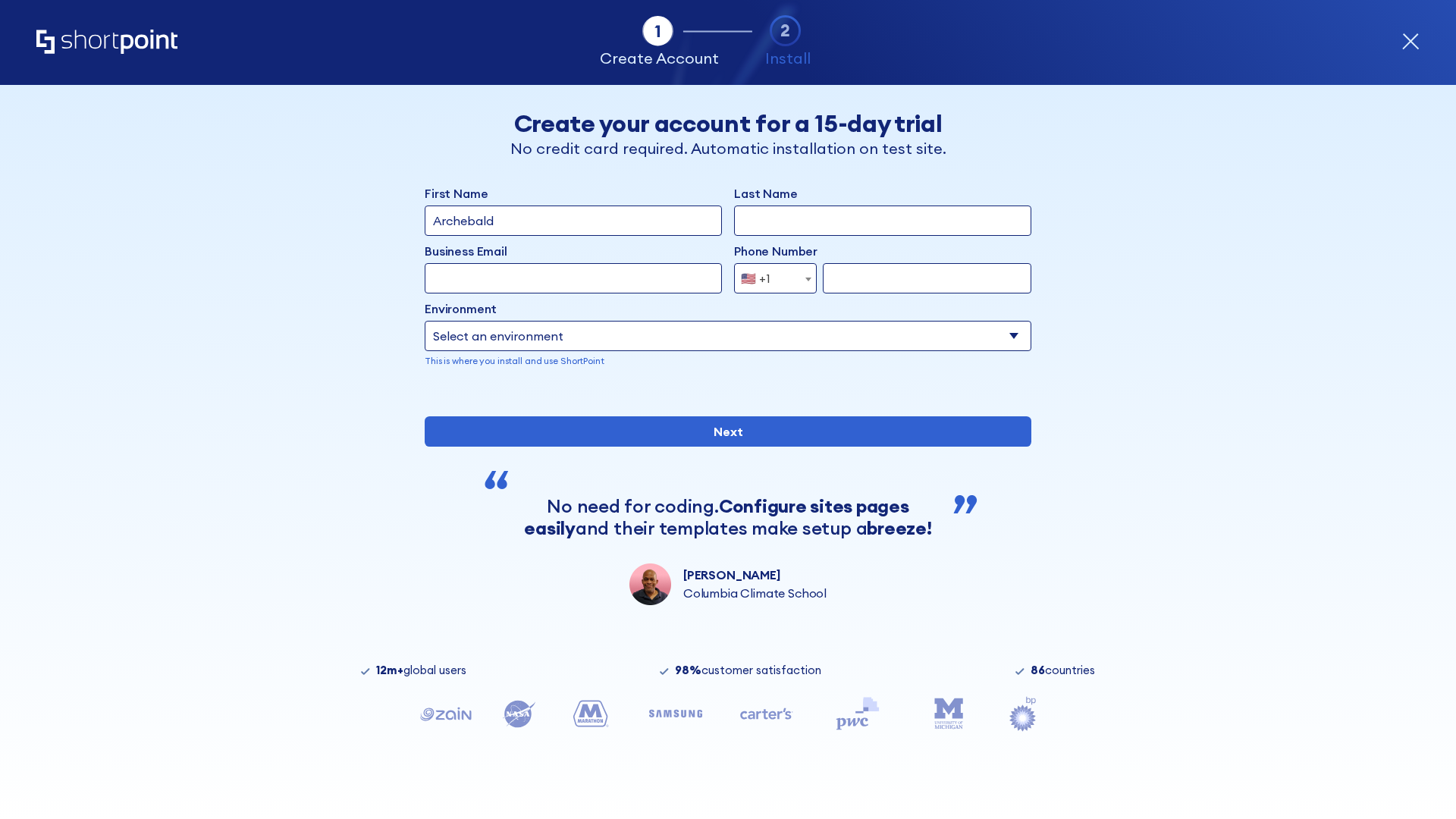
type input "Archebald"
type input "Berkuskv"
type input "[EMAIL_ADDRESS][DOMAIN_NAME]"
type input "2125556789"
select select "SharePoint 2019 (On-Premise)"
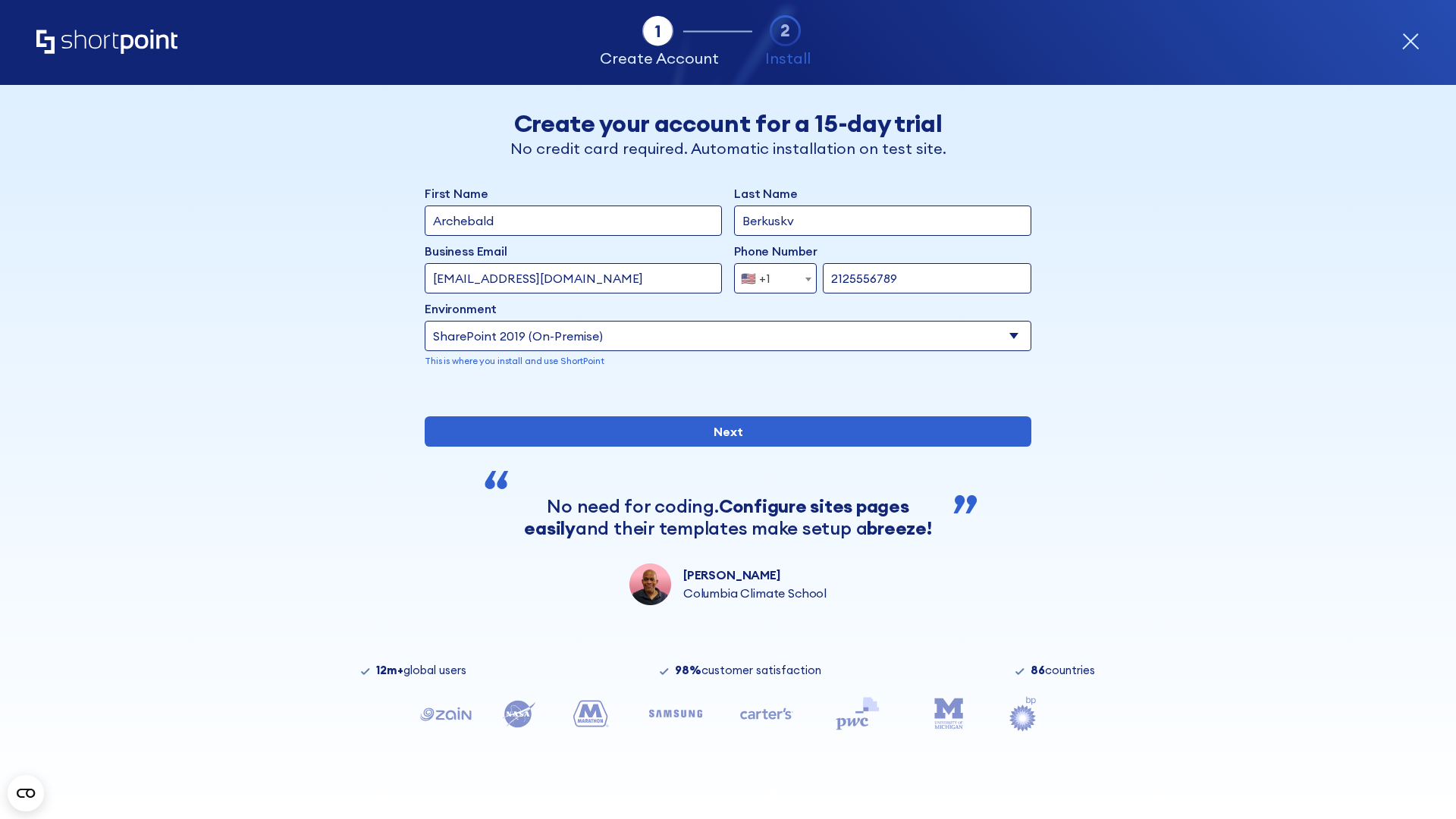
type input "2125556789"
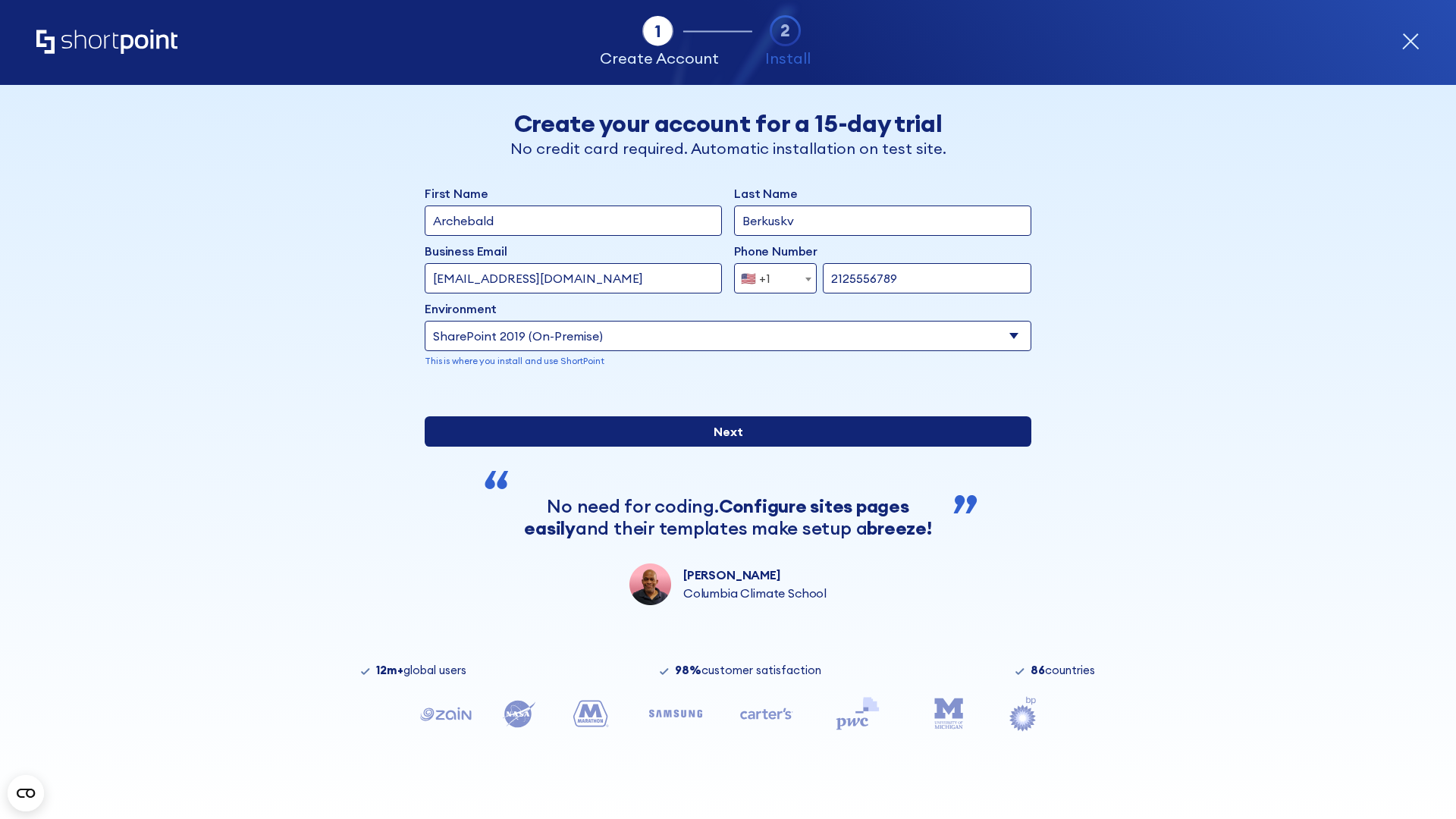
type input "https://project.sharepoint.cn"
click at [721, 446] on input "Next" at bounding box center [727, 431] width 607 height 30
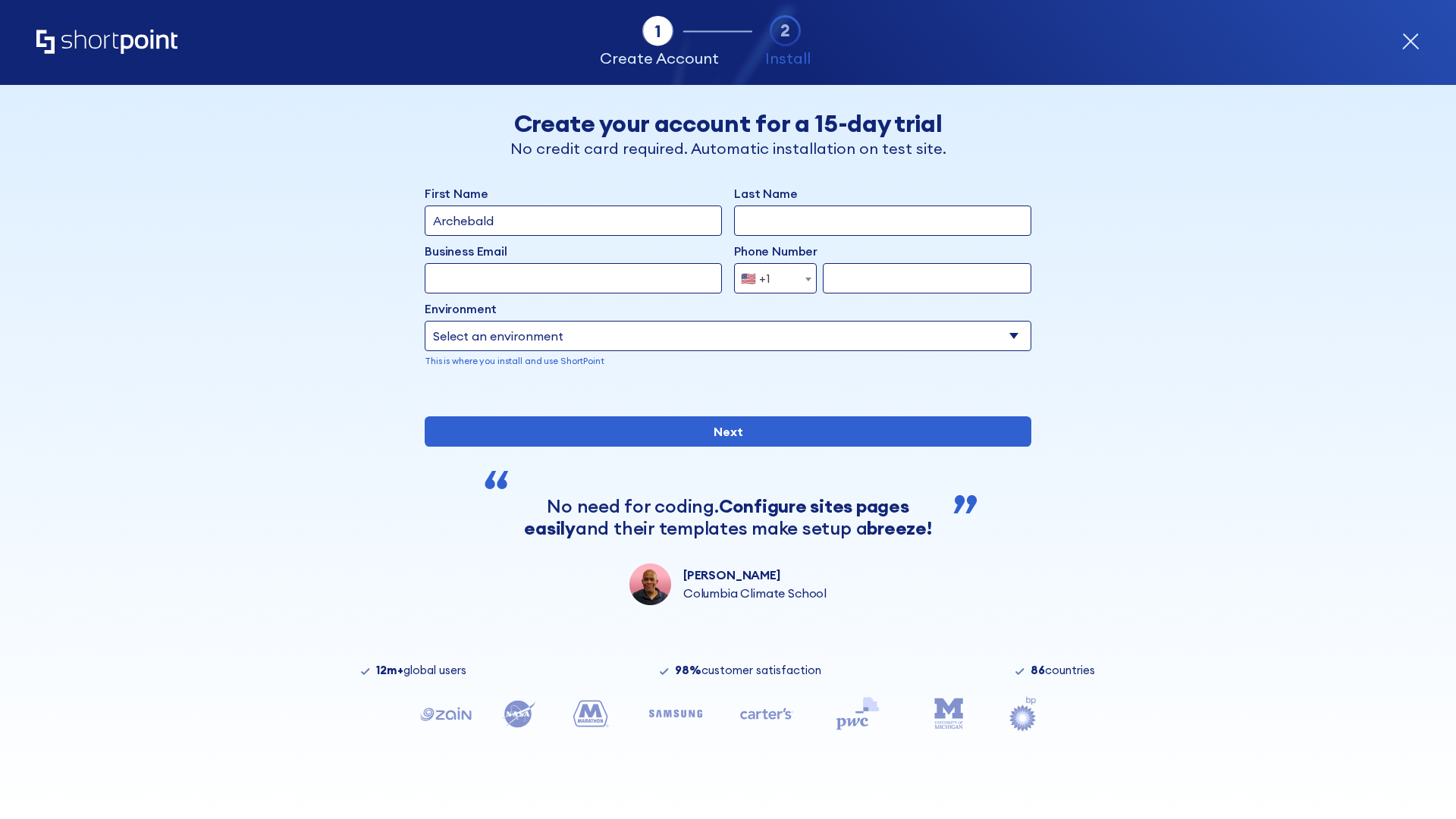
type input "Archebald"
type input "Berkuskv"
type input "[EMAIL_ADDRESS][DOMAIN_NAME]"
type input "2125556789"
select select "SharePoint 2019 (On-Premise)"
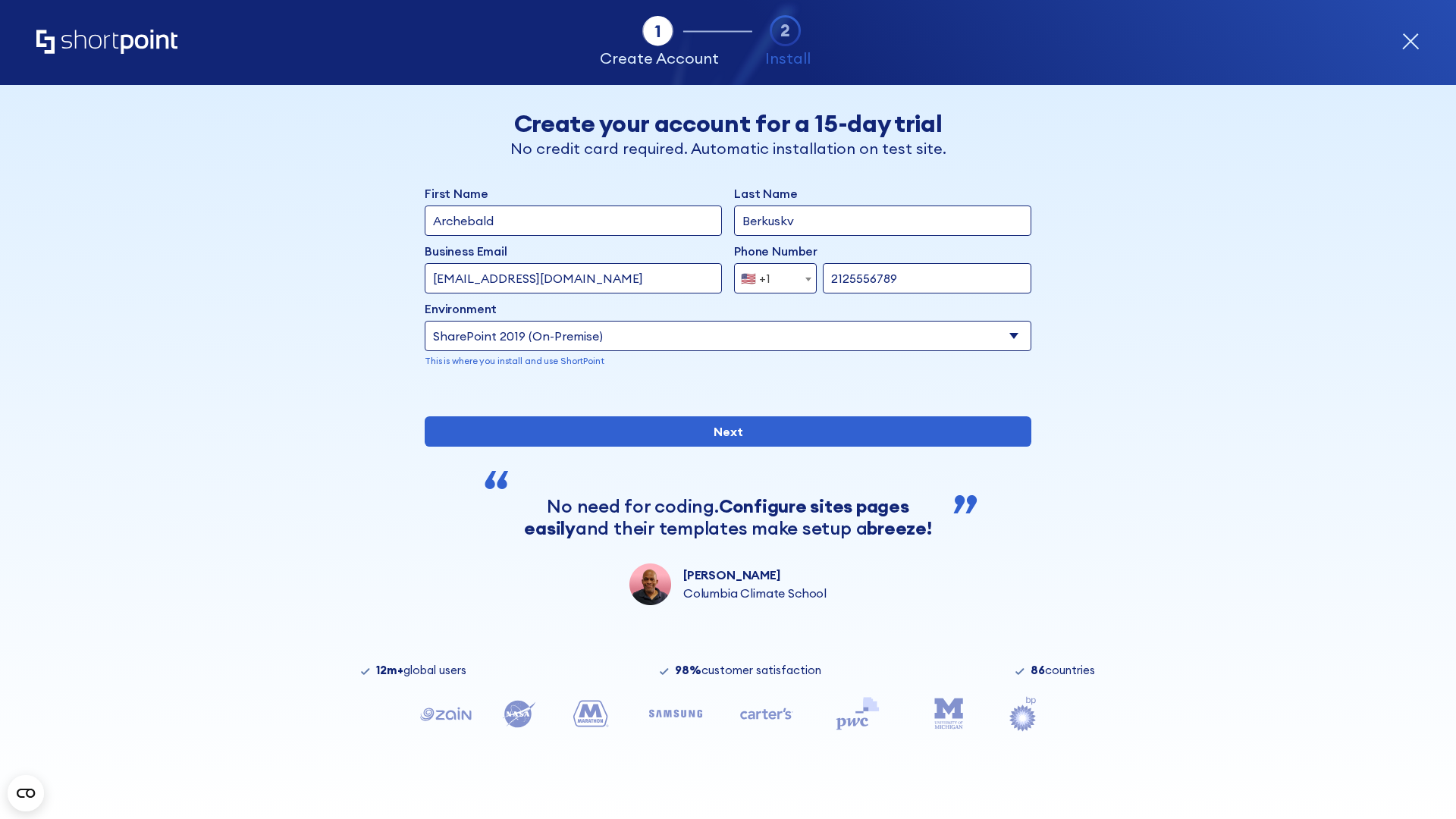
type input "2125556789"
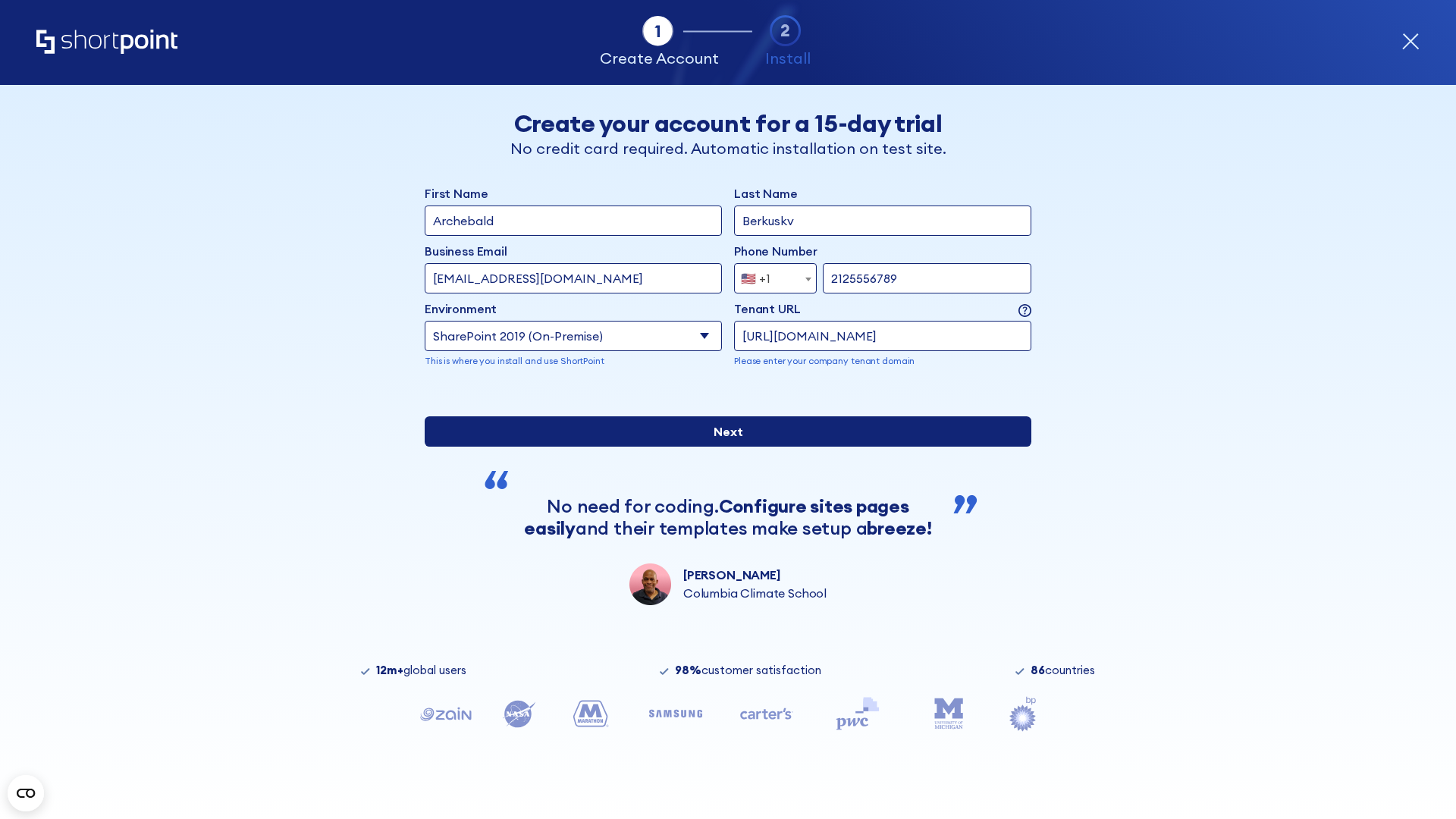
type input "[URL][DOMAIN_NAME]"
click at [721, 446] on input "Next" at bounding box center [727, 431] width 607 height 30
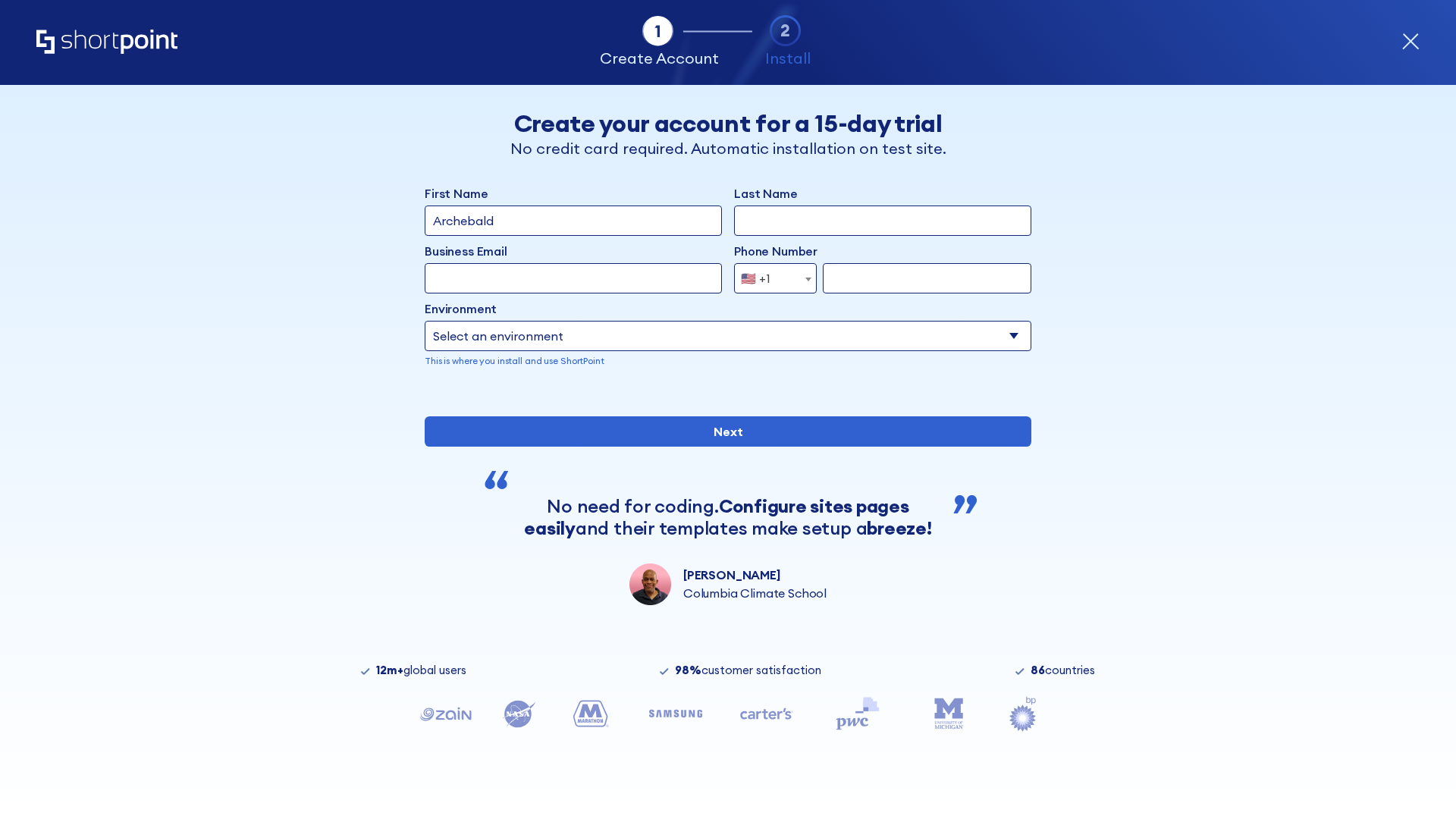
type input "Archebald"
type input "Berkuskv"
type input "[EMAIL_ADDRESS][DOMAIN_NAME]"
type input "2125556789"
select select "SharePoint 2019 (On-Premise)"
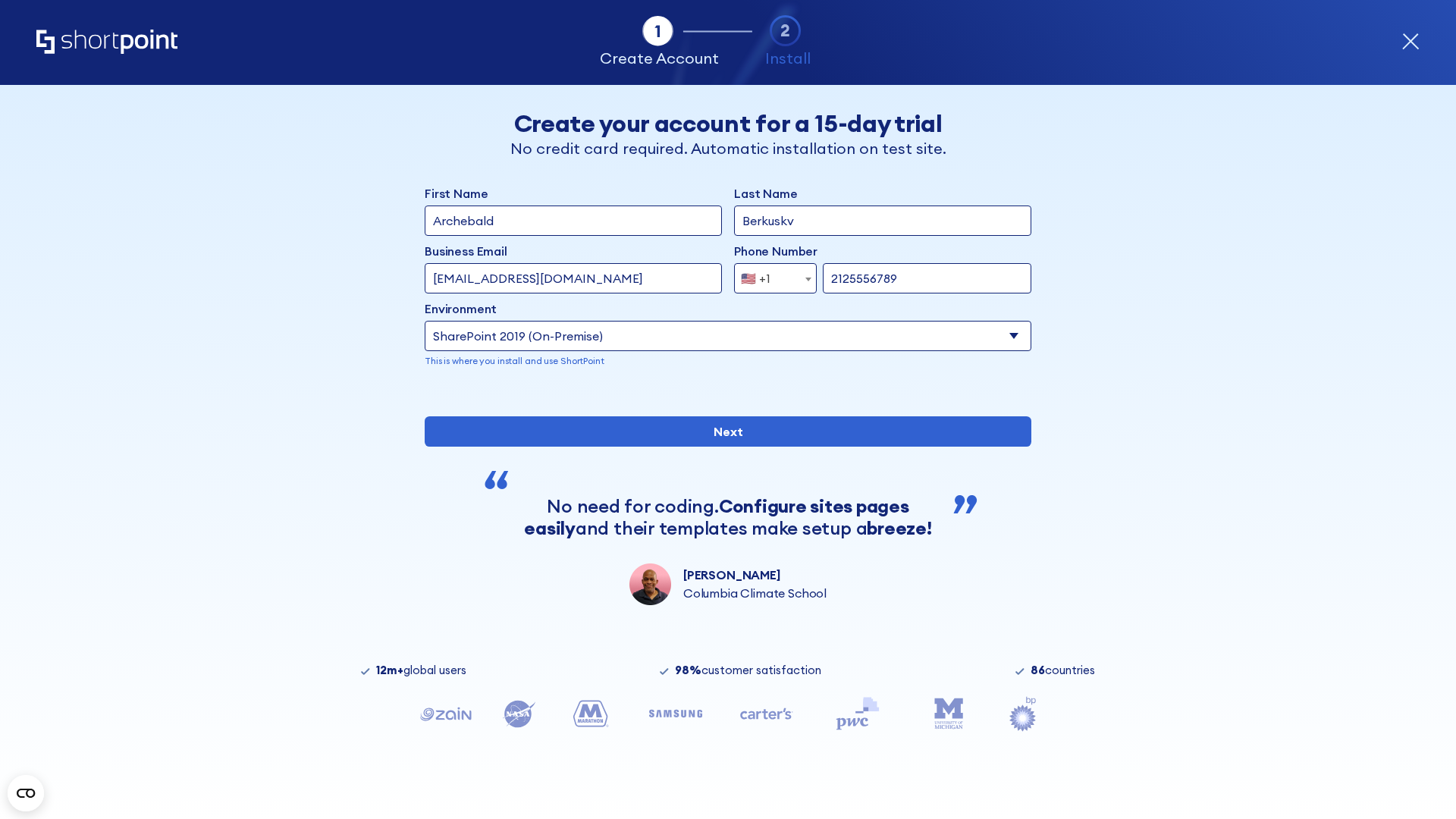
type input "2125556789"
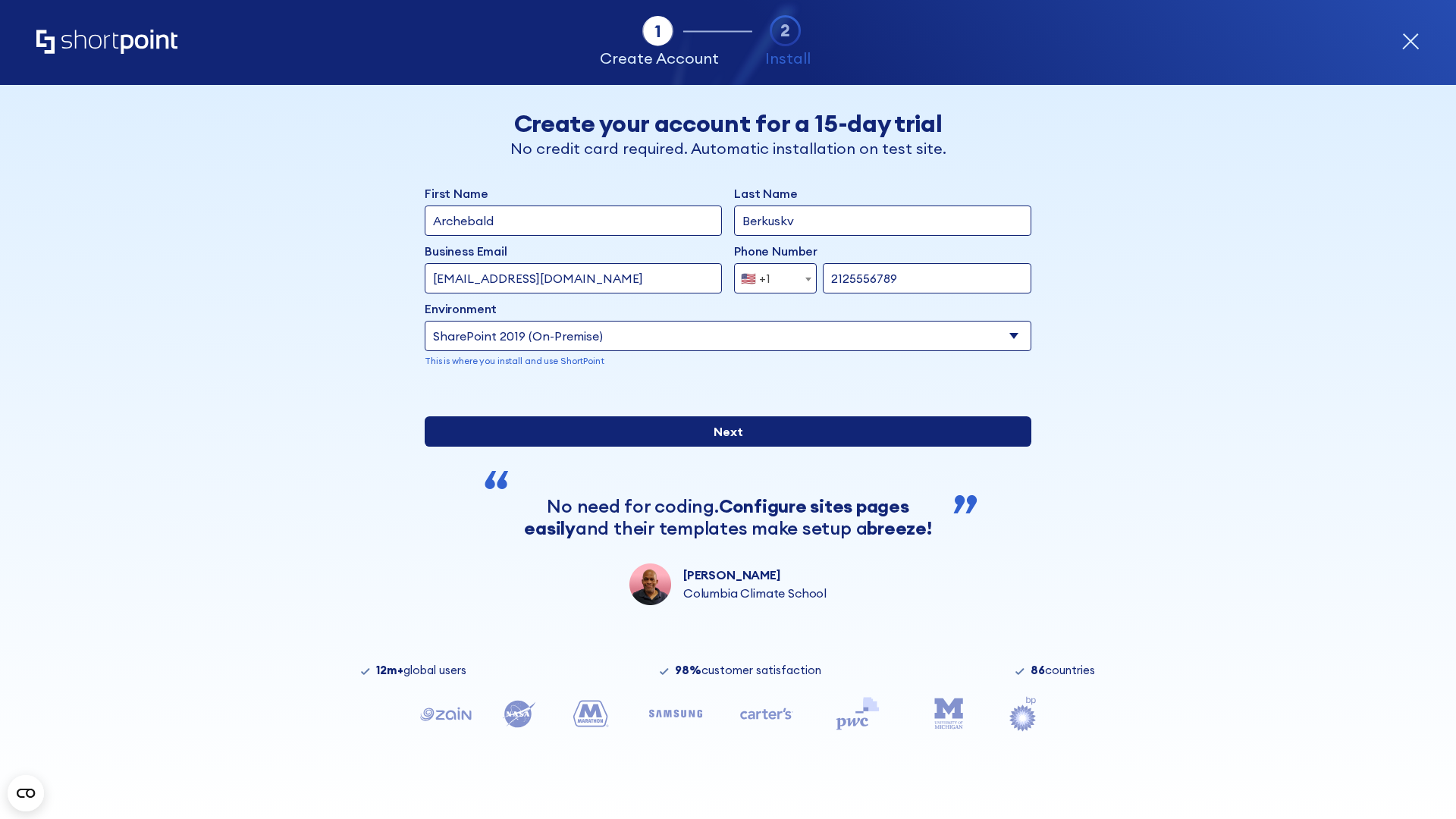
type input "https://secure.sharepoint.us"
click at [721, 506] on div "First Name Archebald Last Name Berkuskv Business Email Invalid Email Address te…" at bounding box center [727, 394] width 607 height 421
click at [721, 446] on input "Next" at bounding box center [727, 431] width 607 height 30
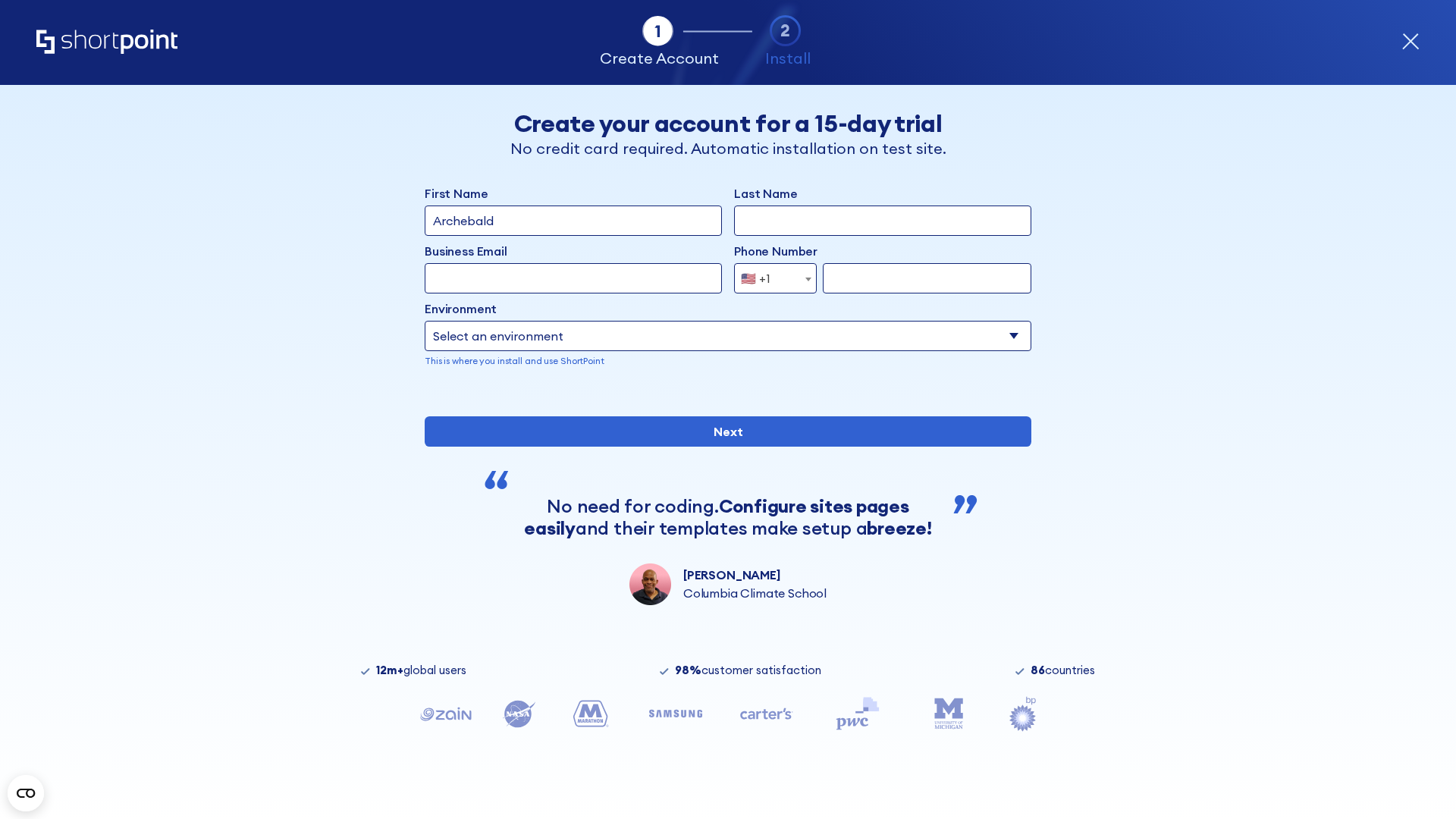
type input "Archebald"
type input "Berkuskv"
type input "[EMAIL_ADDRESS][DOMAIN_NAME]"
type input "2125556789"
select select "SharePoint 2019 (On-Premise)"
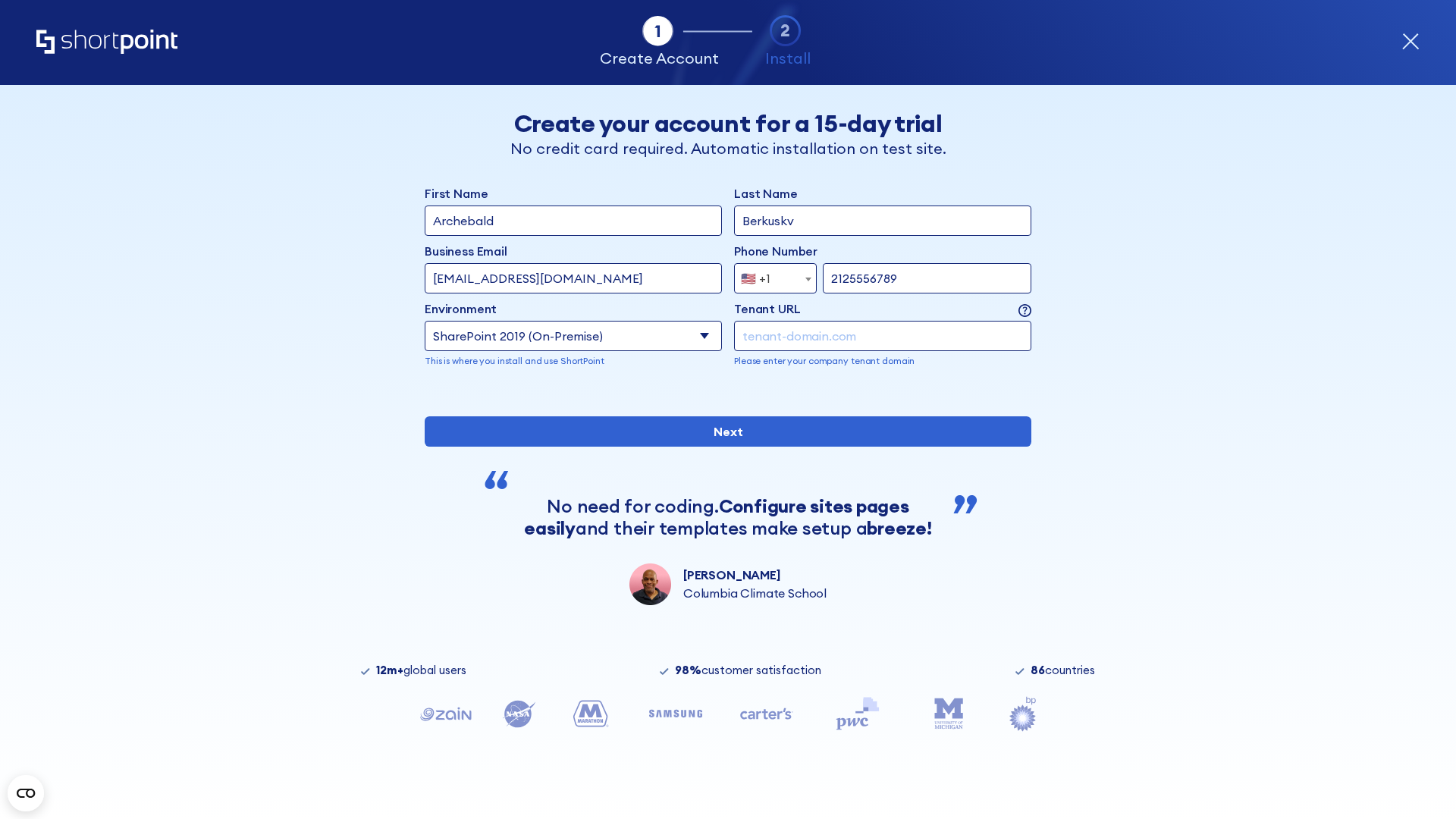
type input "2125556789"
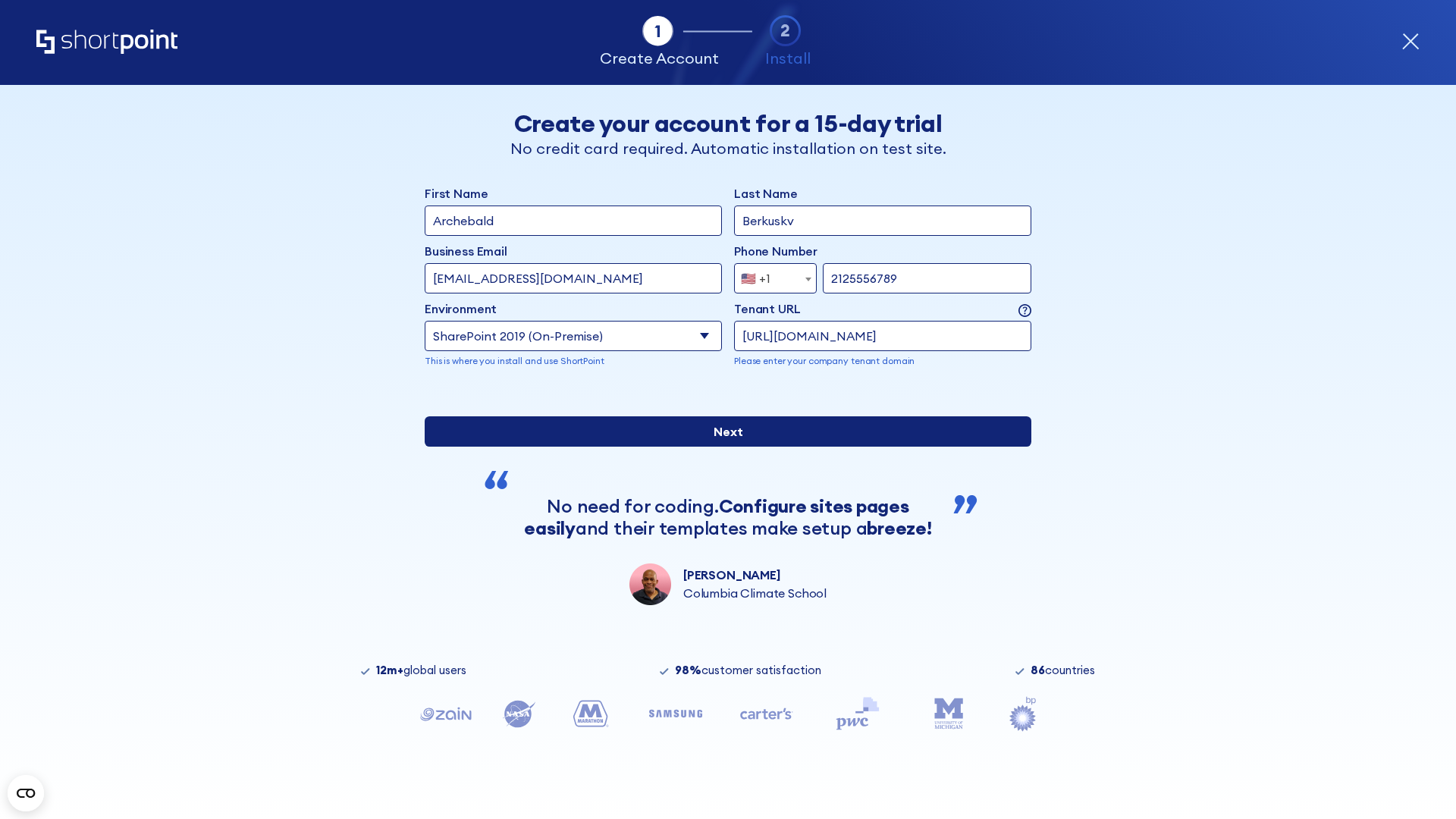
type input "https://alpha.sharepoint-mil.us"
click at [721, 446] on input "Next" at bounding box center [727, 431] width 607 height 30
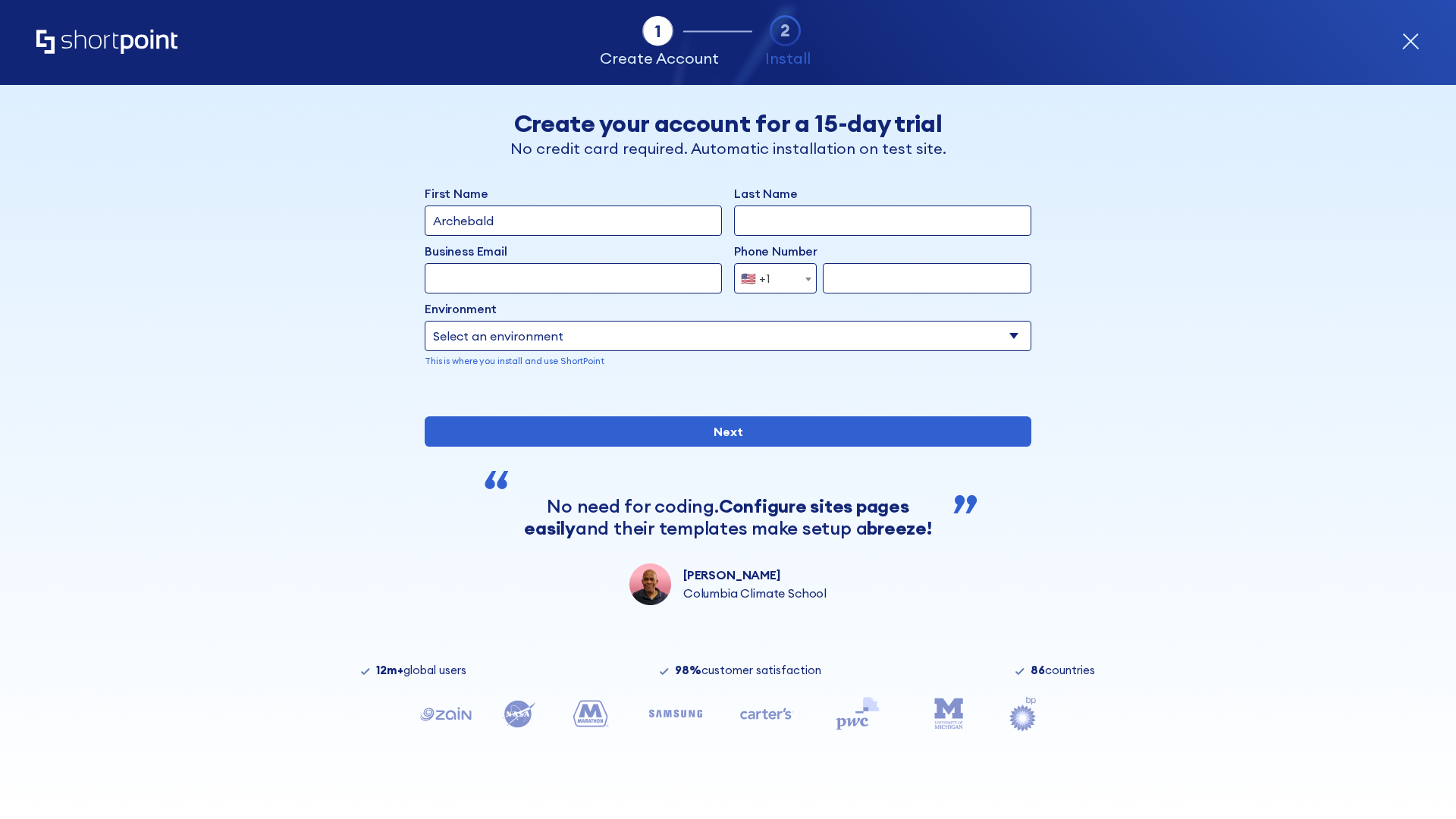
type input "Archebald"
type input "Berkuskv"
type input "[EMAIL_ADDRESS][DOMAIN_NAME]"
type input "2125556789"
select select "SharePoint 2019 (On-Premise)"
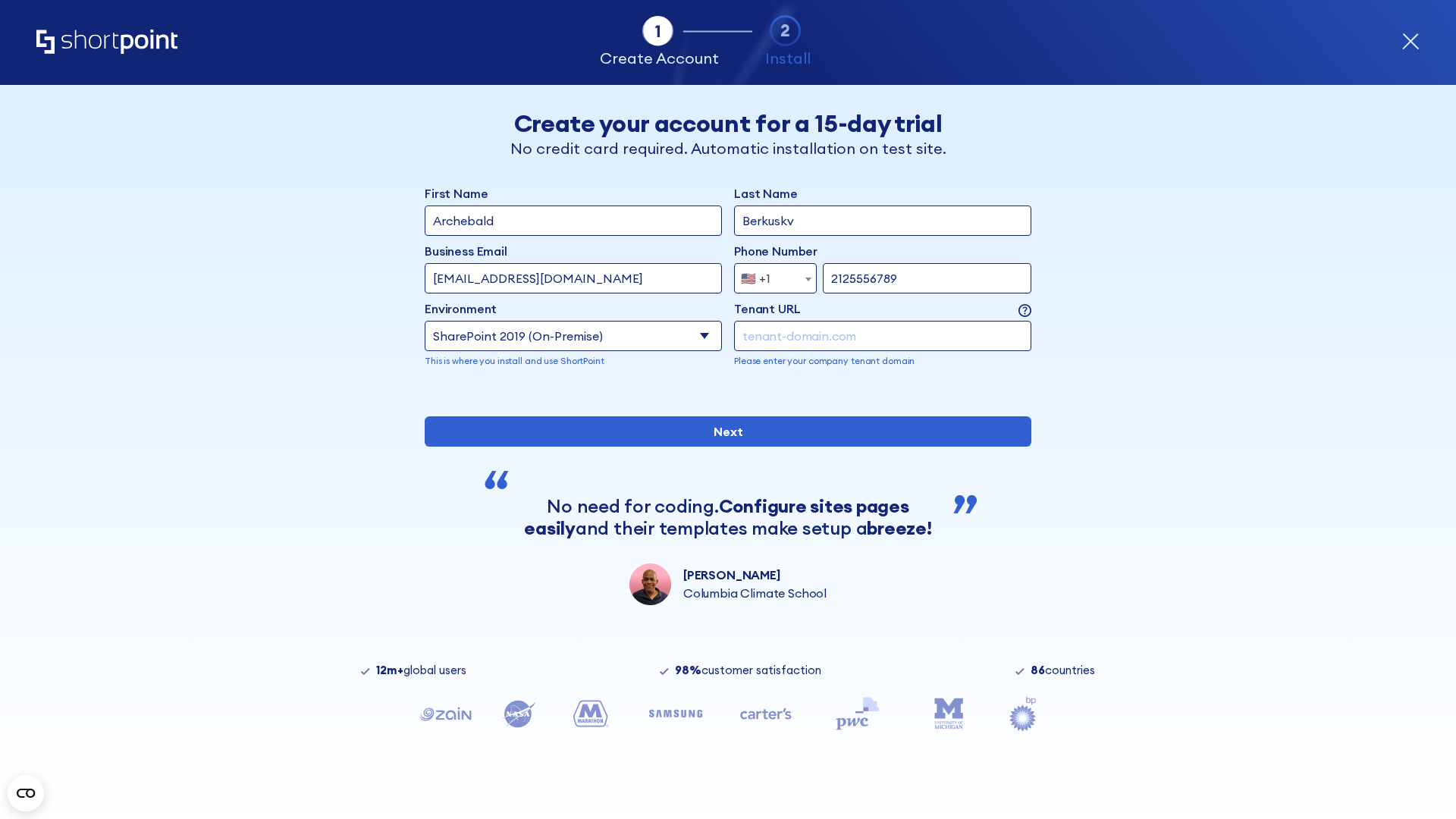
type input "2125556789"
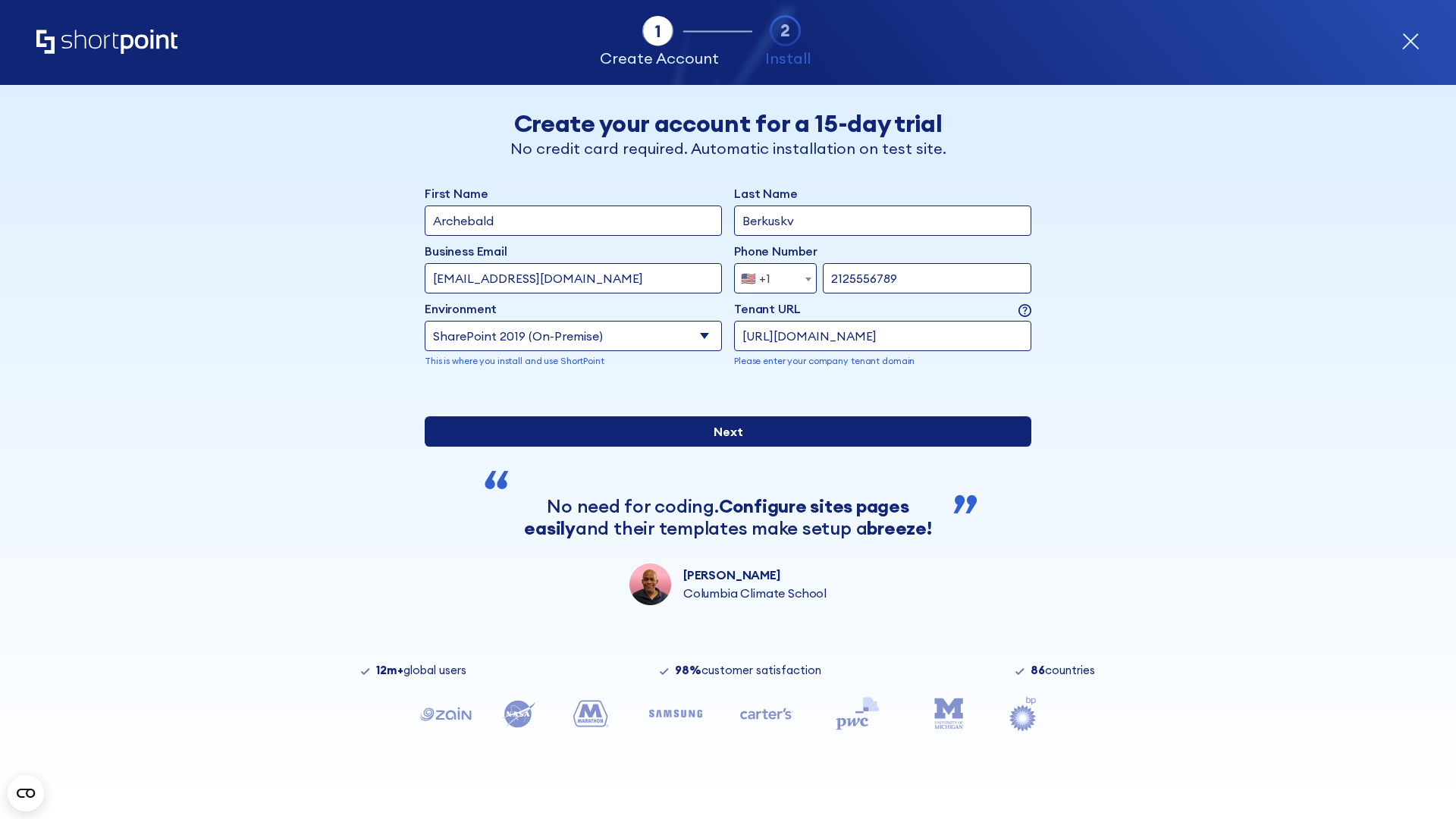
type input "[URL][DOMAIN_NAME]"
click at [721, 504] on div "First Name Archebald Last Name Berkuskv Business Email Invalid Email Address [E…" at bounding box center [727, 394] width 607 height 421
click at [721, 446] on input "Next" at bounding box center [727, 431] width 607 height 30
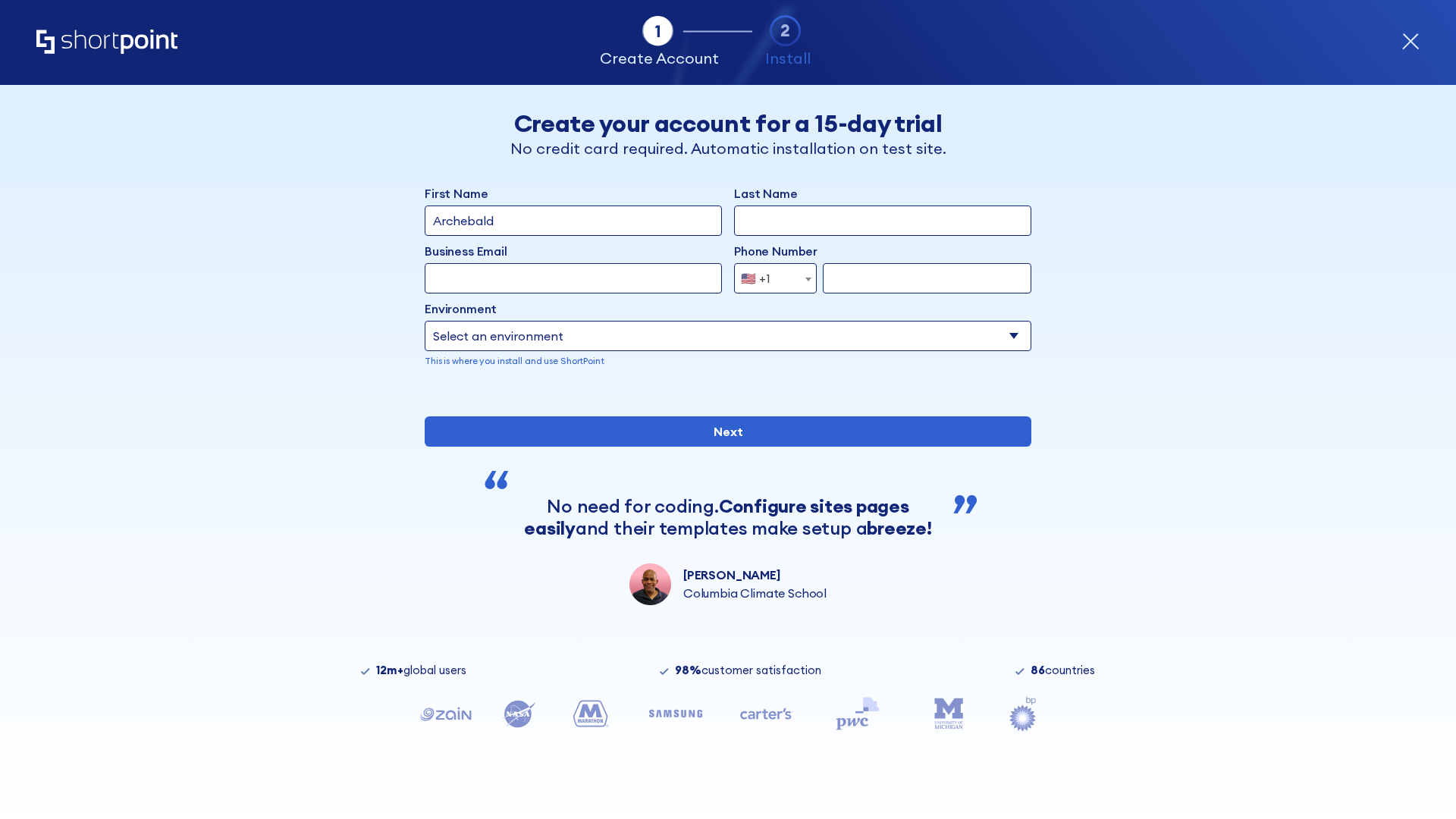
type input "Archebald"
type input "Berkuskv"
type input "[EMAIL_ADDRESS][DOMAIN_NAME]"
type input "2125556789"
select select "SharePoint 2016 (On-Premise)"
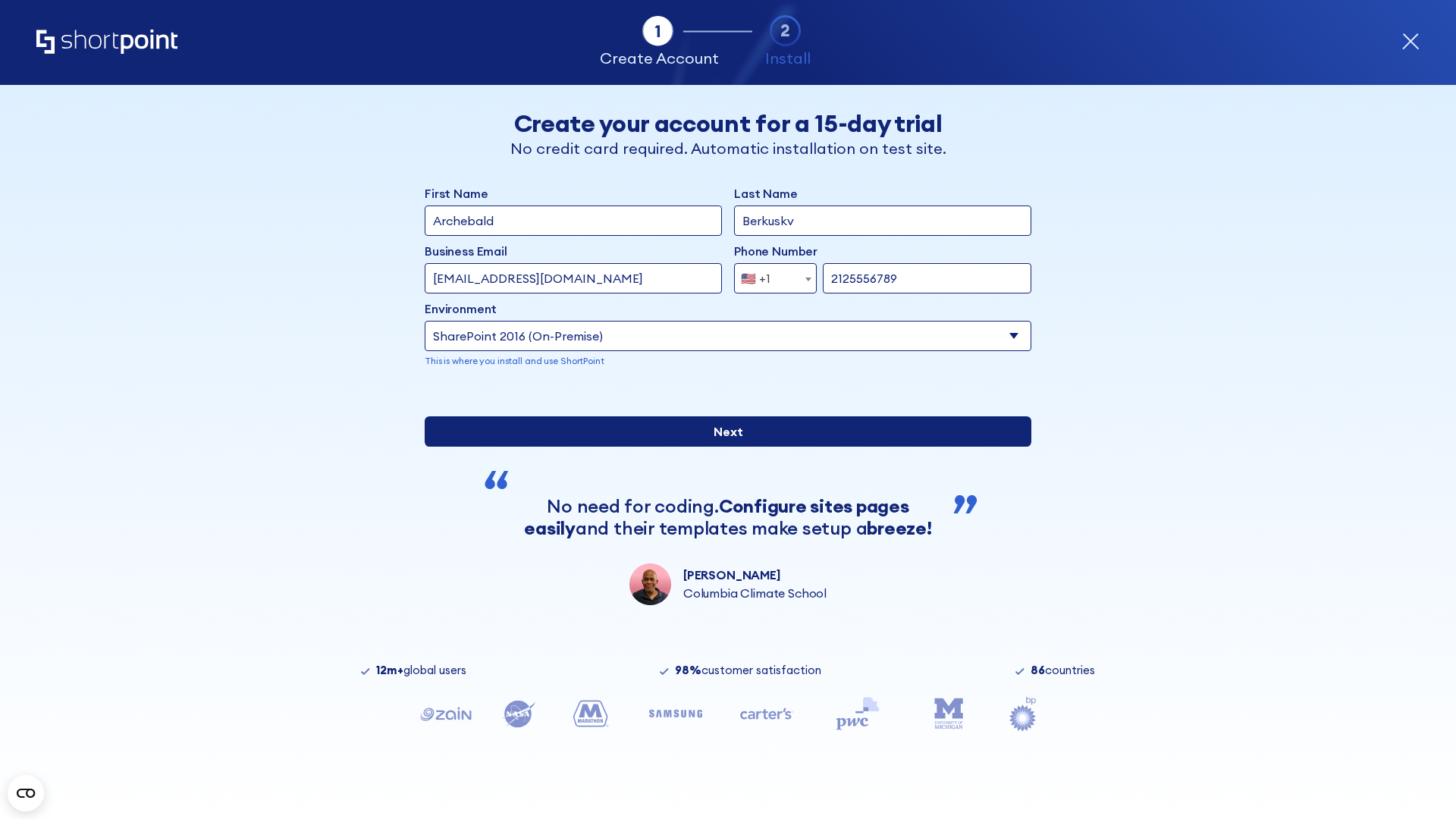
type input "2125556789"
click at [721, 446] on input "Next" at bounding box center [727, 431] width 607 height 30
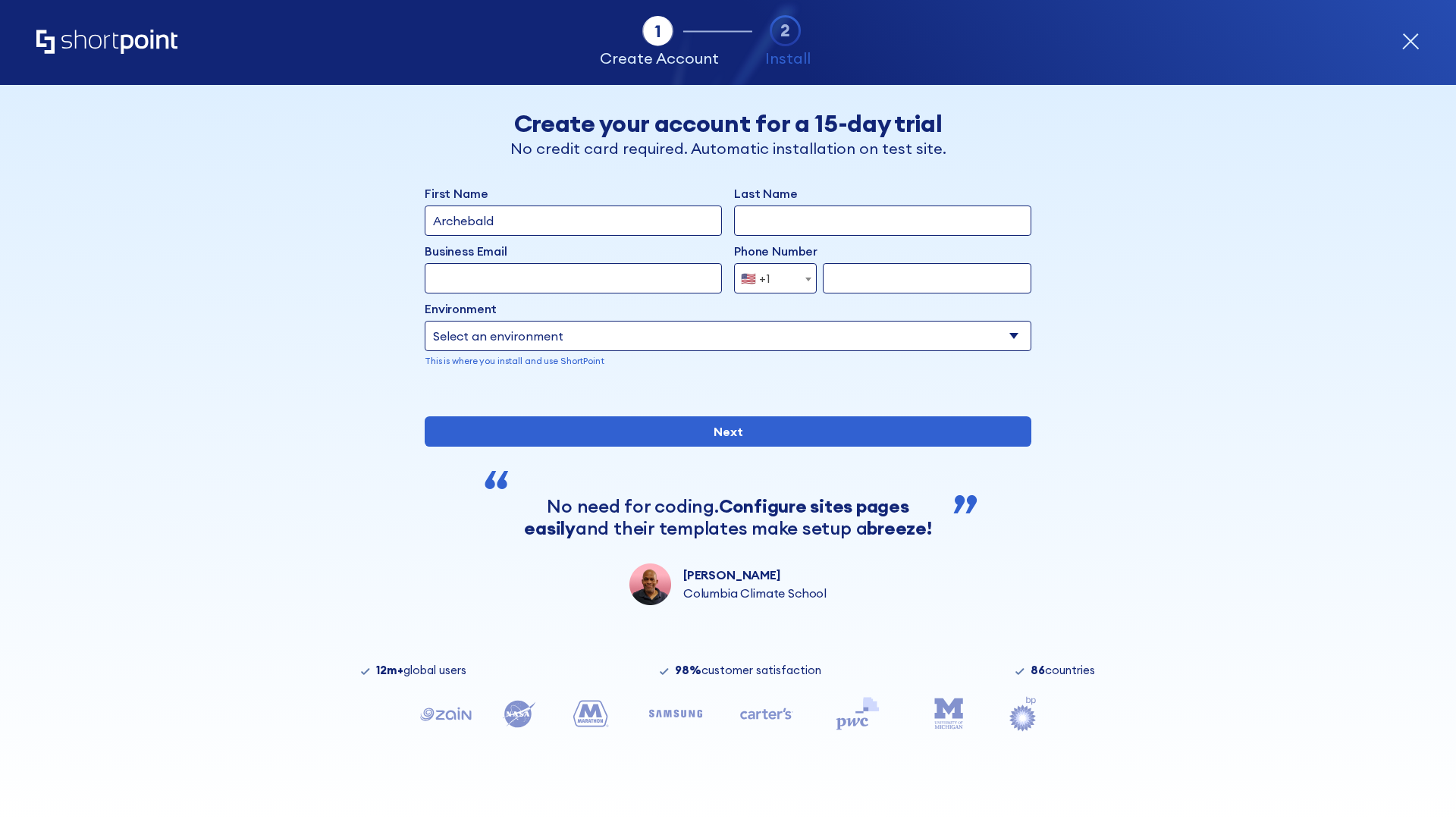
type input "Archebald"
type input "Berkuskv"
type input "[EMAIL_ADDRESS][DOMAIN_NAME]"
type input "2125556789"
select select "SharePoint 2013 (On-Premise)"
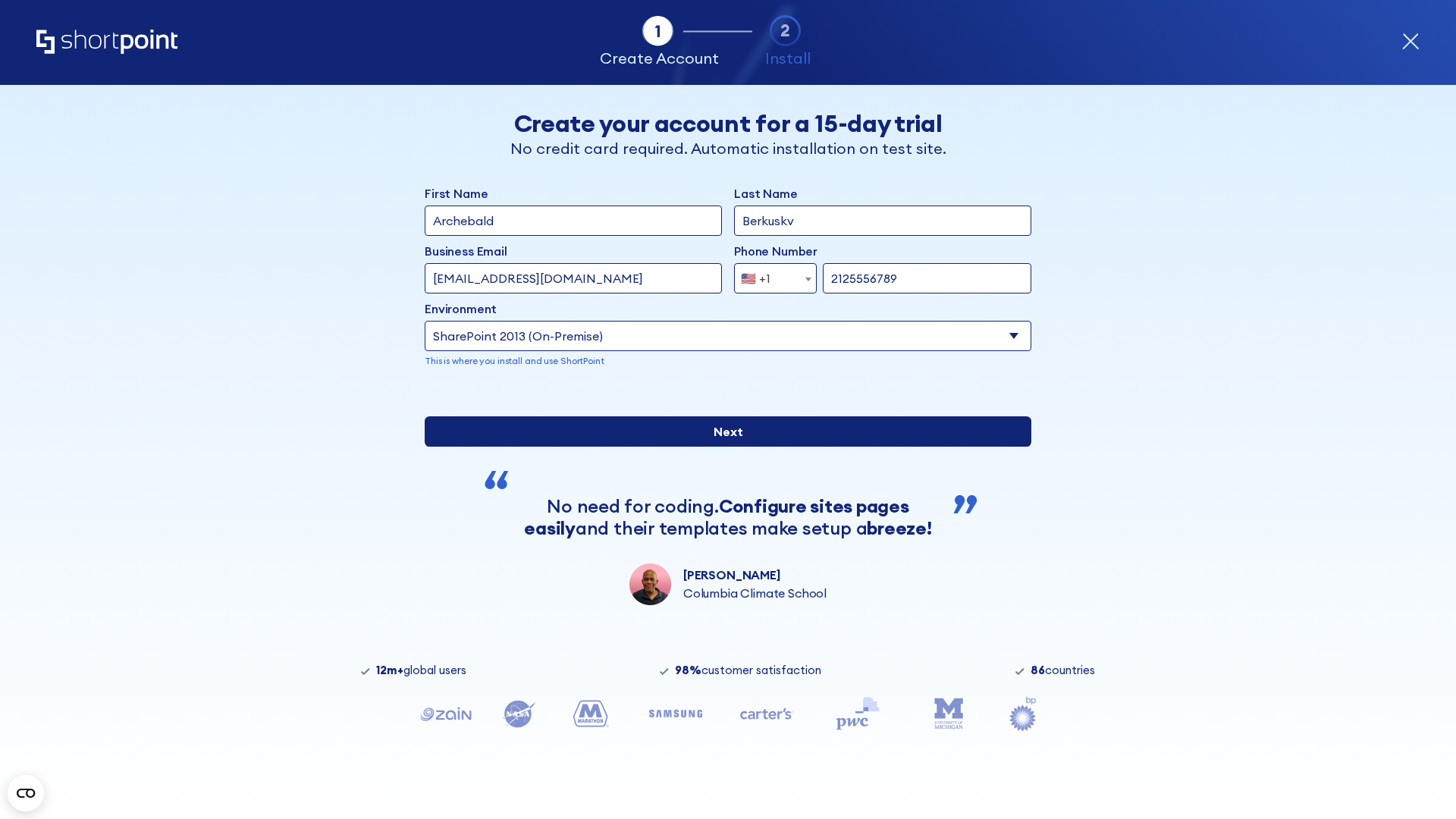
type input "2125556789"
click at [721, 529] on div "First Name Archebald Last Name Berkuskv Business Email Invalid Email Address te…" at bounding box center [727, 394] width 607 height 421
click at [721, 446] on input "Next" at bounding box center [727, 431] width 607 height 30
